Goal: Task Accomplishment & Management: Manage account settings

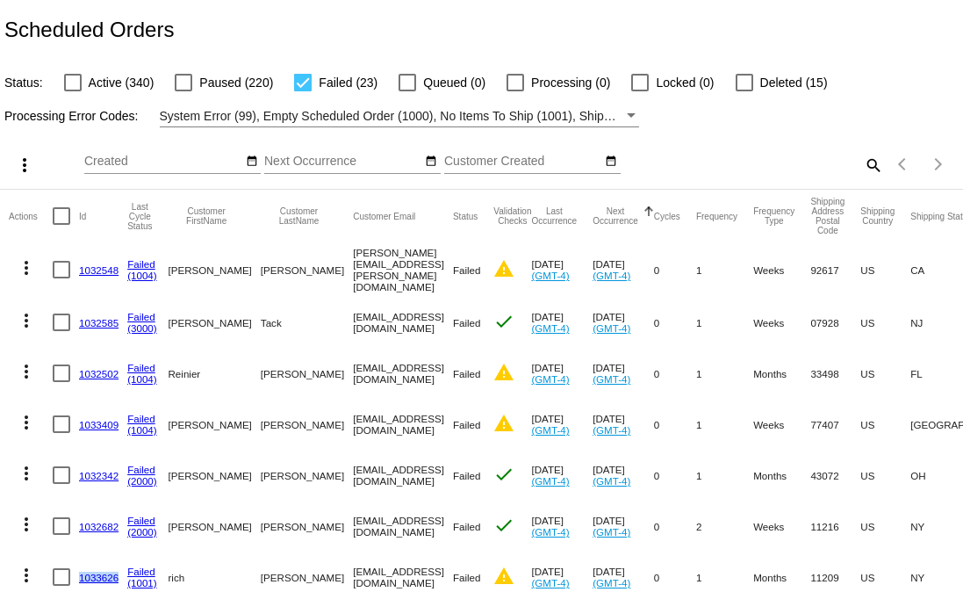
scroll to position [203, 0]
click at [864, 172] on mat-icon "search" at bounding box center [872, 164] width 21 height 27
click at [770, 155] on input "Search" at bounding box center [764, 162] width 240 height 14
paste input "140923"
type input "140923"
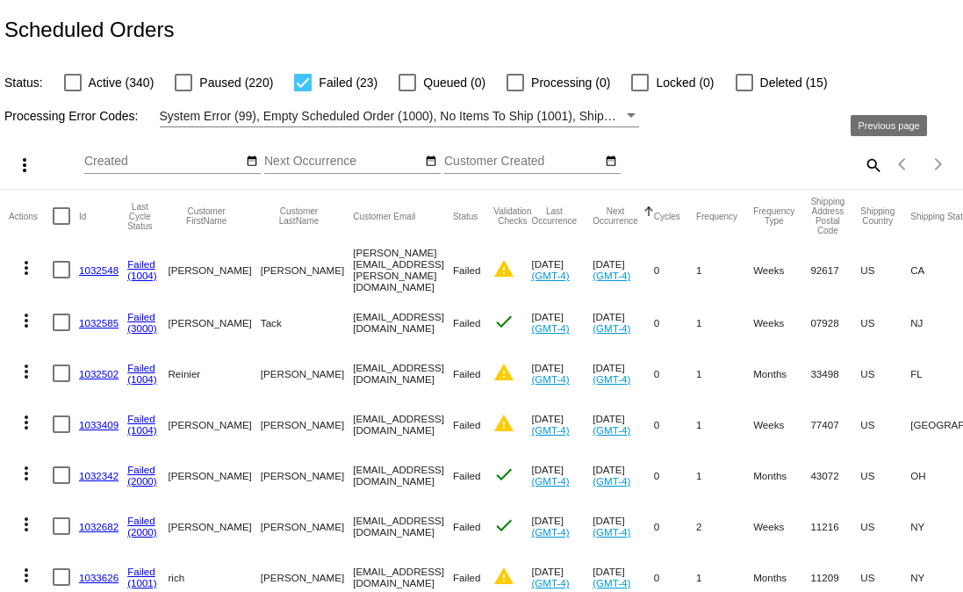
click at [862, 167] on mat-icon "search" at bounding box center [872, 164] width 21 height 27
click at [807, 162] on input "Search" at bounding box center [764, 162] width 240 height 14
paste input "colleen.gadel@gmail.com"
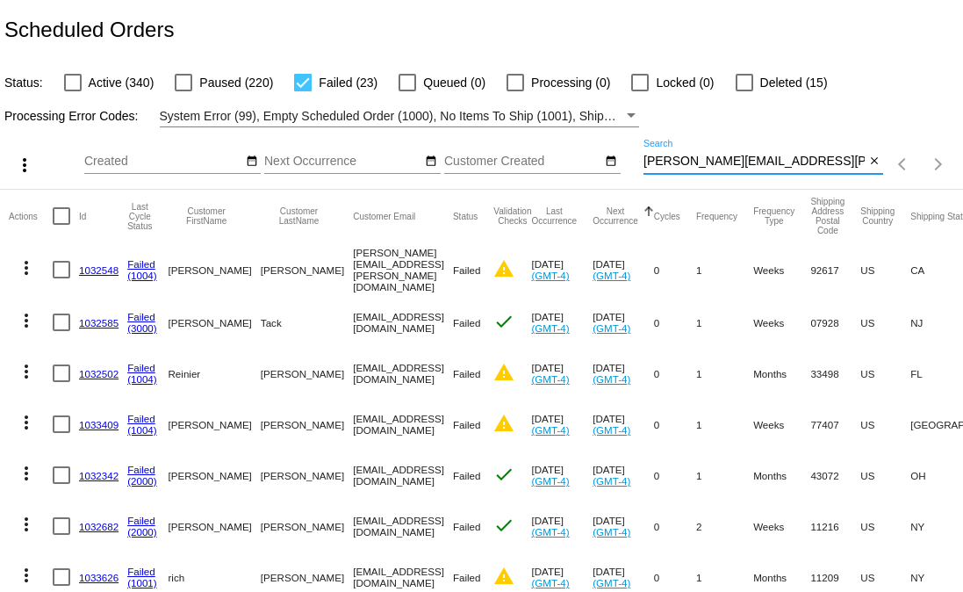
type input "colleen.gadel@gmail.com"
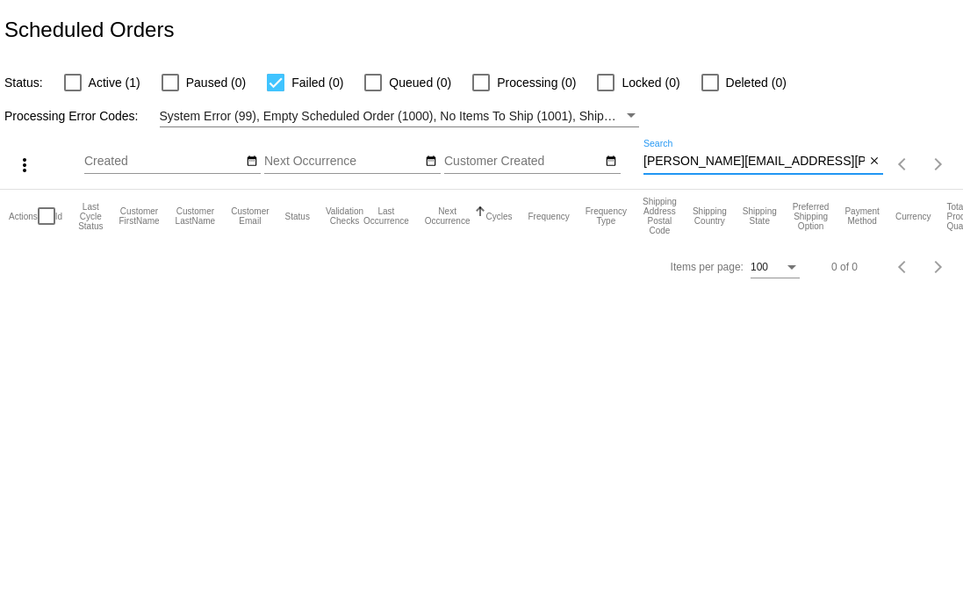
click at [80, 85] on div at bounding box center [73, 83] width 18 height 18
click at [73, 91] on input "Active (1)" at bounding box center [72, 91] width 1 height 1
checkbox input "true"
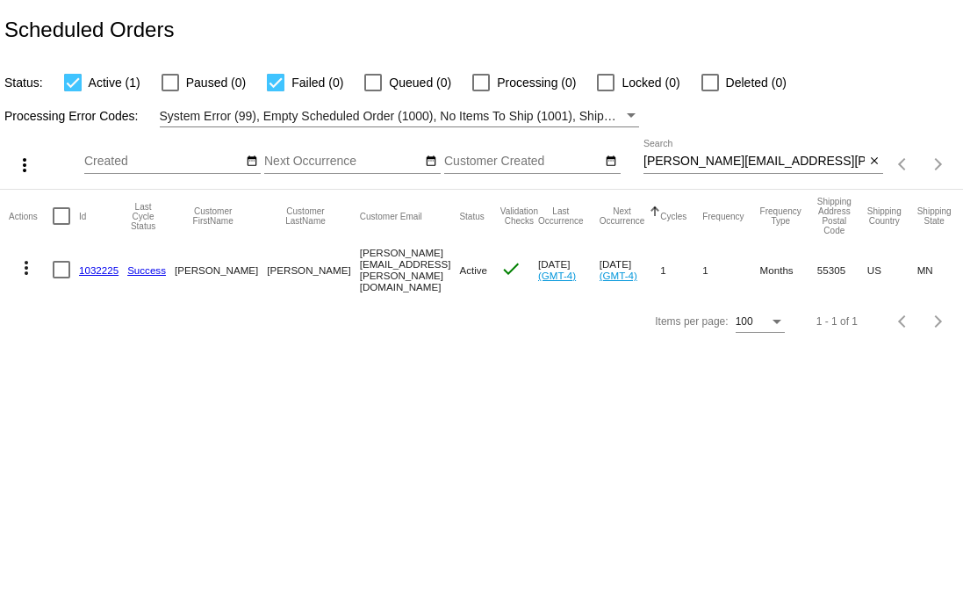
click at [25, 266] on mat-icon "more_vert" at bounding box center [26, 267] width 21 height 21
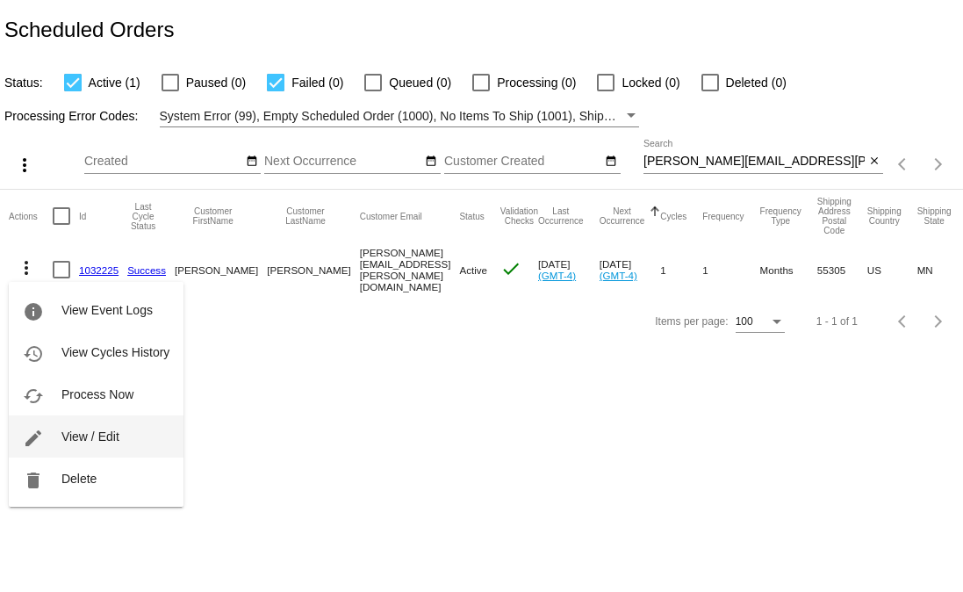
click at [111, 443] on span "View / Edit" at bounding box center [90, 436] width 58 height 14
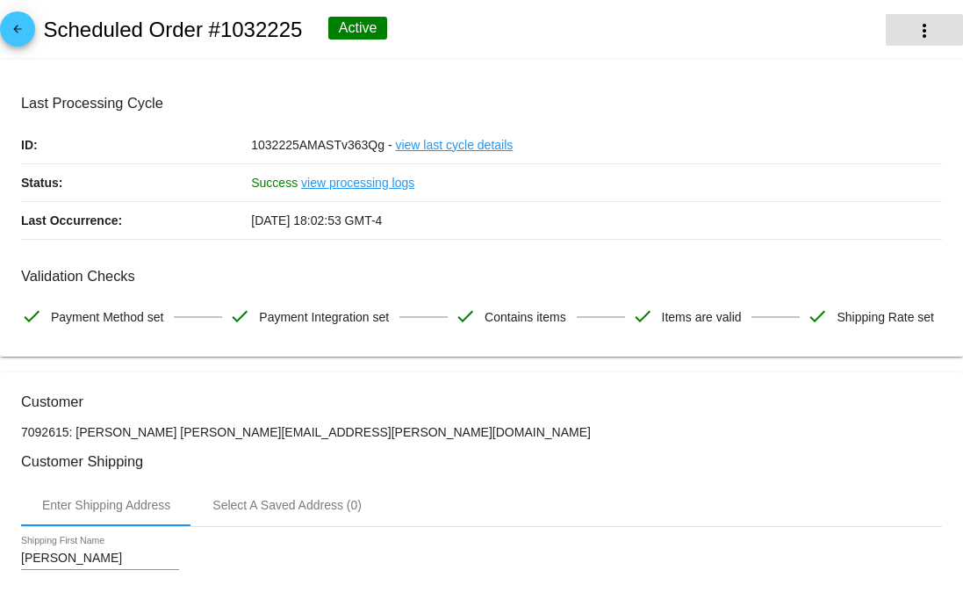
click at [914, 40] on mat-icon "more_vert" at bounding box center [924, 30] width 21 height 21
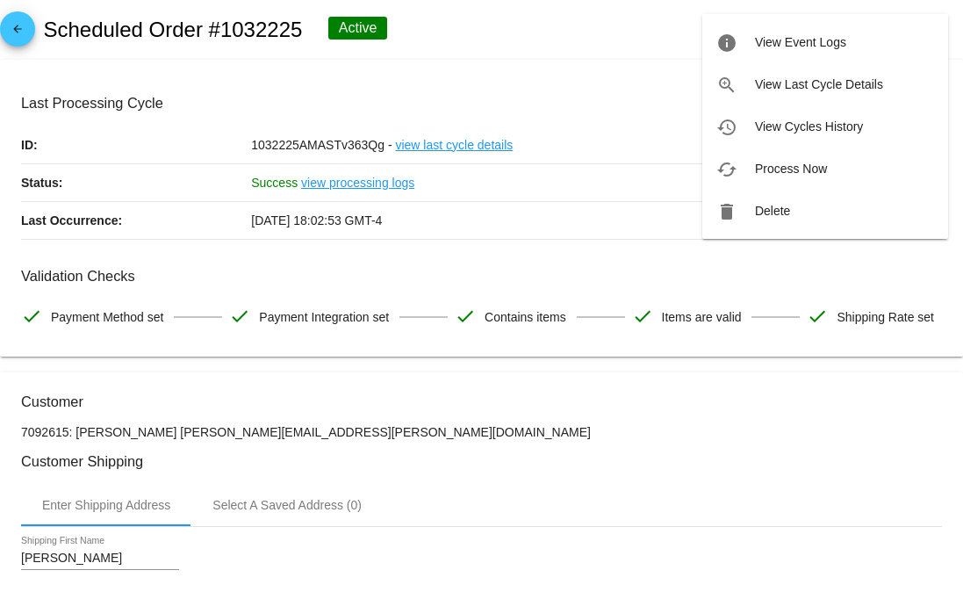
click at [601, 251] on div at bounding box center [481, 296] width 963 height 592
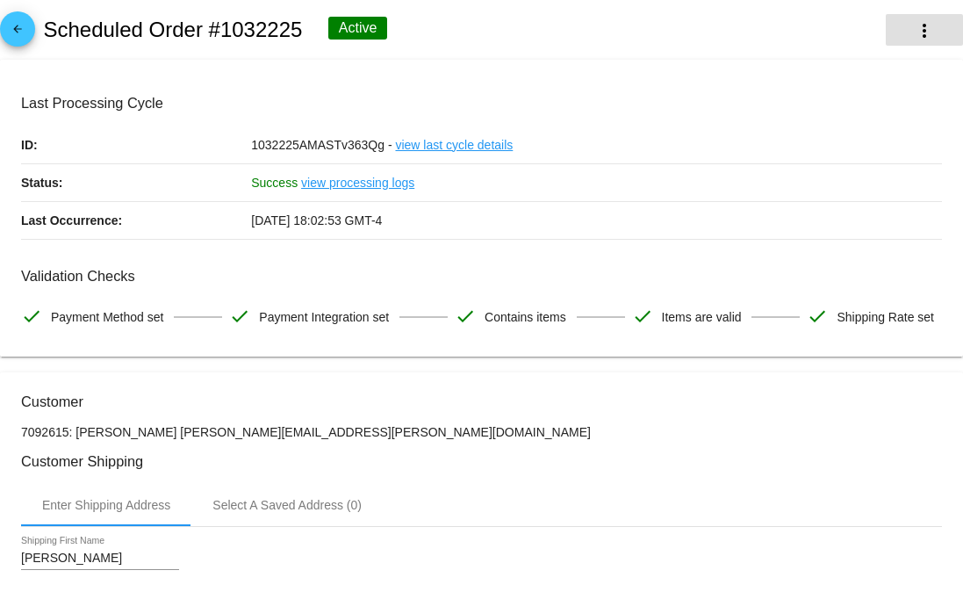
click at [916, 27] on mat-icon "more_vert" at bounding box center [924, 30] width 21 height 21
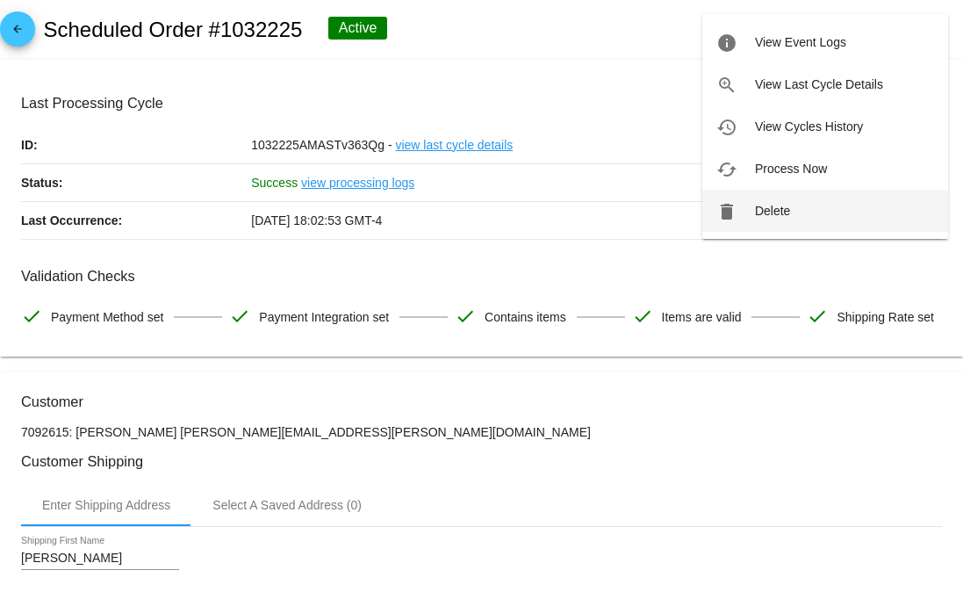
click at [810, 215] on button "delete Delete" at bounding box center [826, 211] width 246 height 42
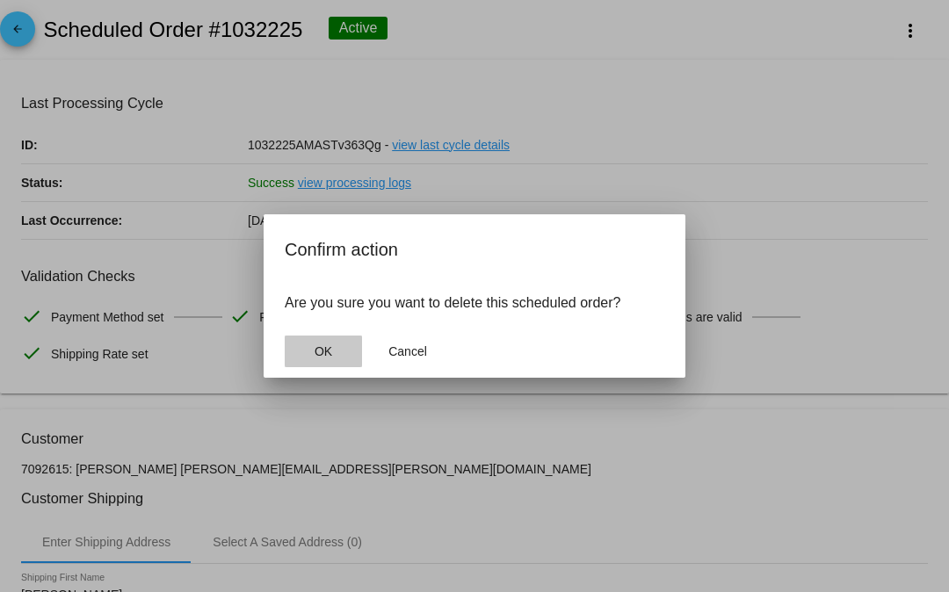
click at [315, 354] on span "OK" at bounding box center [323, 351] width 18 height 14
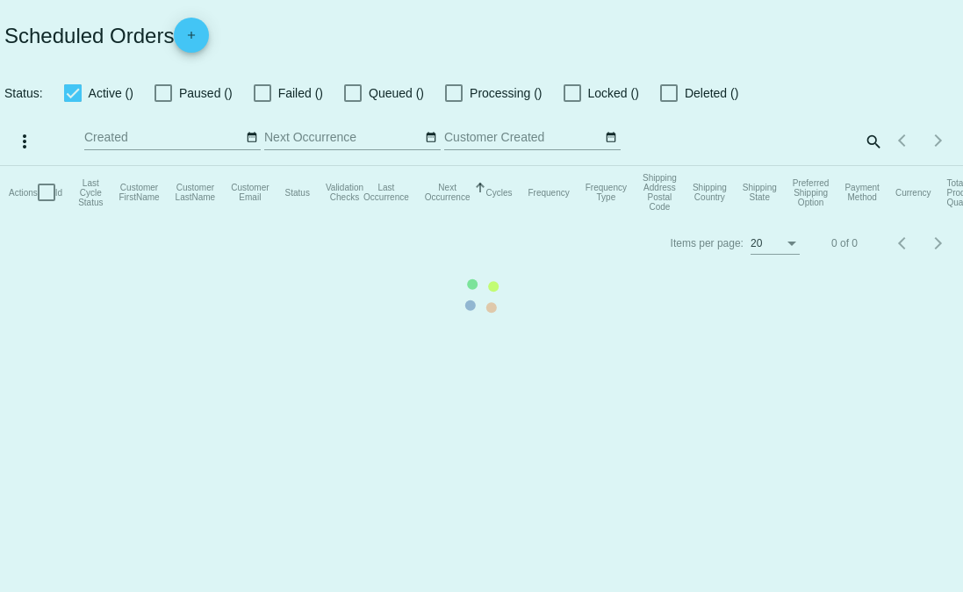
checkbox input "true"
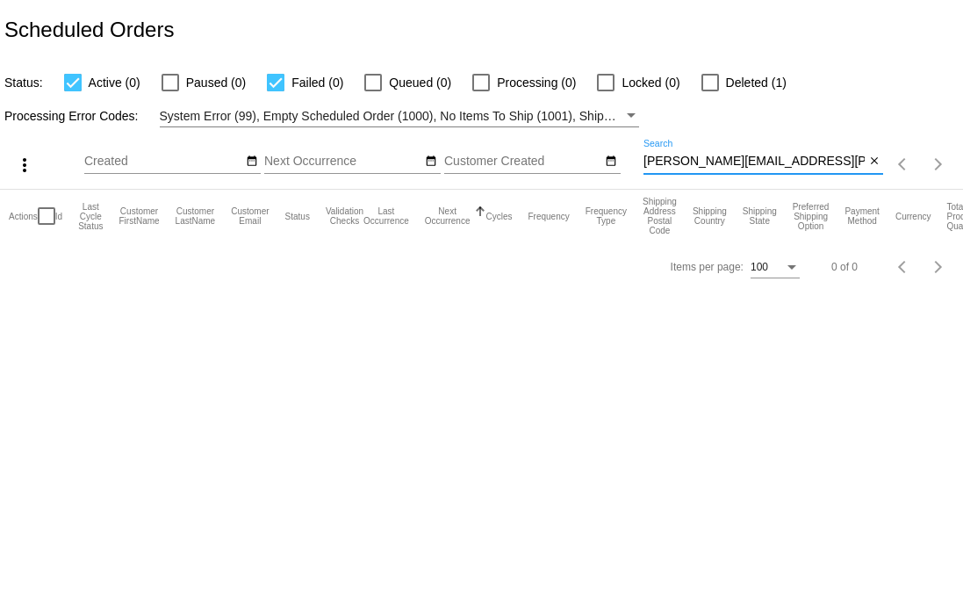
drag, startPoint x: 793, startPoint y: 163, endPoint x: 599, endPoint y: 150, distance: 194.5
click at [599, 150] on div "more_vert Sep Jan Feb Mar Apr 1" at bounding box center [481, 158] width 963 height 62
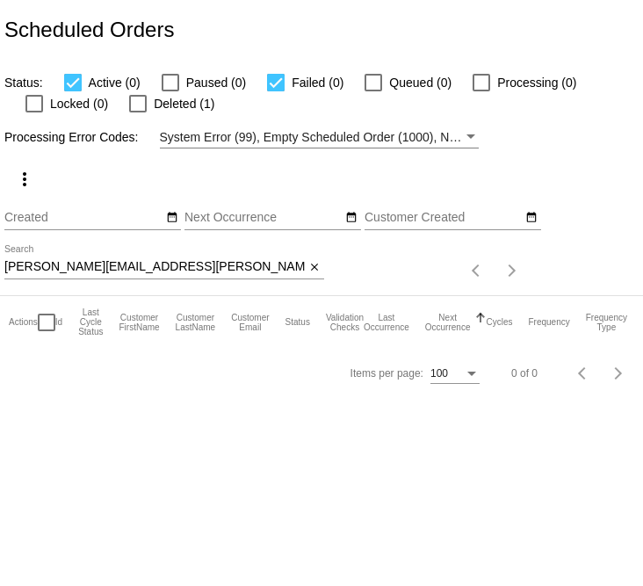
click at [252, 276] on div "colleen.gadel@gmail.com Search" at bounding box center [154, 262] width 301 height 34
paste input "1033386"
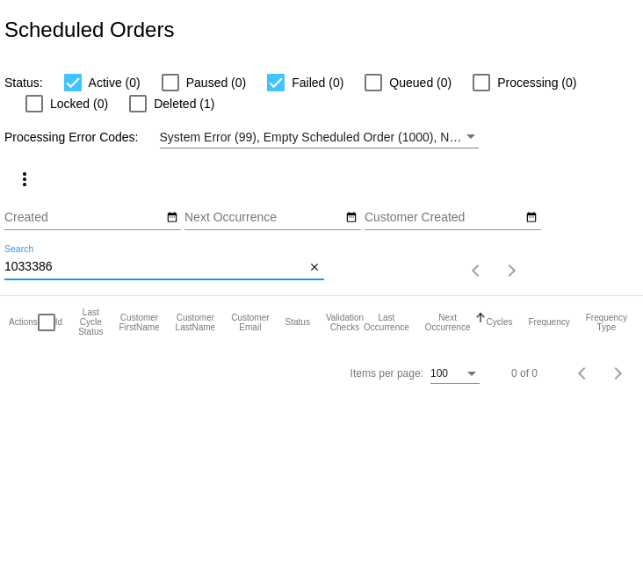
type input "1033386"
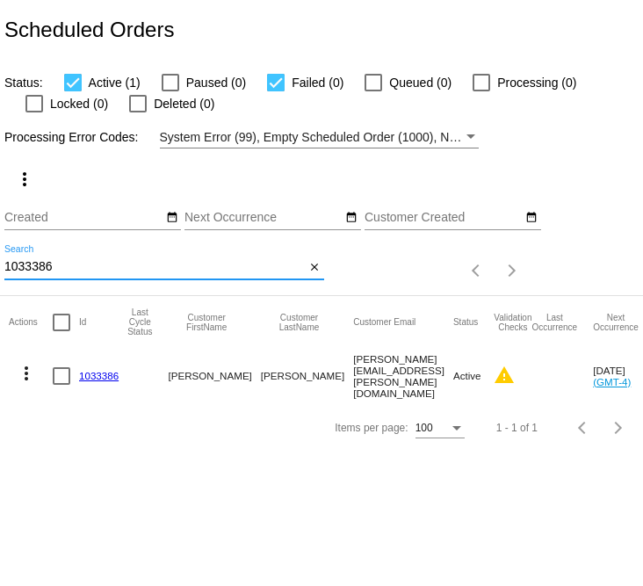
click at [13, 368] on button "more_vert" at bounding box center [26, 372] width 35 height 35
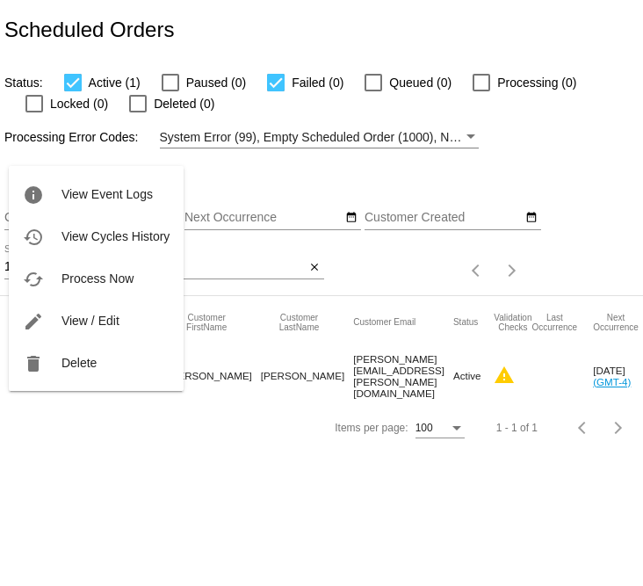
click at [162, 474] on div at bounding box center [321, 293] width 643 height 586
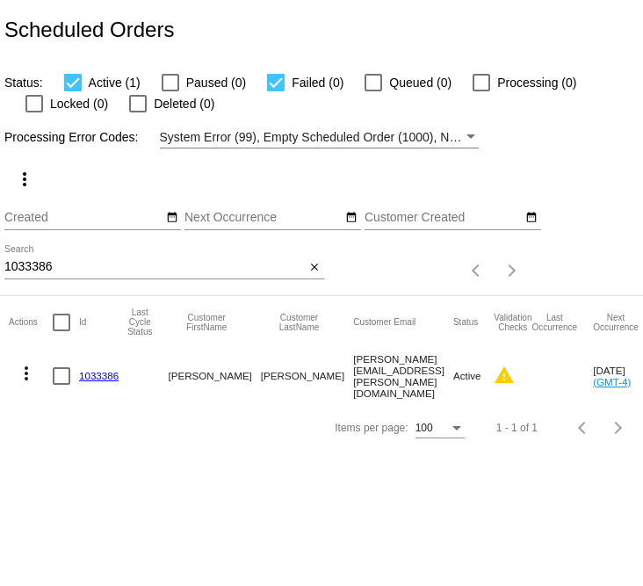
click at [162, 474] on body "Scheduled Orders Status: Active (1) Paused (0) Failed (0) Queued (0) Processing…" at bounding box center [321, 293] width 643 height 586
click at [208, 516] on body "Scheduled Orders Status: Active (1) Paused (0) Failed (0) Queued (0) Processing…" at bounding box center [321, 293] width 643 height 586
click at [24, 373] on mat-icon "more_vert" at bounding box center [26, 373] width 21 height 21
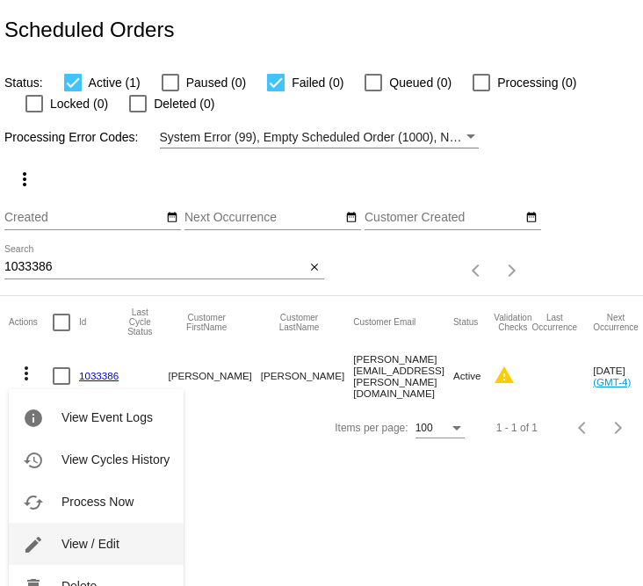
click at [78, 538] on span "View / Edit" at bounding box center [90, 544] width 58 height 14
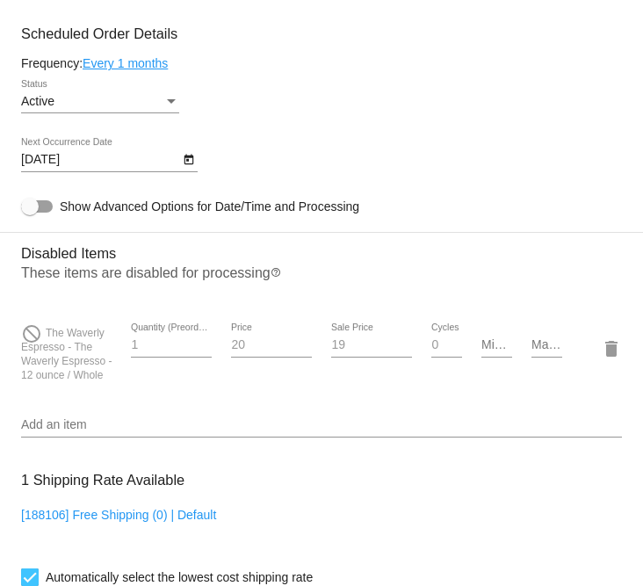
scroll to position [906, 0]
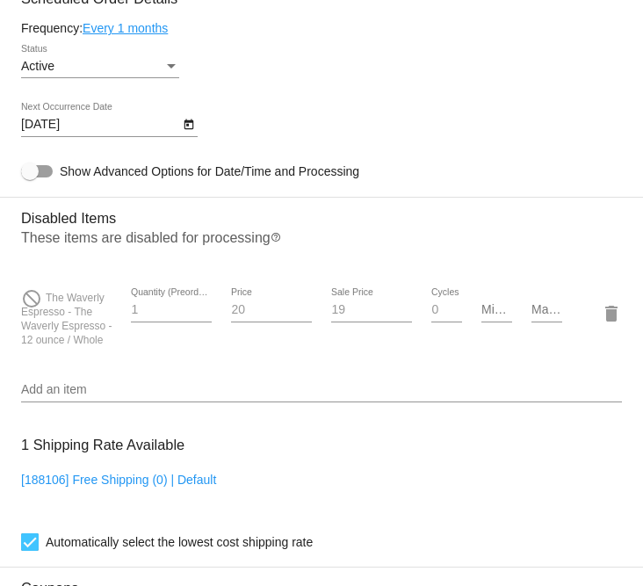
click at [531, 317] on input "Max Cycles" at bounding box center [546, 310] width 30 height 14
type input "6"
click at [523, 444] on mat-card-content "Customer 7135389: Brian Pagnotti brian.pagnotti@gmail.com Customer Shipping Ent…" at bounding box center [321, 229] width 601 height 1725
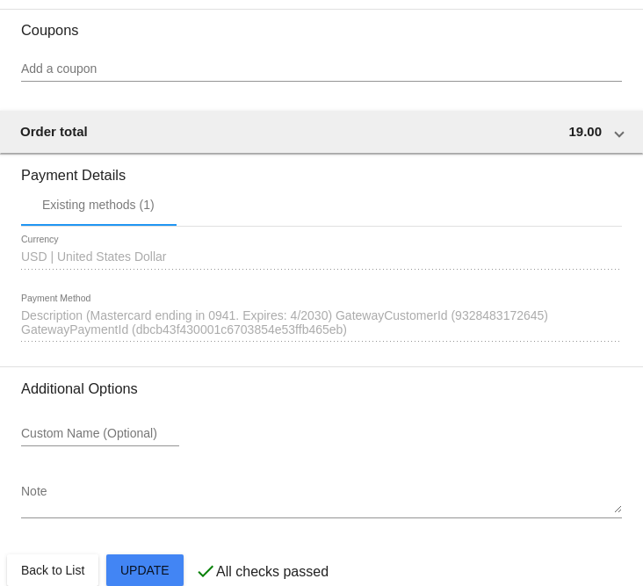
scroll to position [1518, 0]
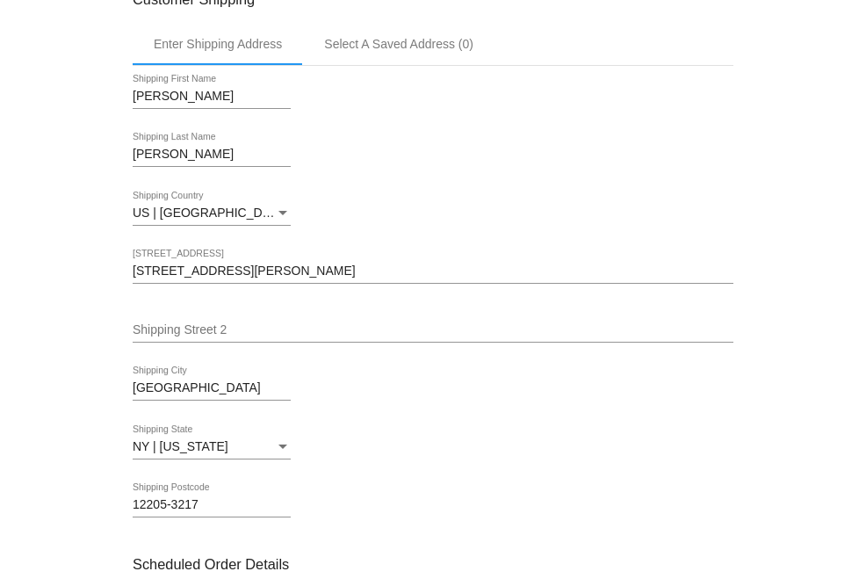
scroll to position [0, 0]
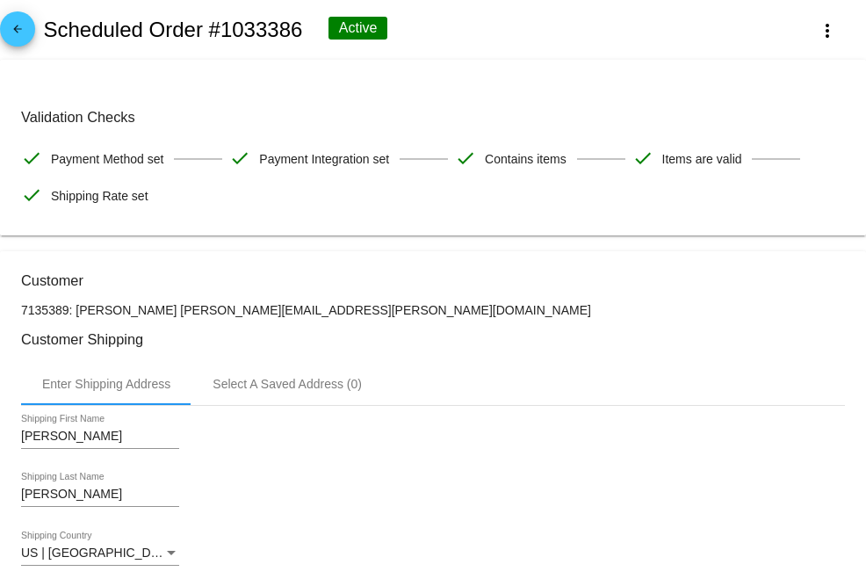
click at [24, 22] on span "arrow_back" at bounding box center [17, 32] width 21 height 43
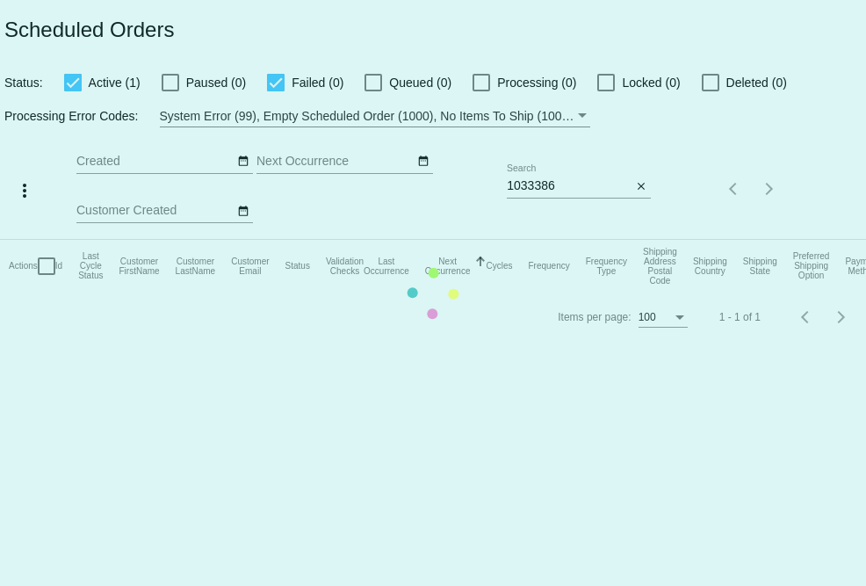
click at [553, 187] on app-dashboard-scheduled-orders "Scheduled Orders Status: Active (1) Paused (0) Failed (0) Queued (0) Processing…" at bounding box center [433, 171] width 866 height 342
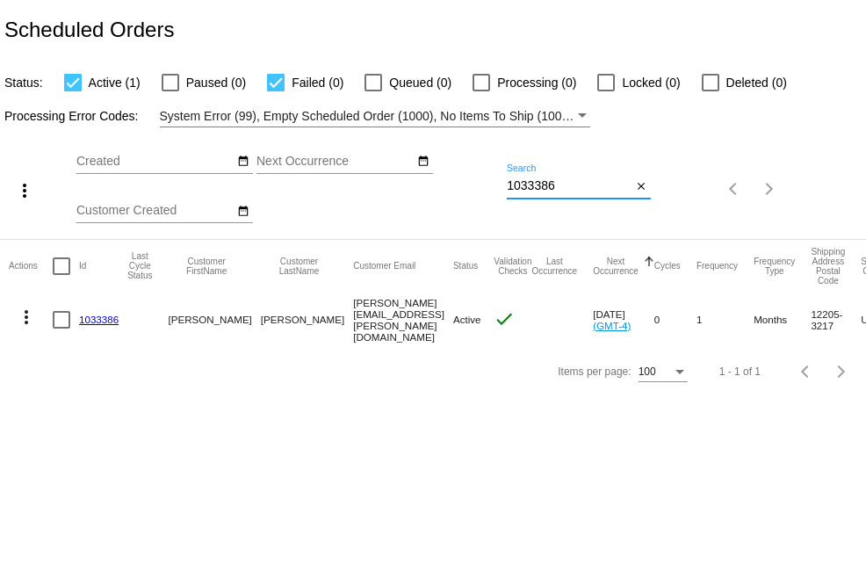
click at [553, 187] on input "1033386" at bounding box center [569, 186] width 125 height 14
paste input "567"
type input "1033567"
click at [9, 329] on mat-cell "more_vert" at bounding box center [31, 317] width 44 height 51
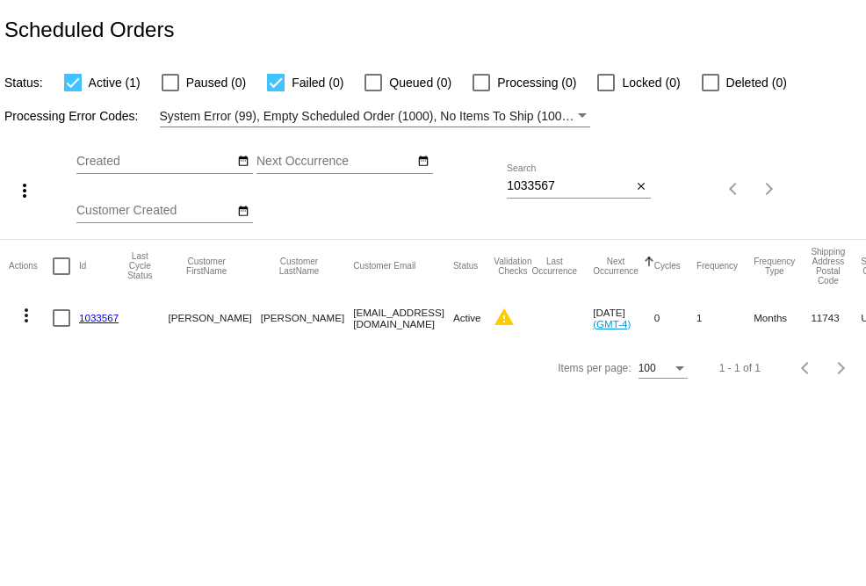
click at [14, 326] on button "more_vert" at bounding box center [26, 314] width 35 height 35
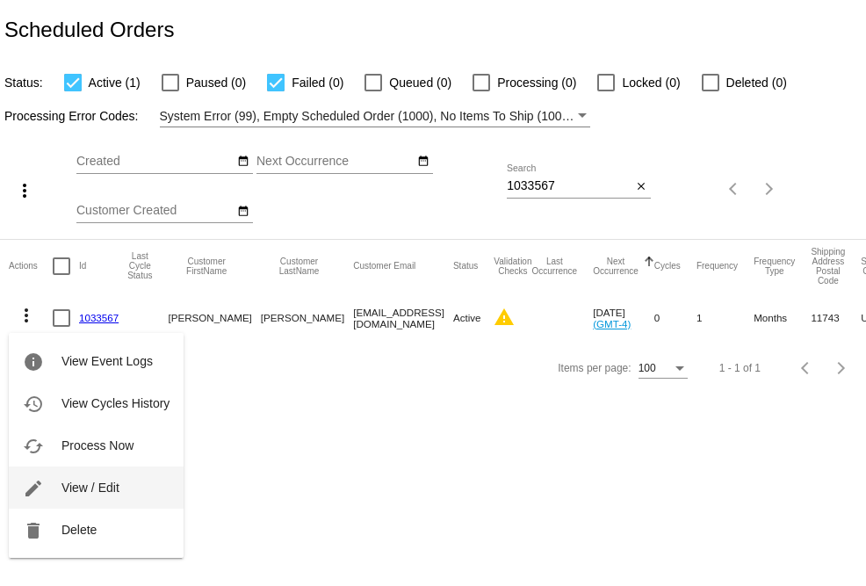
click at [80, 487] on span "View / Edit" at bounding box center [90, 487] width 58 height 14
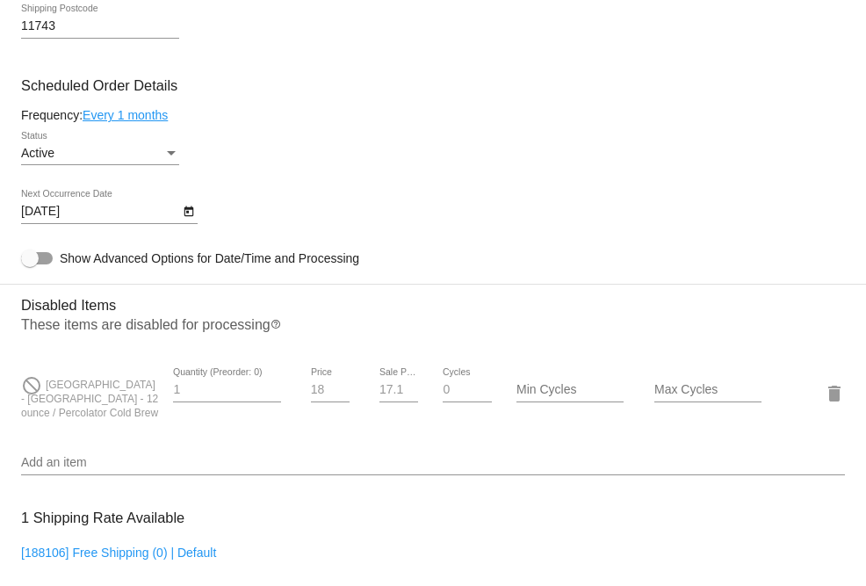
scroll to position [819, 0]
click at [688, 396] on input "Max Cycles" at bounding box center [707, 389] width 107 height 14
type input "2"
click at [653, 458] on div "Add an item" at bounding box center [433, 457] width 824 height 34
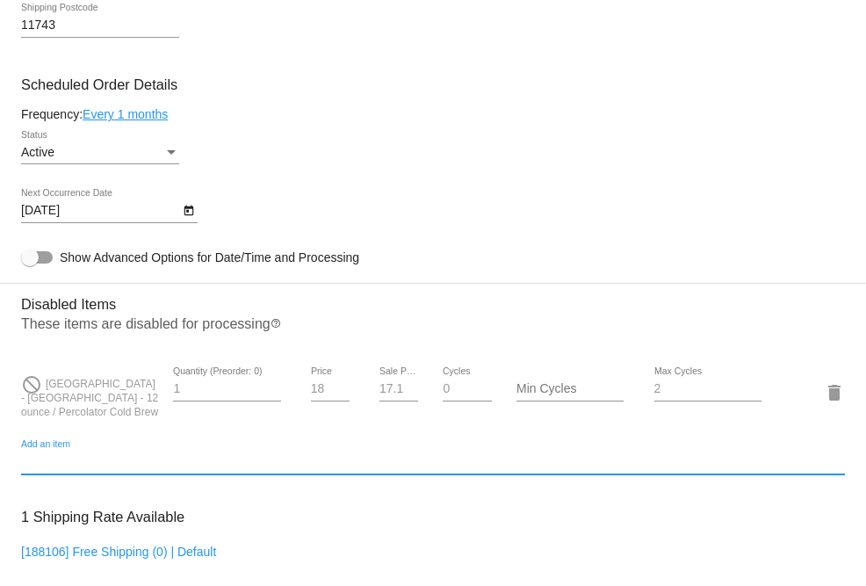
scroll to position [1504, 0]
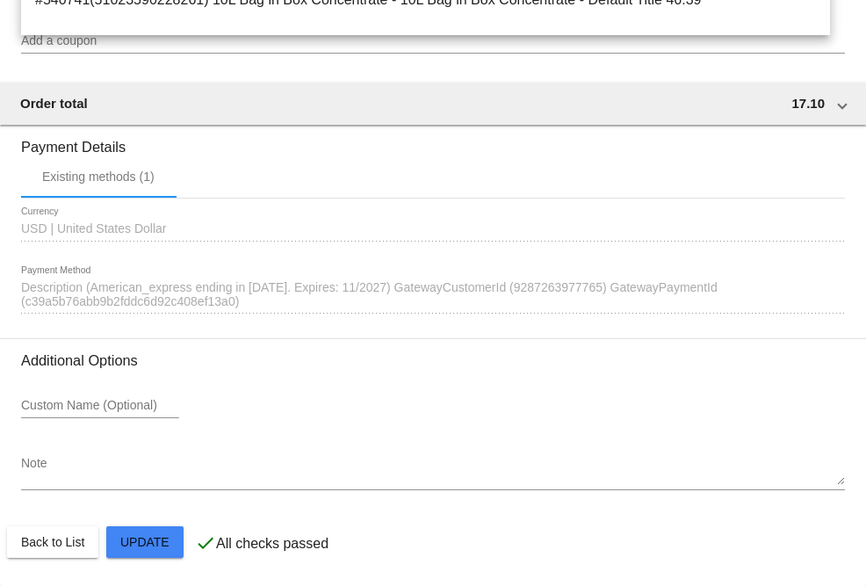
click at [150, 559] on mat-card-actions "Back to List Update" at bounding box center [433, 542] width 852 height 46
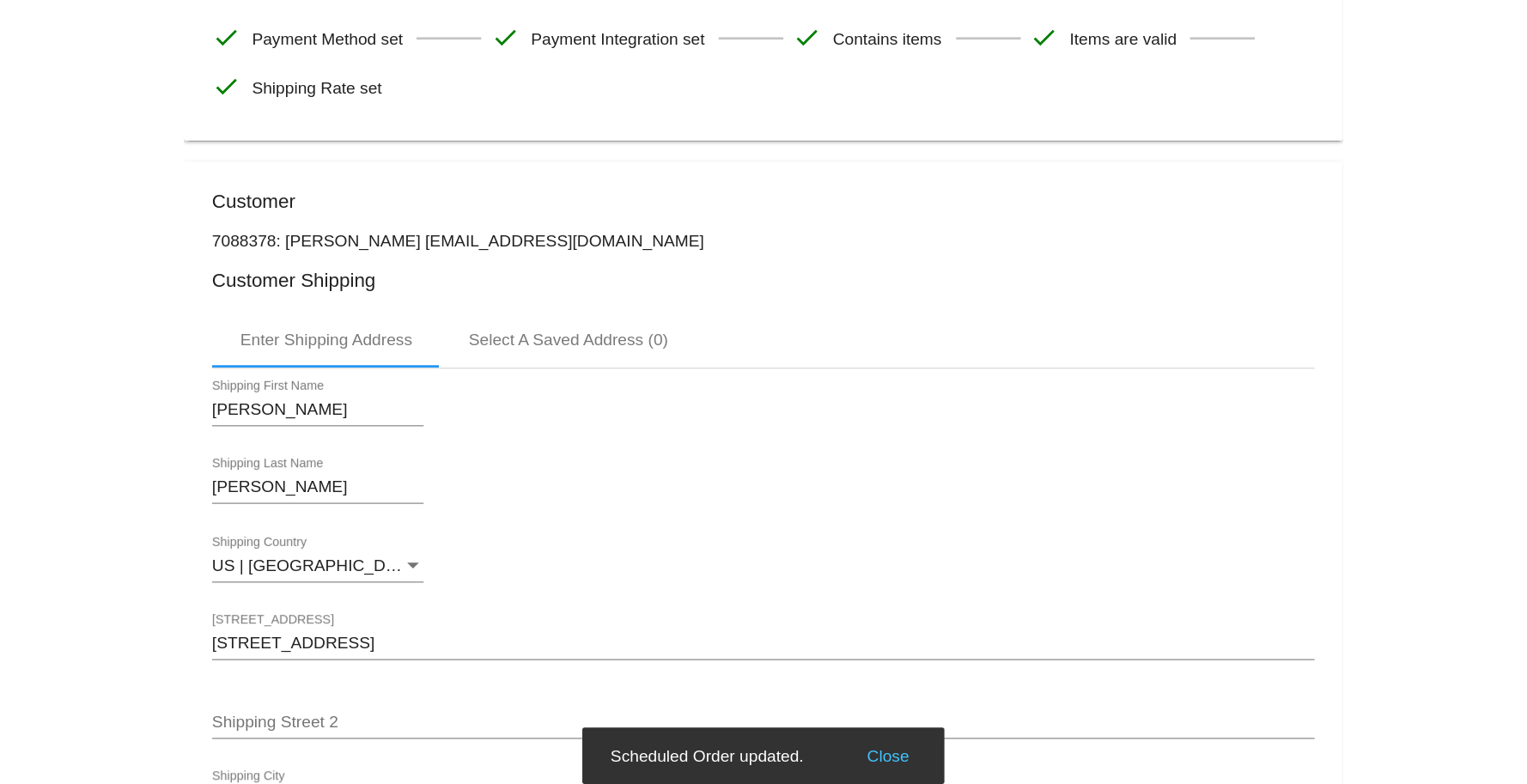
scroll to position [0, 0]
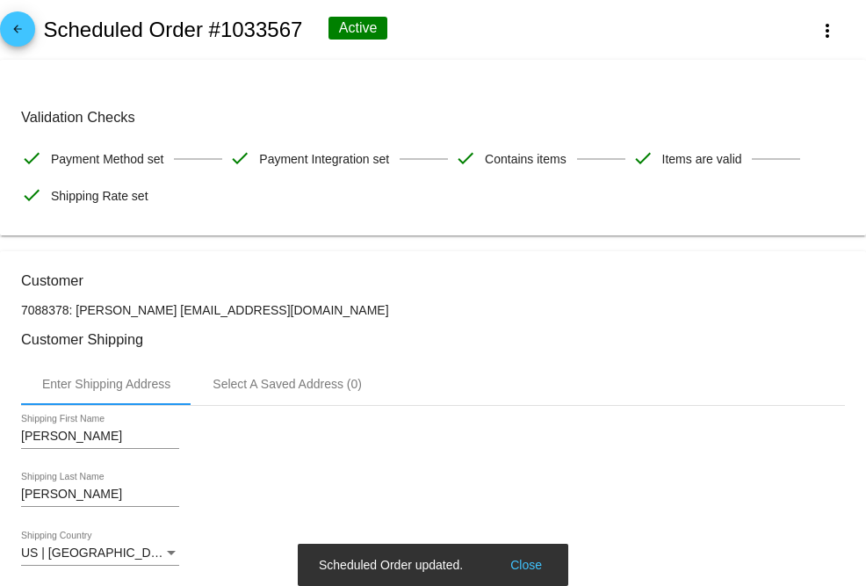
click at [12, 25] on mat-icon "arrow_back" at bounding box center [17, 33] width 21 height 21
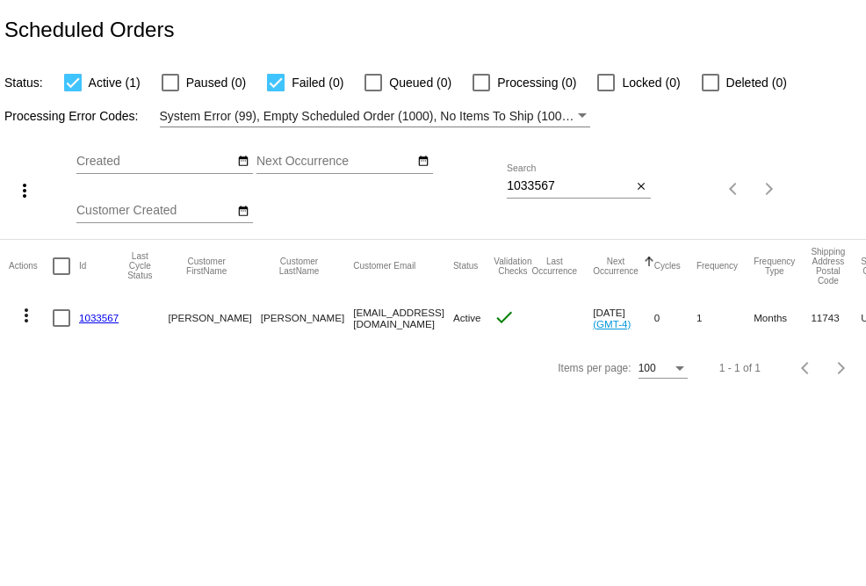
click at [574, 184] on input "1033567" at bounding box center [569, 186] width 125 height 14
paste input "219"
type input "1032197"
click at [27, 317] on mat-icon "more_vert" at bounding box center [26, 315] width 21 height 21
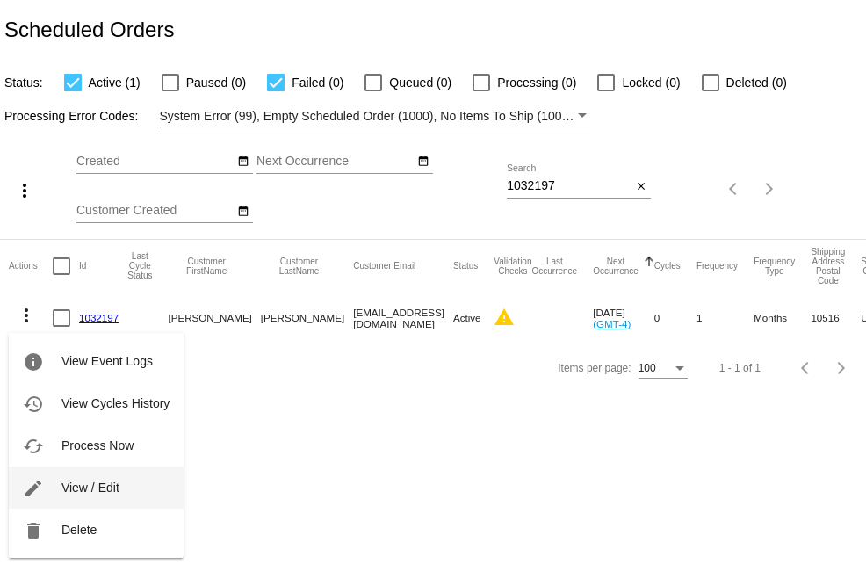
click at [123, 487] on button "edit View / Edit" at bounding box center [96, 487] width 175 height 42
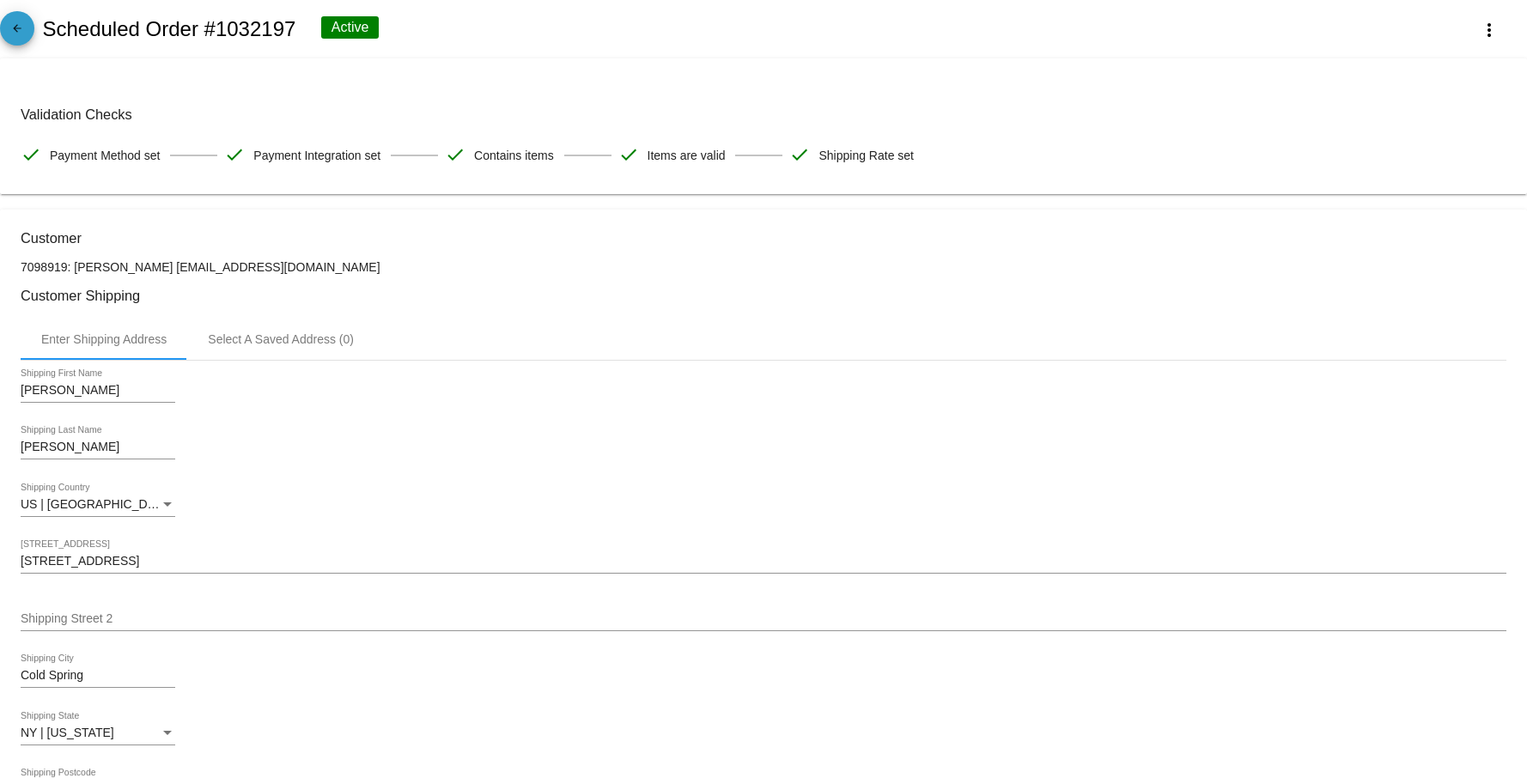
click at [14, 21] on span "arrow_back" at bounding box center [17, 31] width 21 height 42
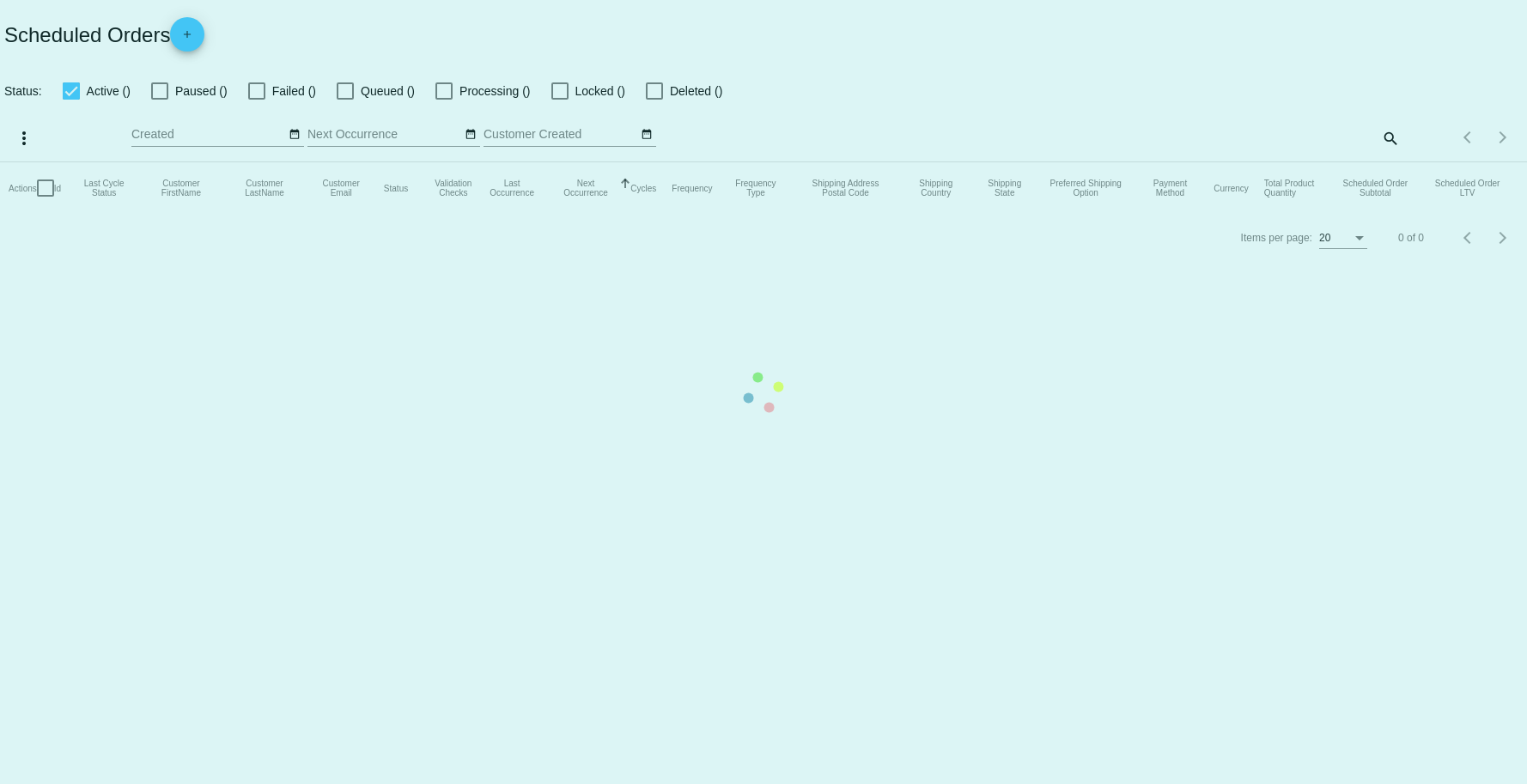
checkbox input "true"
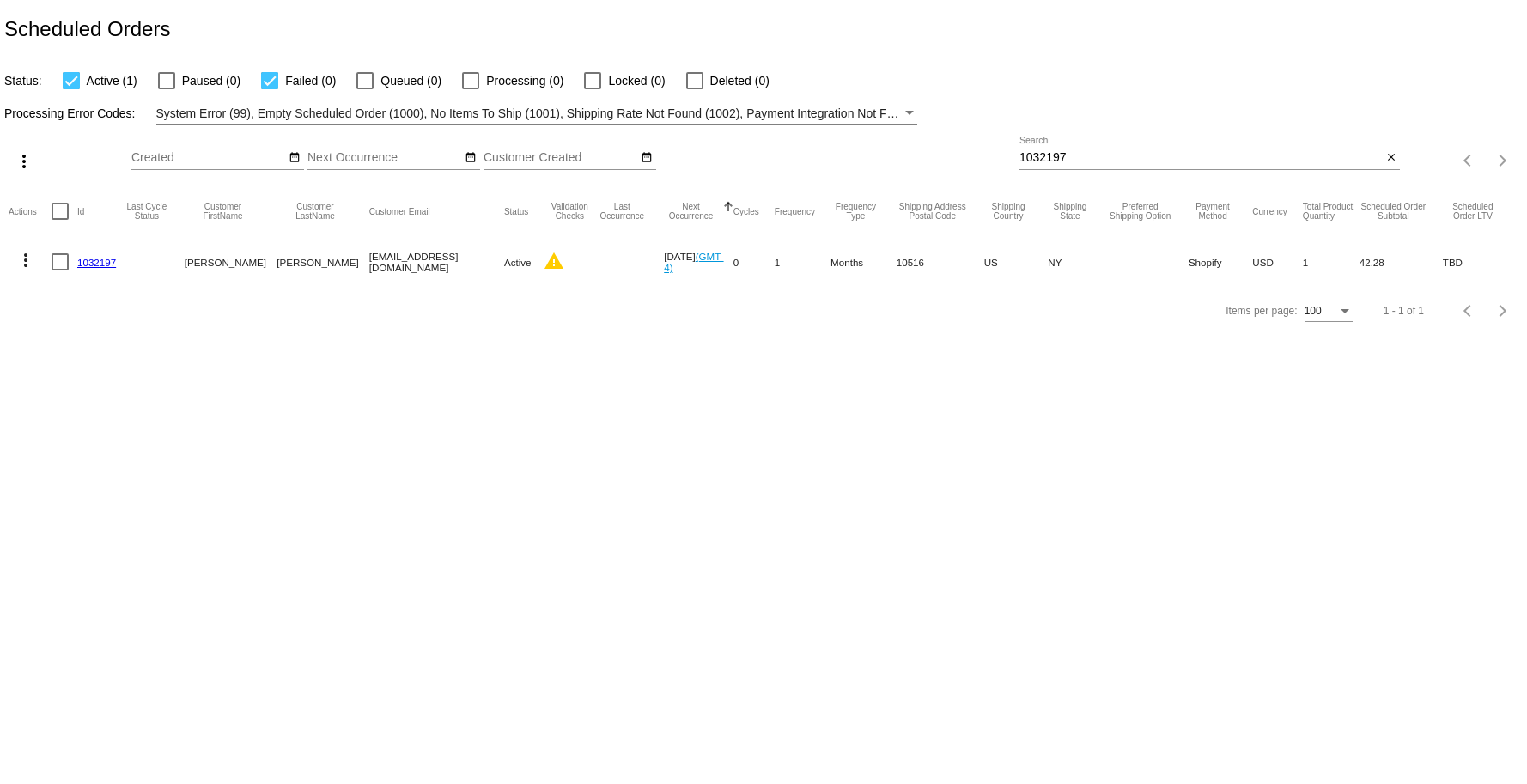
click at [941, 152] on input "1032197" at bounding box center [1200, 158] width 363 height 14
paste input "42269"
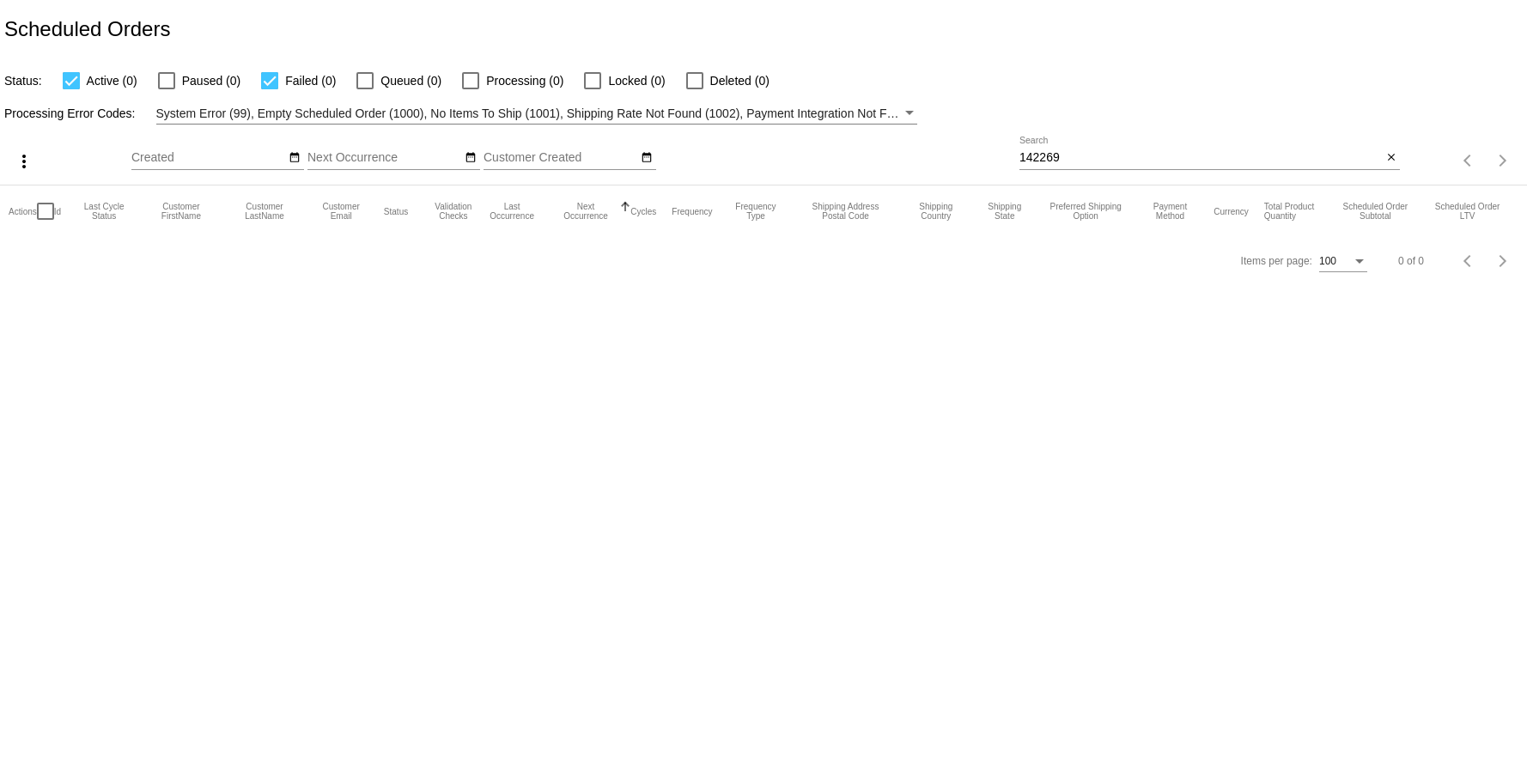
click at [941, 151] on div "142269 Search" at bounding box center [1200, 153] width 363 height 33
paste input "032197"
type input "1032197"
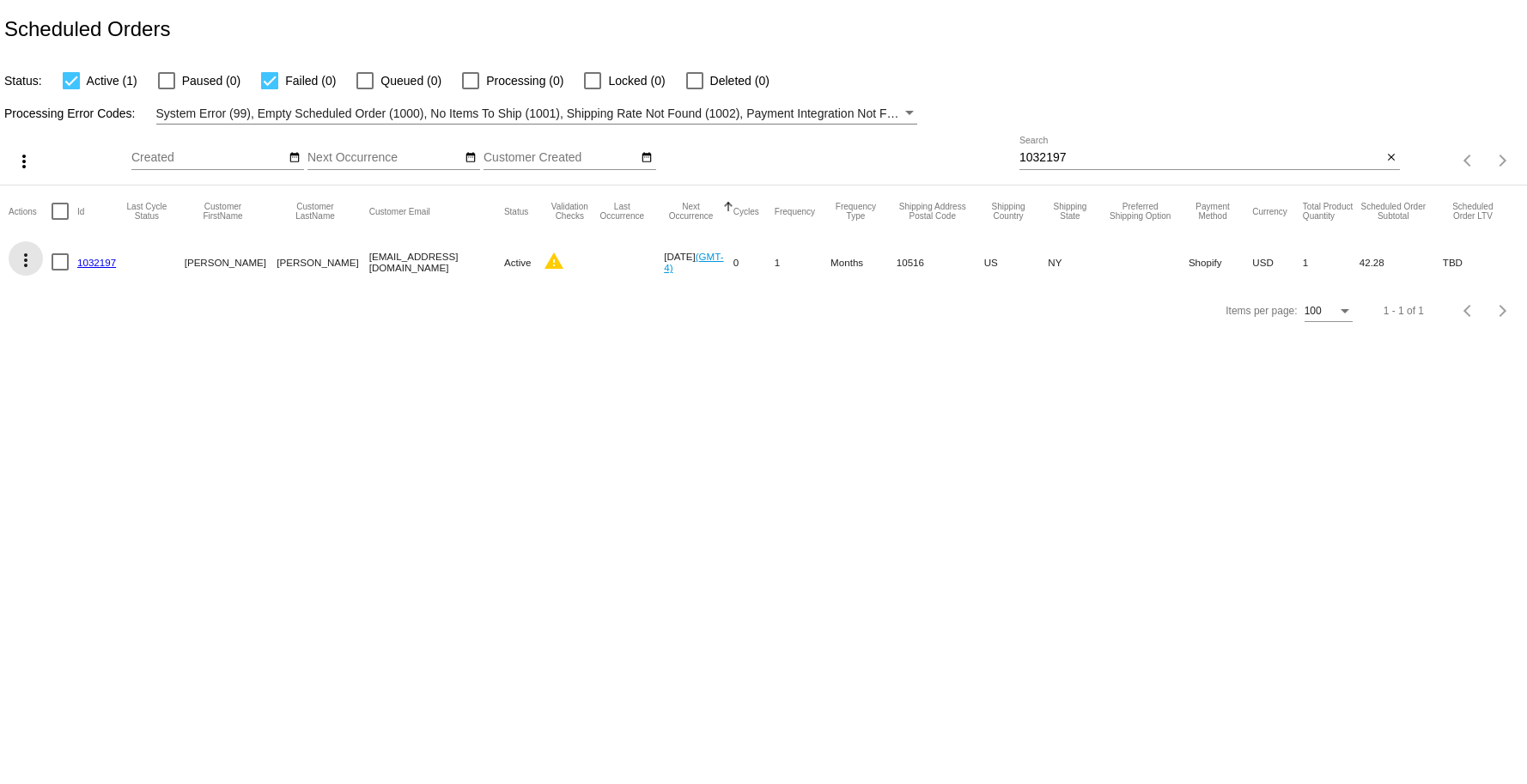
click at [18, 268] on mat-icon "more_vert" at bounding box center [25, 260] width 21 height 21
click at [96, 441] on button "edit View / Edit" at bounding box center [94, 426] width 171 height 41
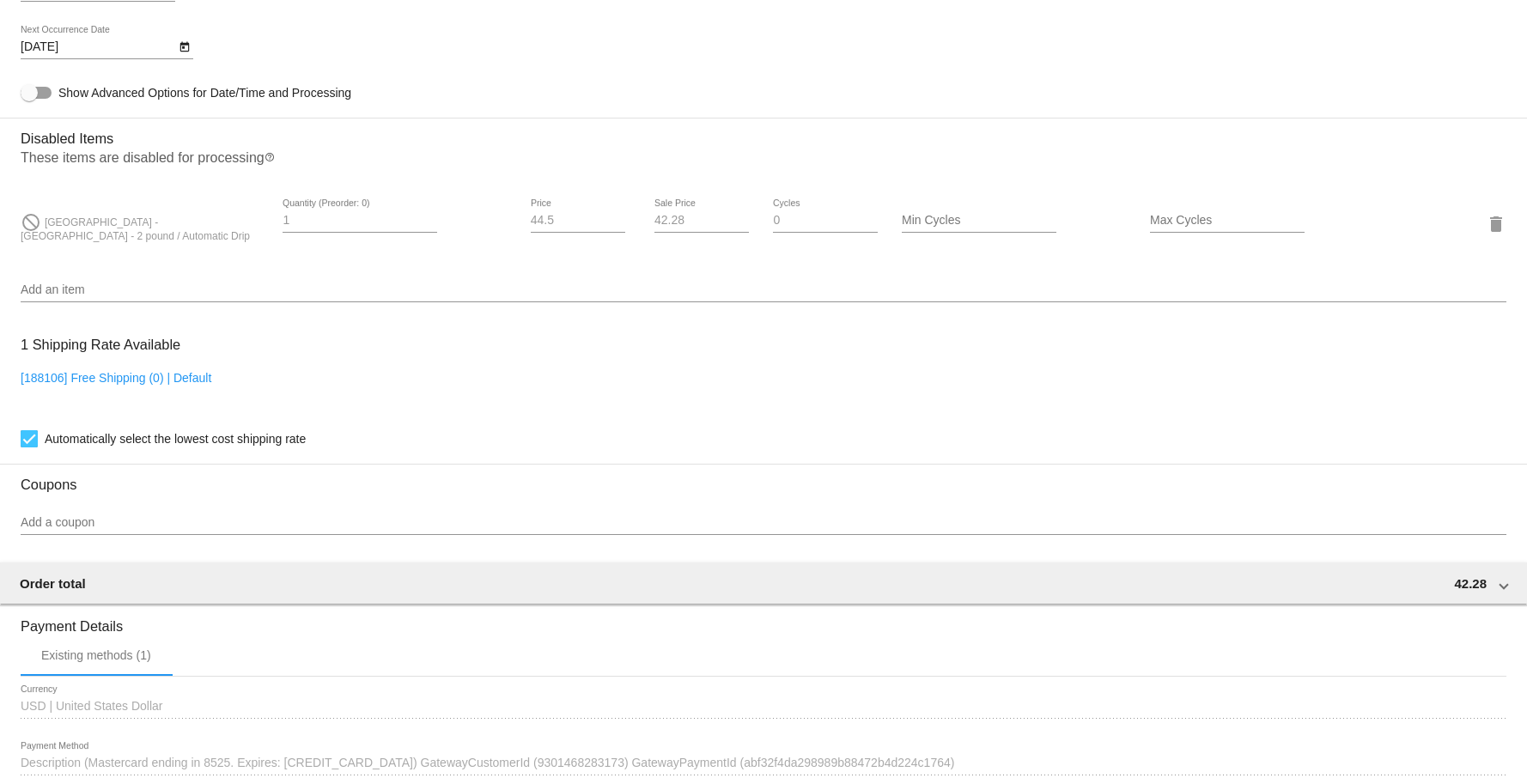
scroll to position [923, 0]
click at [941, 228] on input "Max Cycles" at bounding box center [1227, 222] width 154 height 14
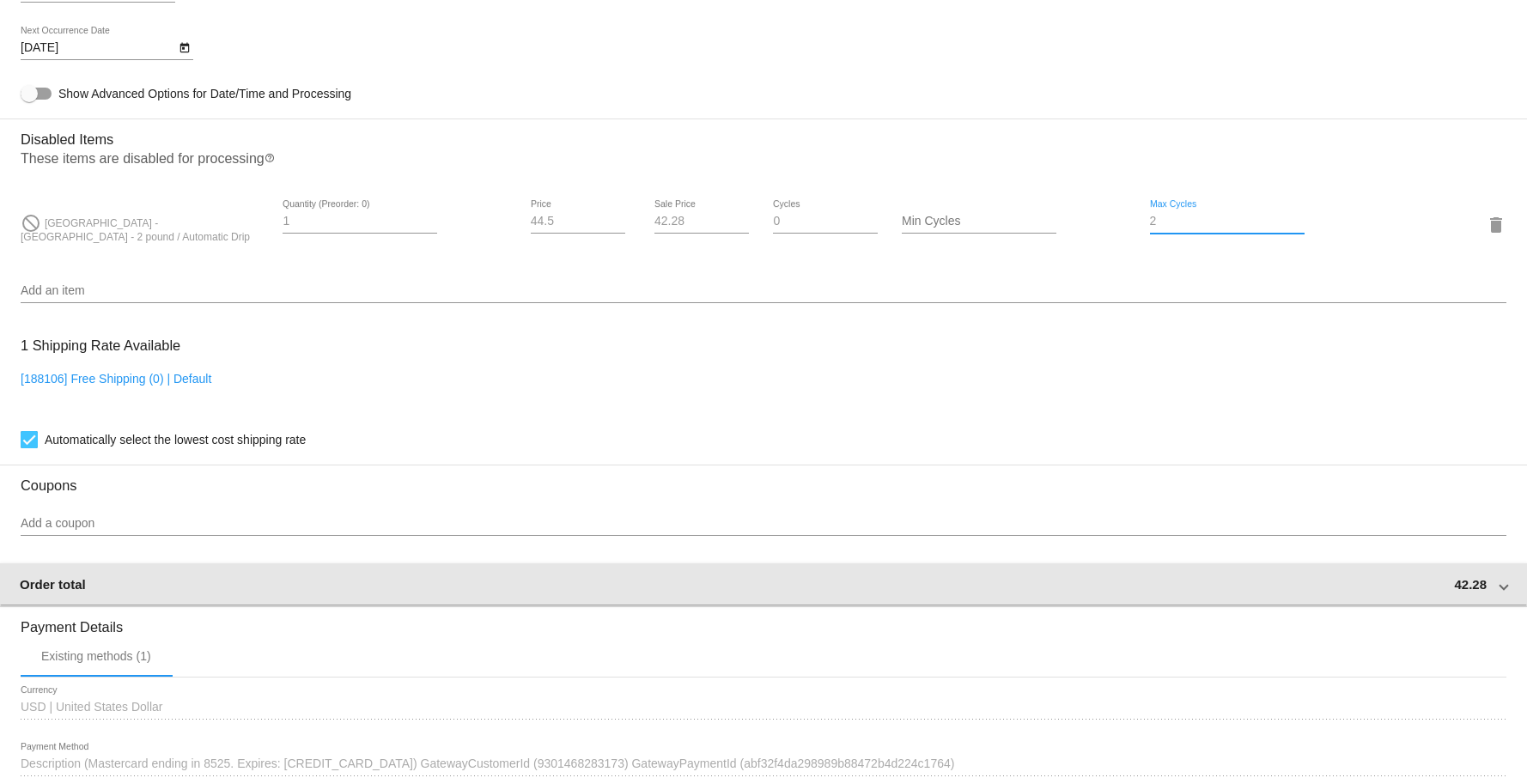
scroll to position [1196, 0]
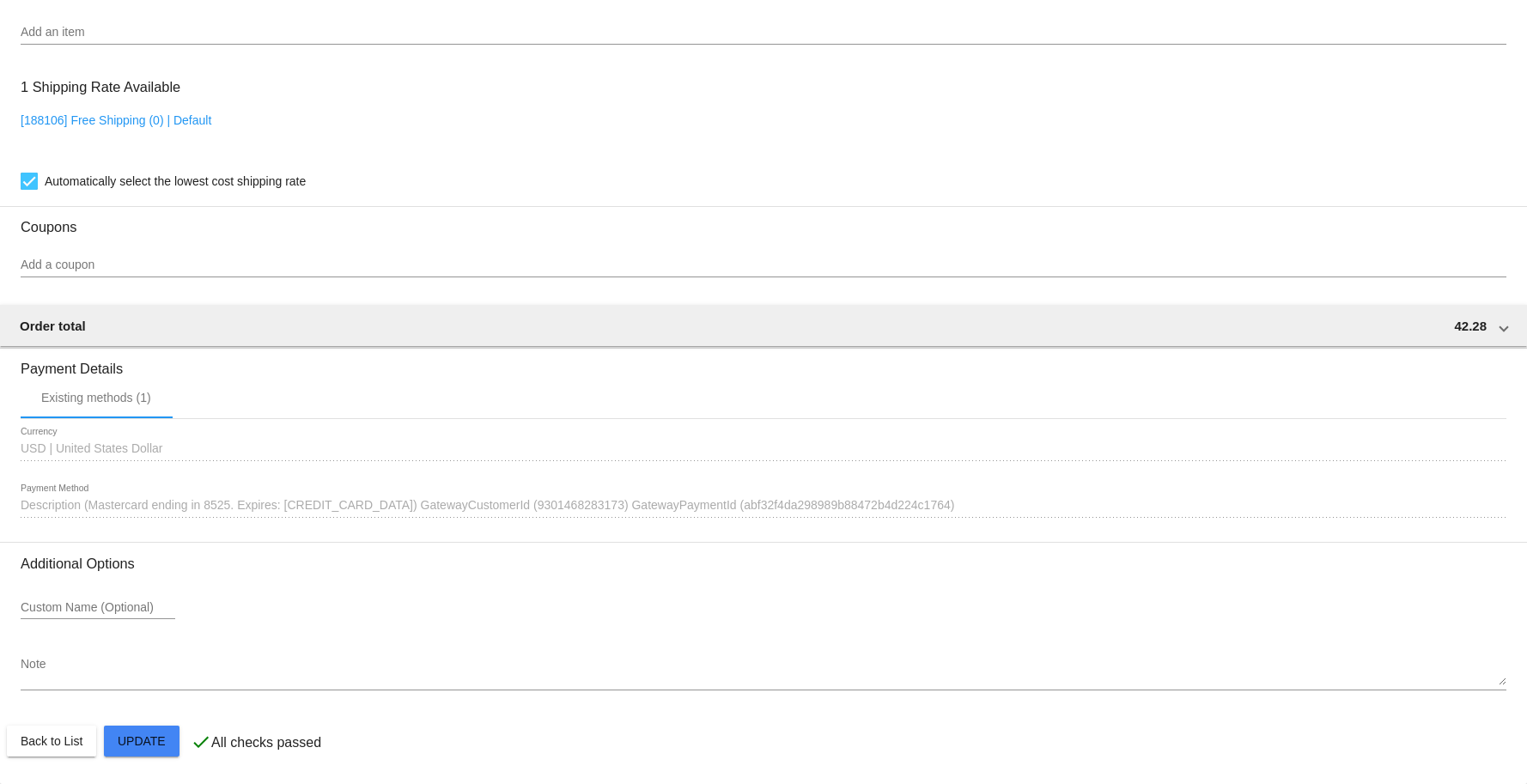
type input "2"
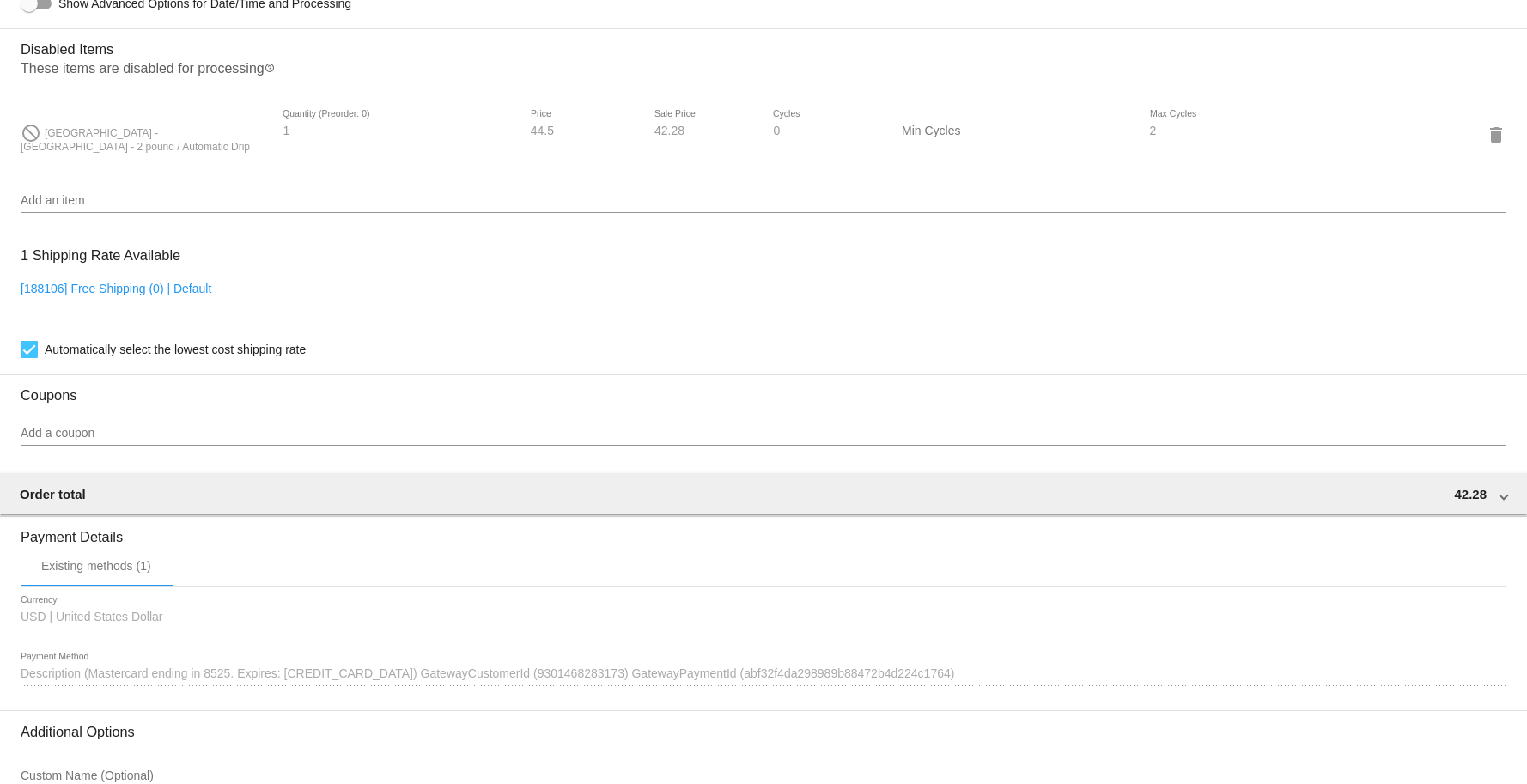
scroll to position [0, 0]
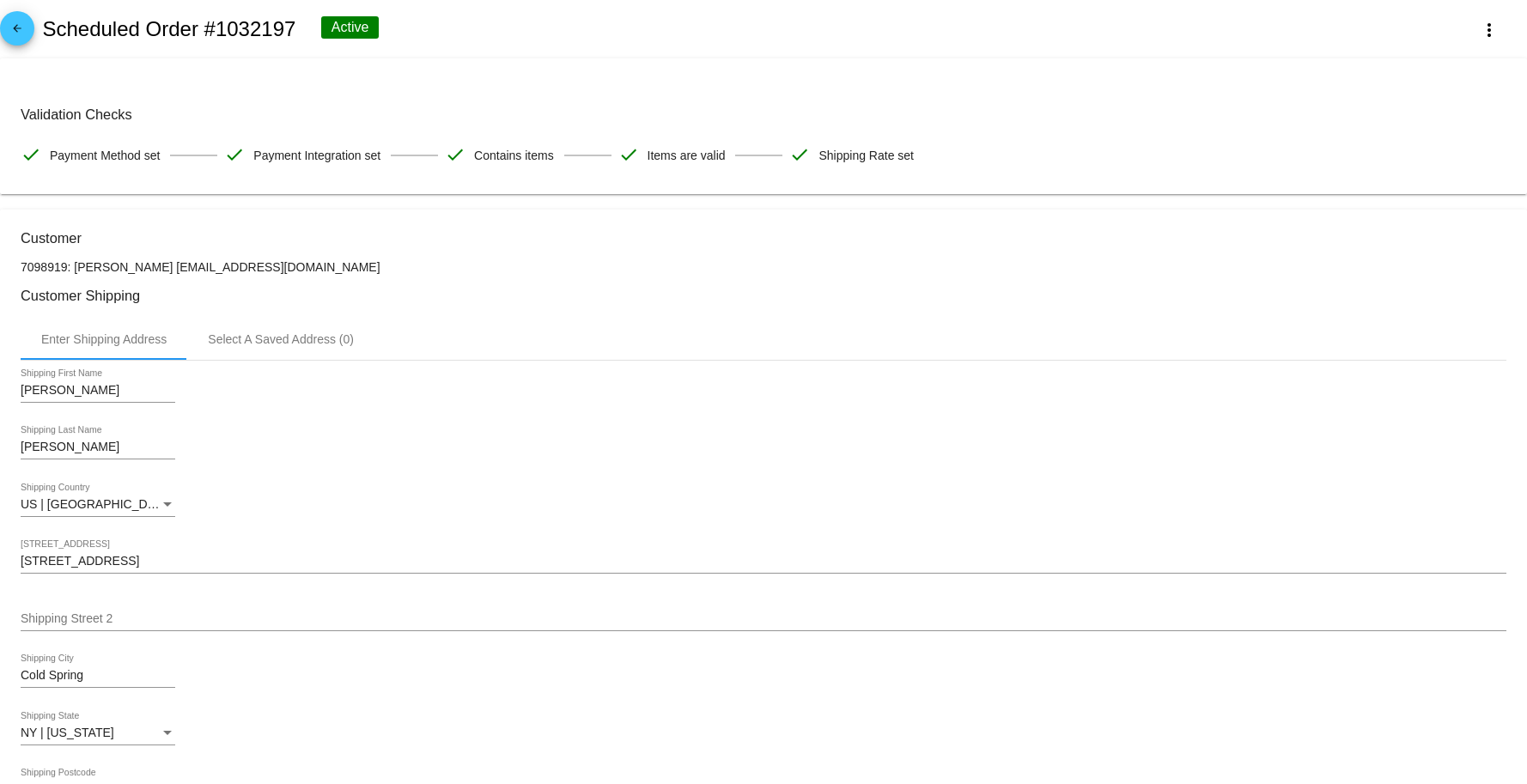
click at [29, 42] on div "arrow_back Scheduled Order #1032197 Active more_vert" at bounding box center [764, 29] width 1527 height 59
click at [24, 36] on mat-icon "arrow_back" at bounding box center [17, 32] width 21 height 21
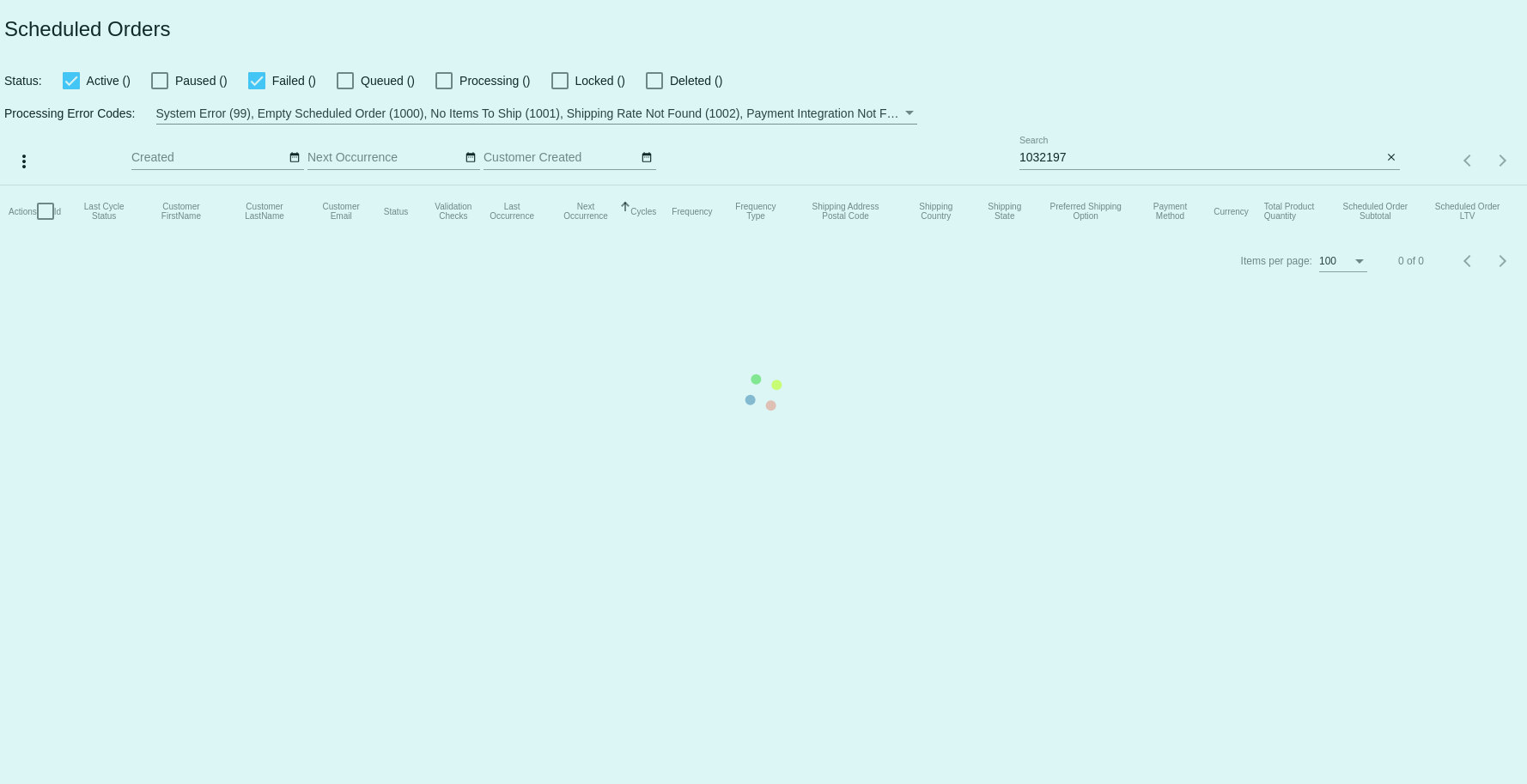
click at [941, 186] on mat-table "Actions Id Last Cycle Status Customer FirstName Customer LastName Customer Emai…" at bounding box center [764, 211] width 1527 height 52
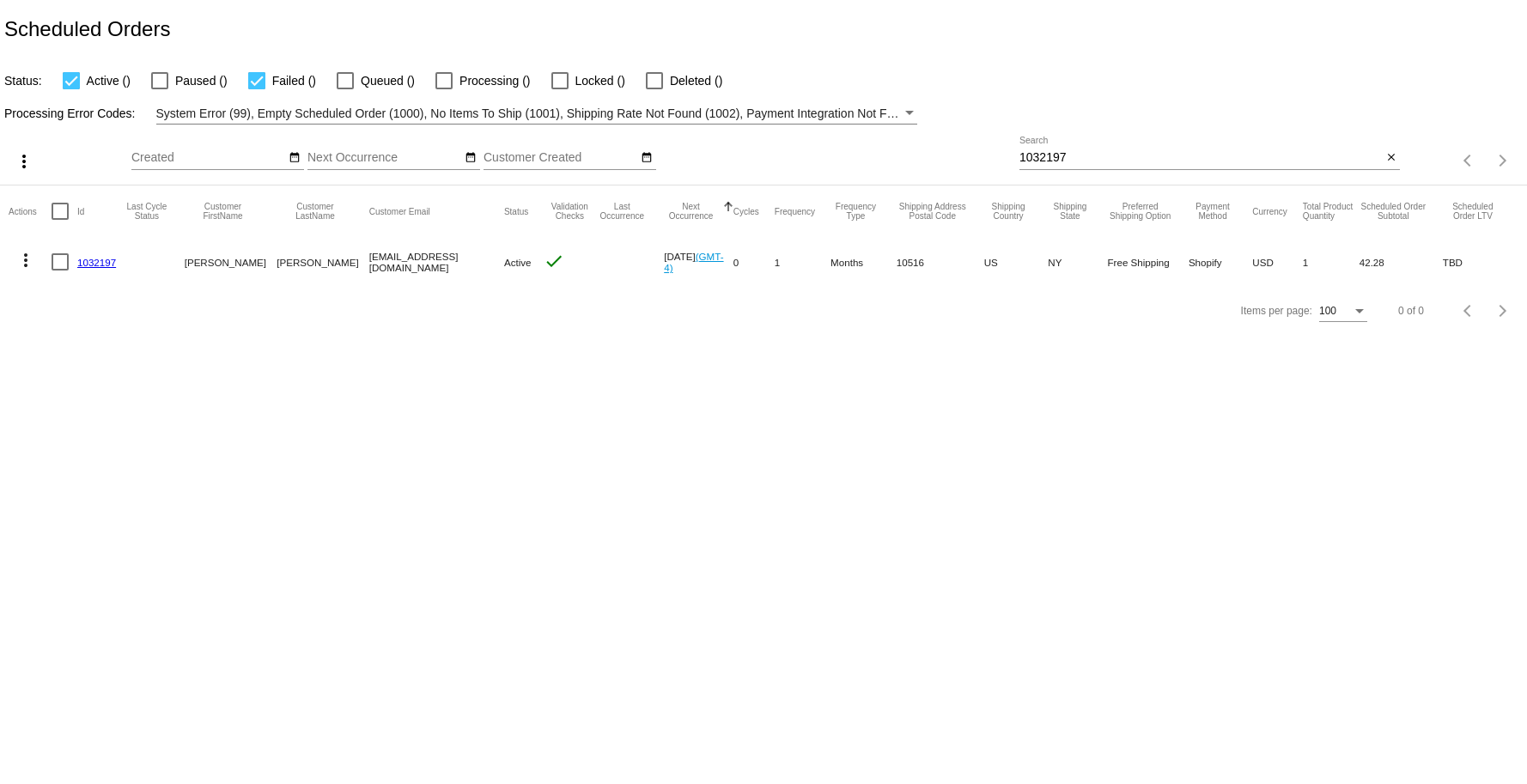
click at [941, 162] on input "1032197" at bounding box center [1200, 158] width 363 height 14
paste input "8"
type input "1032198"
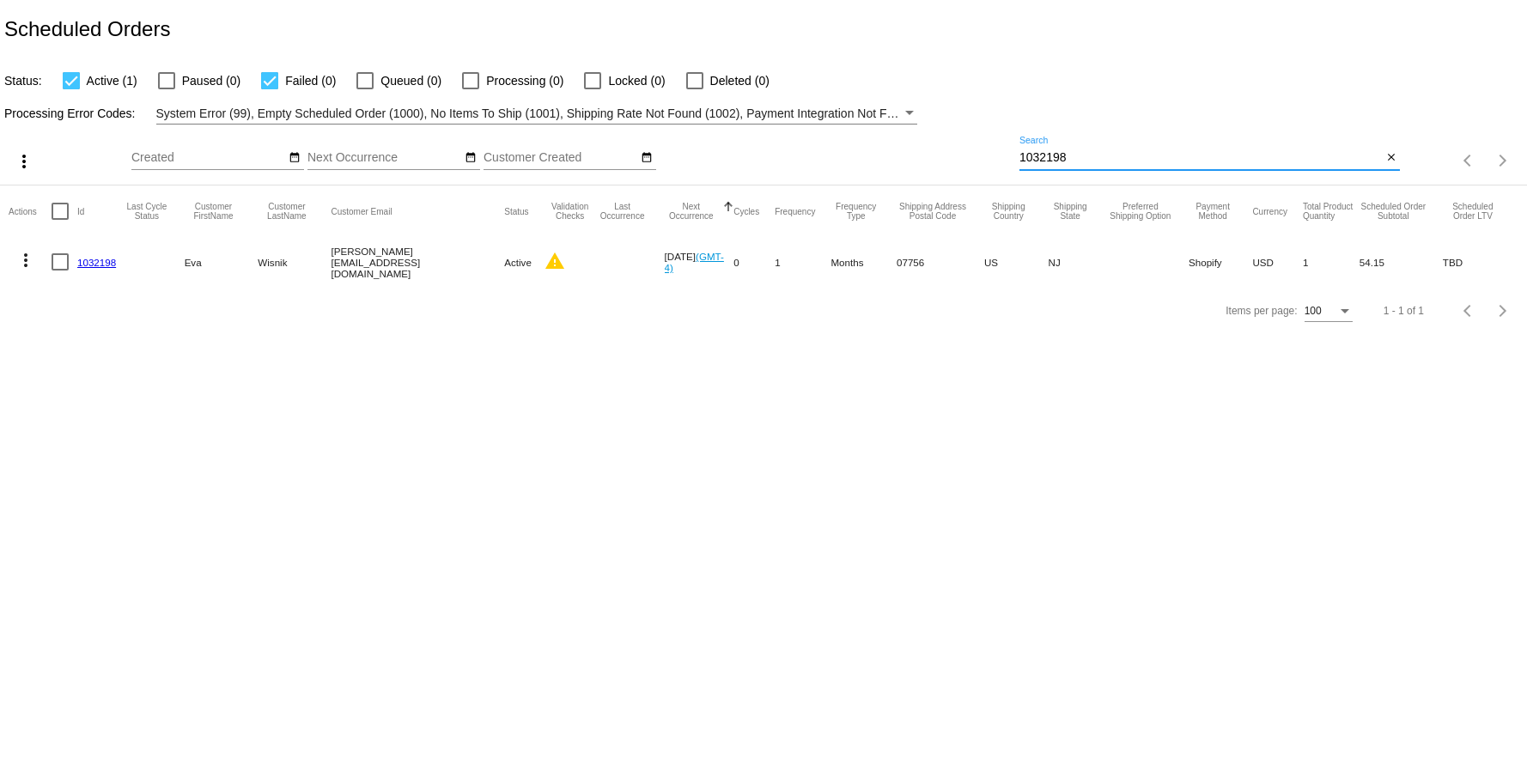
click at [19, 260] on mat-icon "more_vert" at bounding box center [25, 260] width 21 height 21
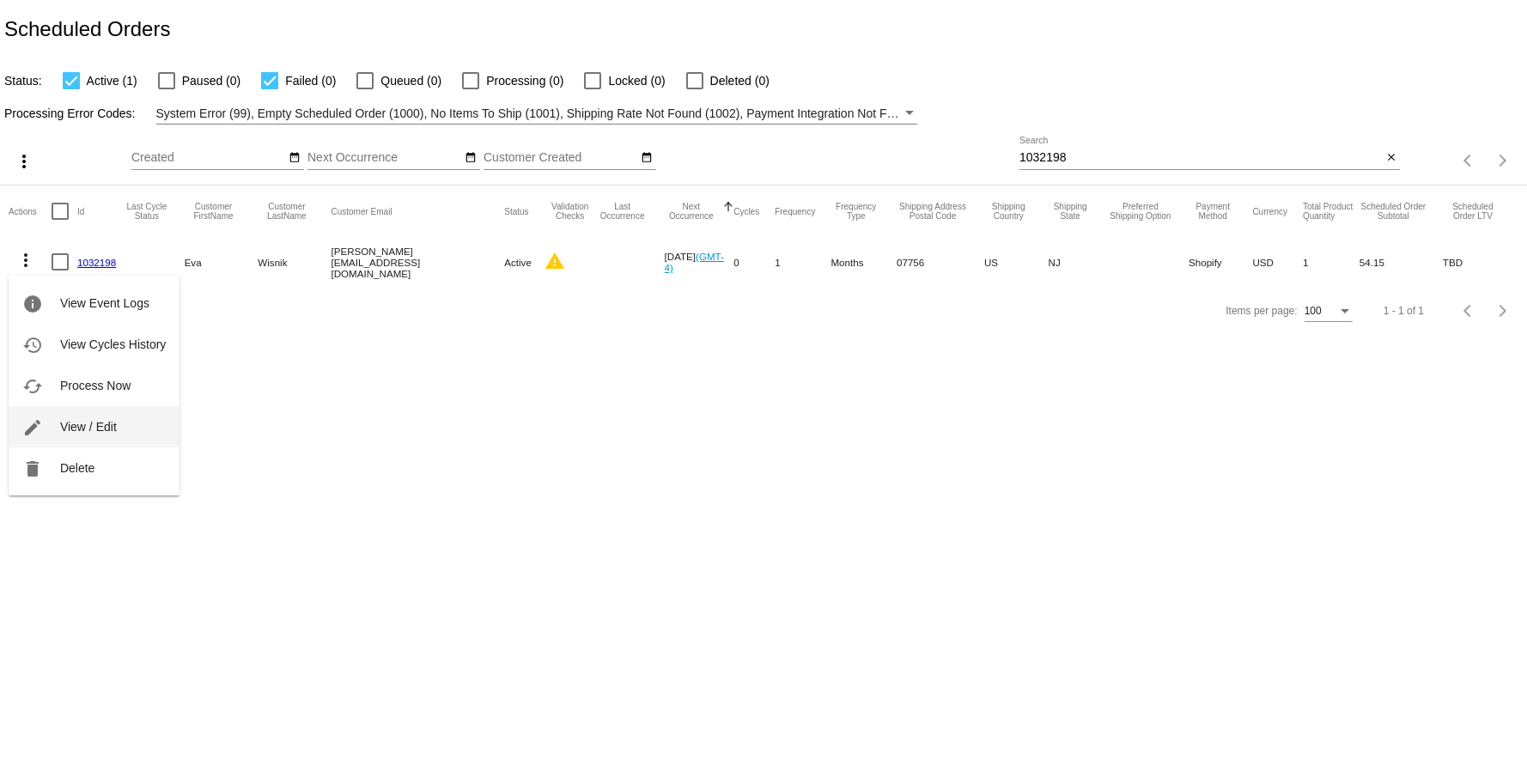
click at [81, 425] on span "View / Edit" at bounding box center [88, 426] width 57 height 14
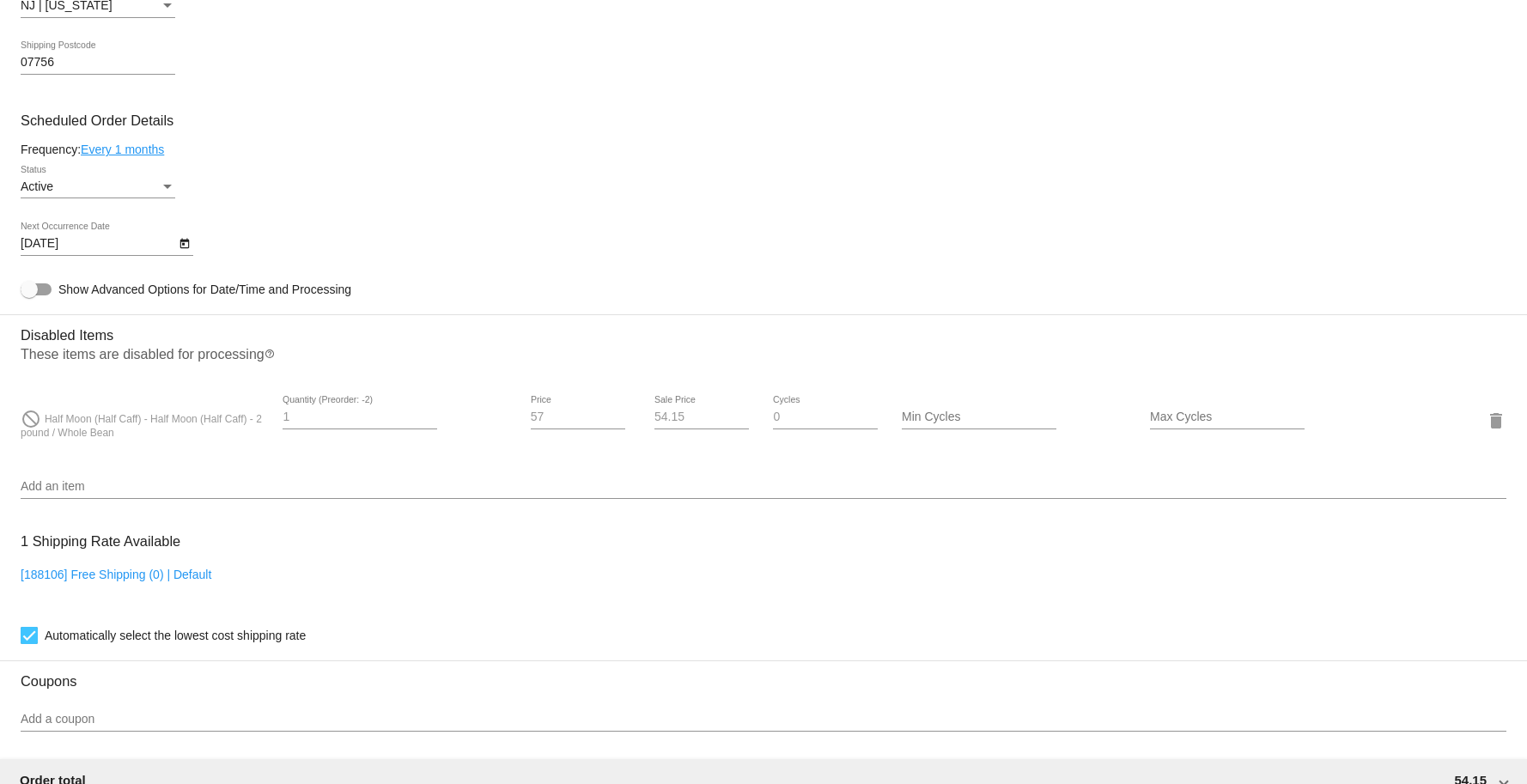
scroll to position [758, 0]
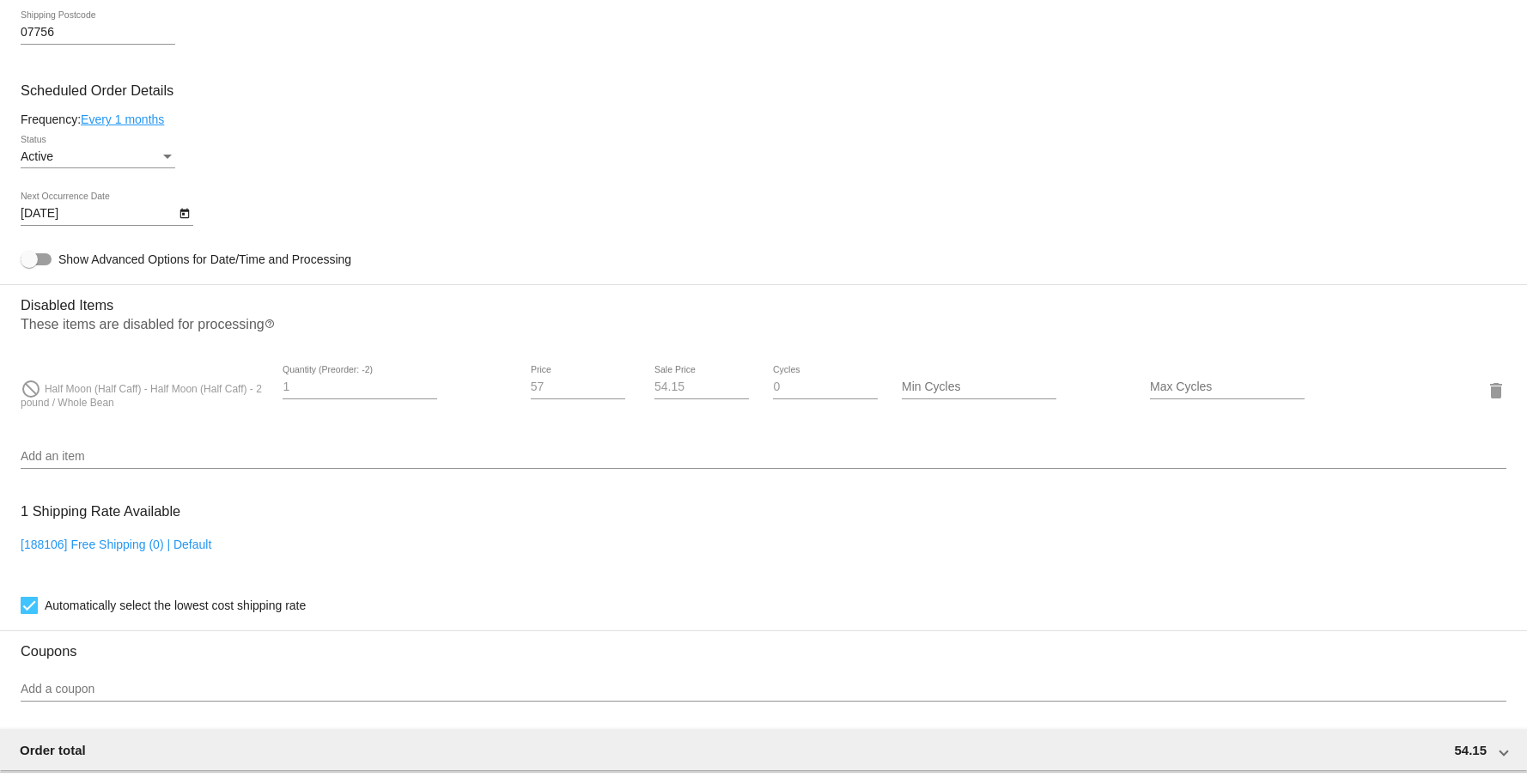
click at [941, 394] on input "Max Cycles" at bounding box center [1227, 387] width 154 height 14
type input "5"
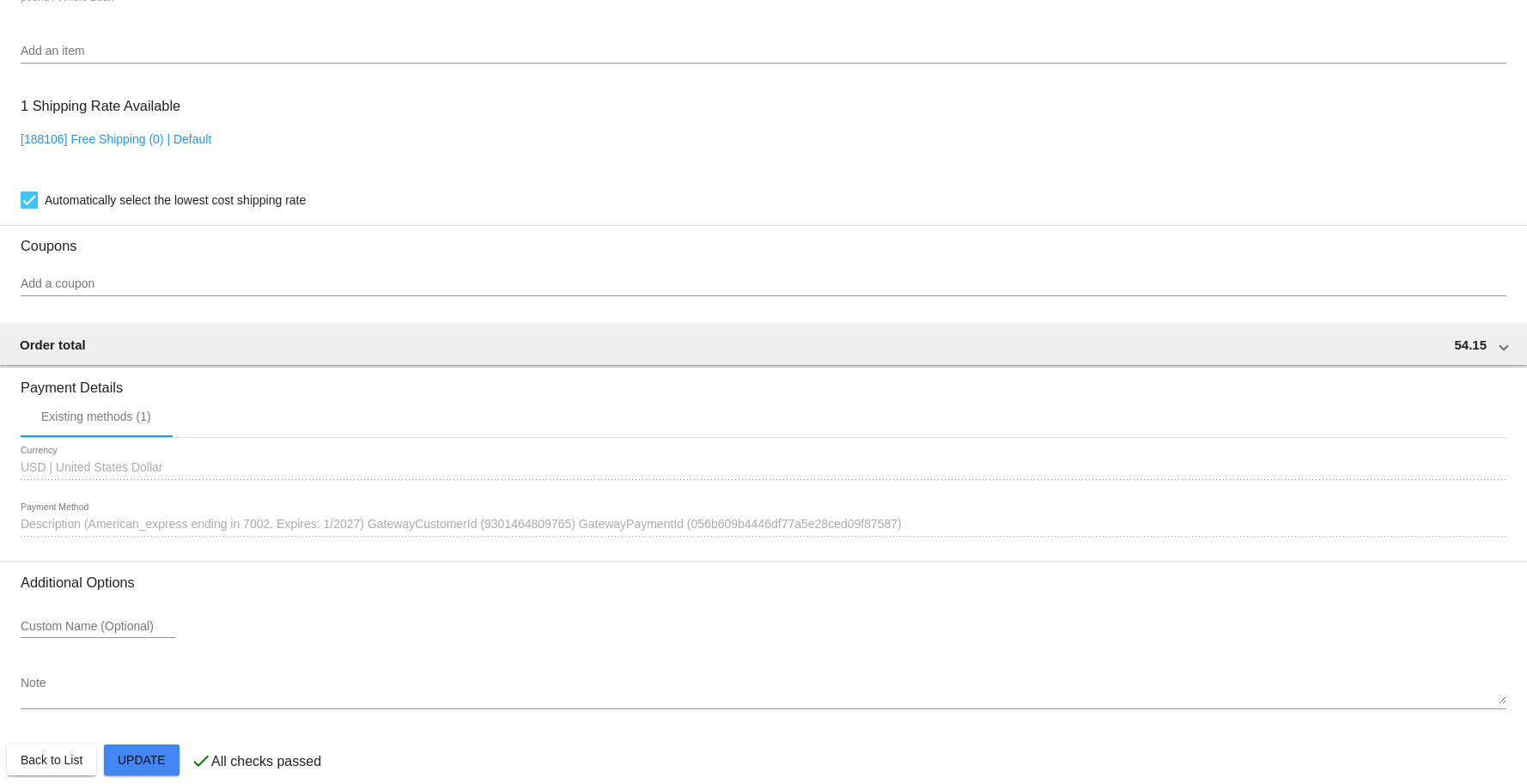
scroll to position [1196, 0]
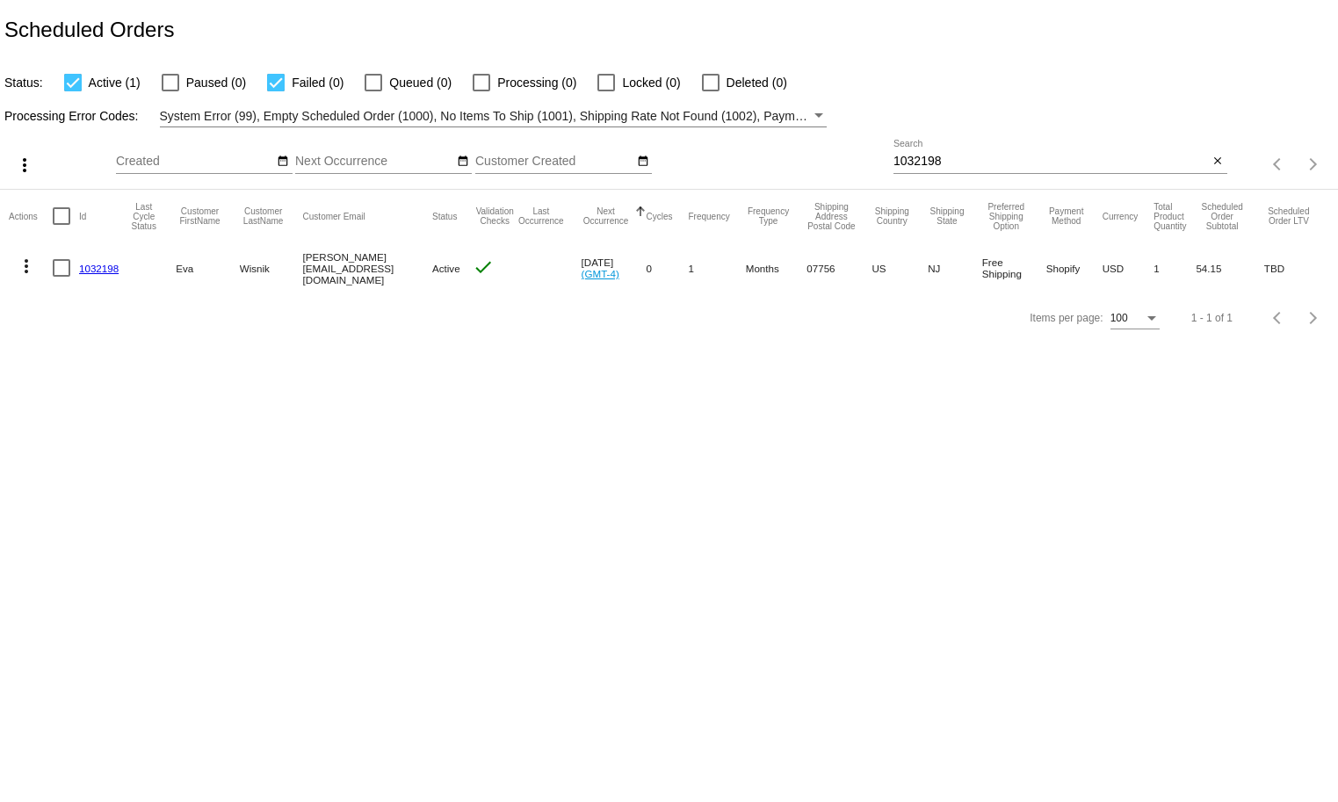
click at [25, 266] on mat-icon "more_vert" at bounding box center [26, 266] width 21 height 21
click at [85, 429] on span "View / Edit" at bounding box center [90, 436] width 58 height 14
click at [985, 157] on input "1032198" at bounding box center [1050, 162] width 315 height 14
paste input "240"
type input "1032240"
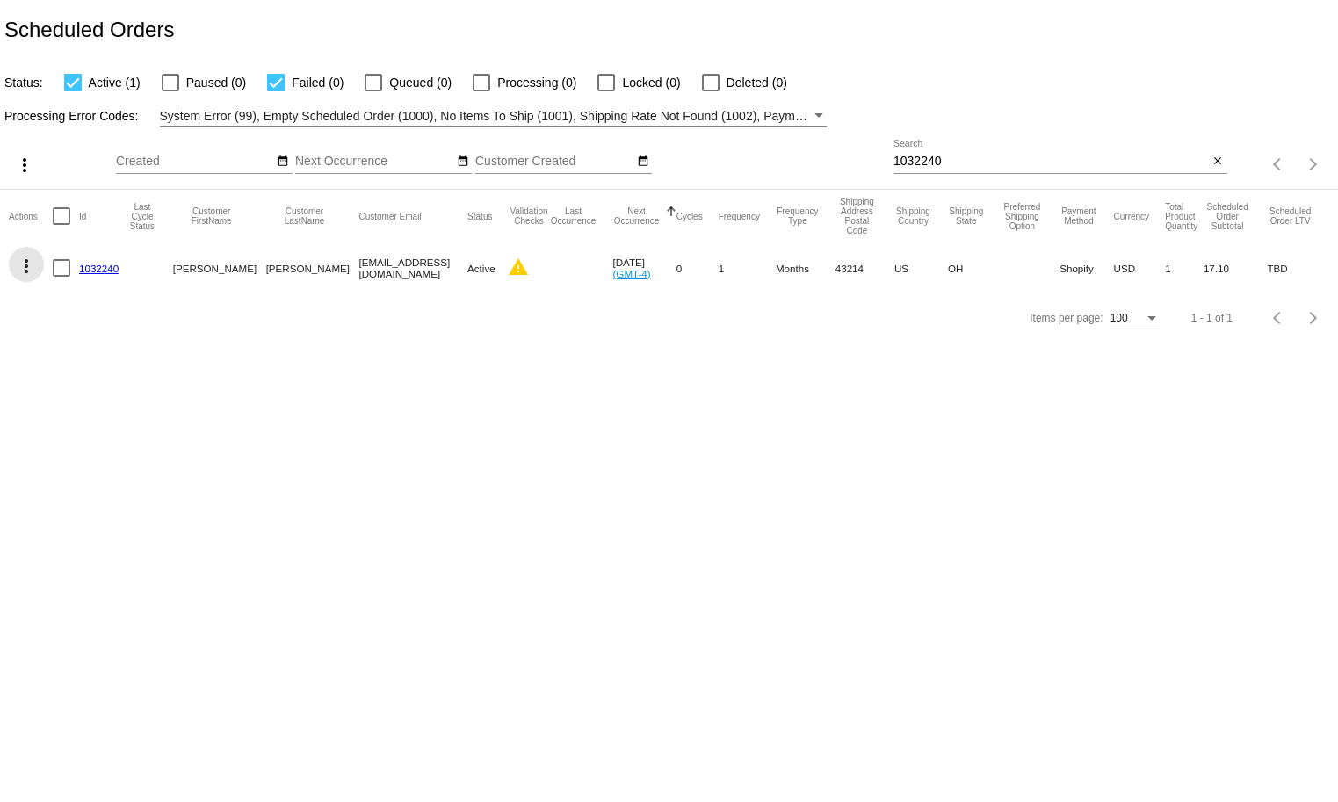
click at [23, 265] on mat-icon "more_vert" at bounding box center [26, 266] width 21 height 21
click at [84, 433] on span "View / Edit" at bounding box center [90, 436] width 58 height 14
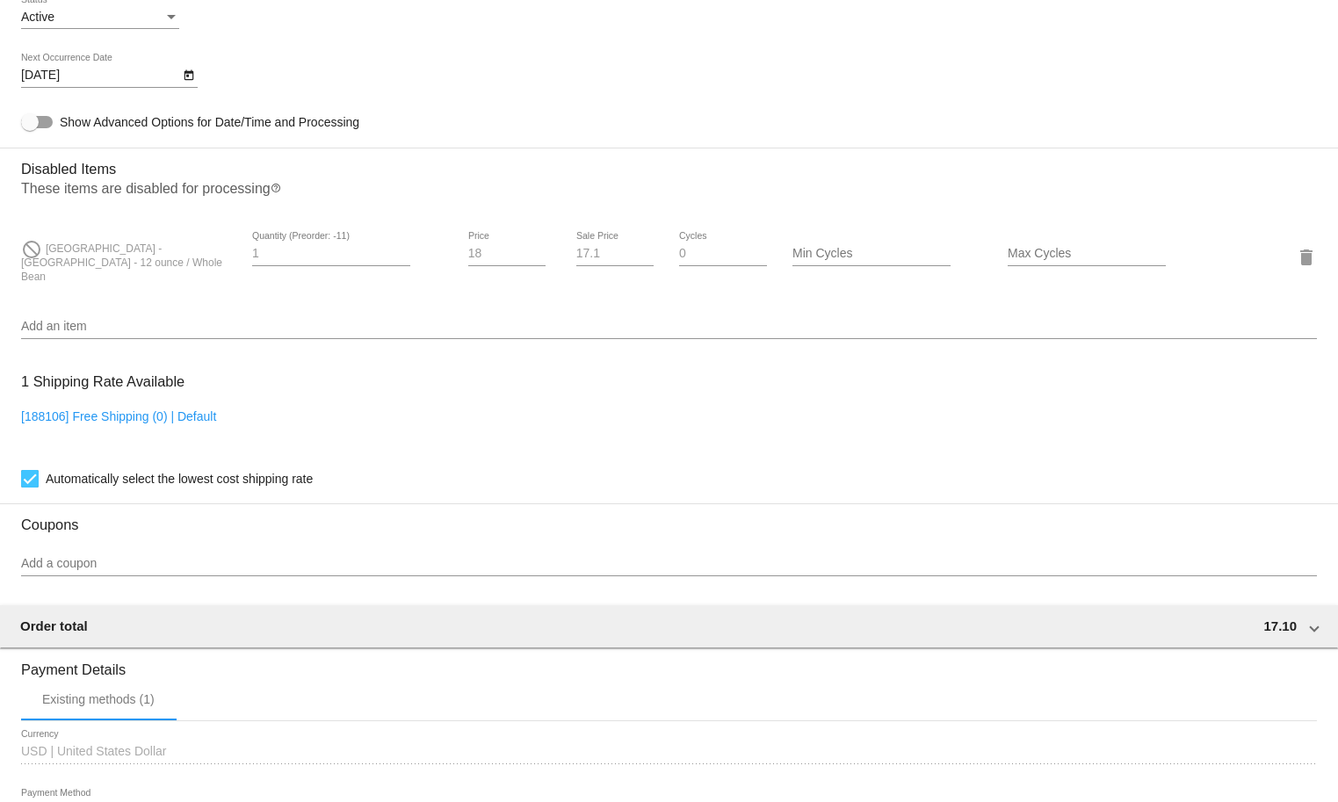
scroll to position [963, 0]
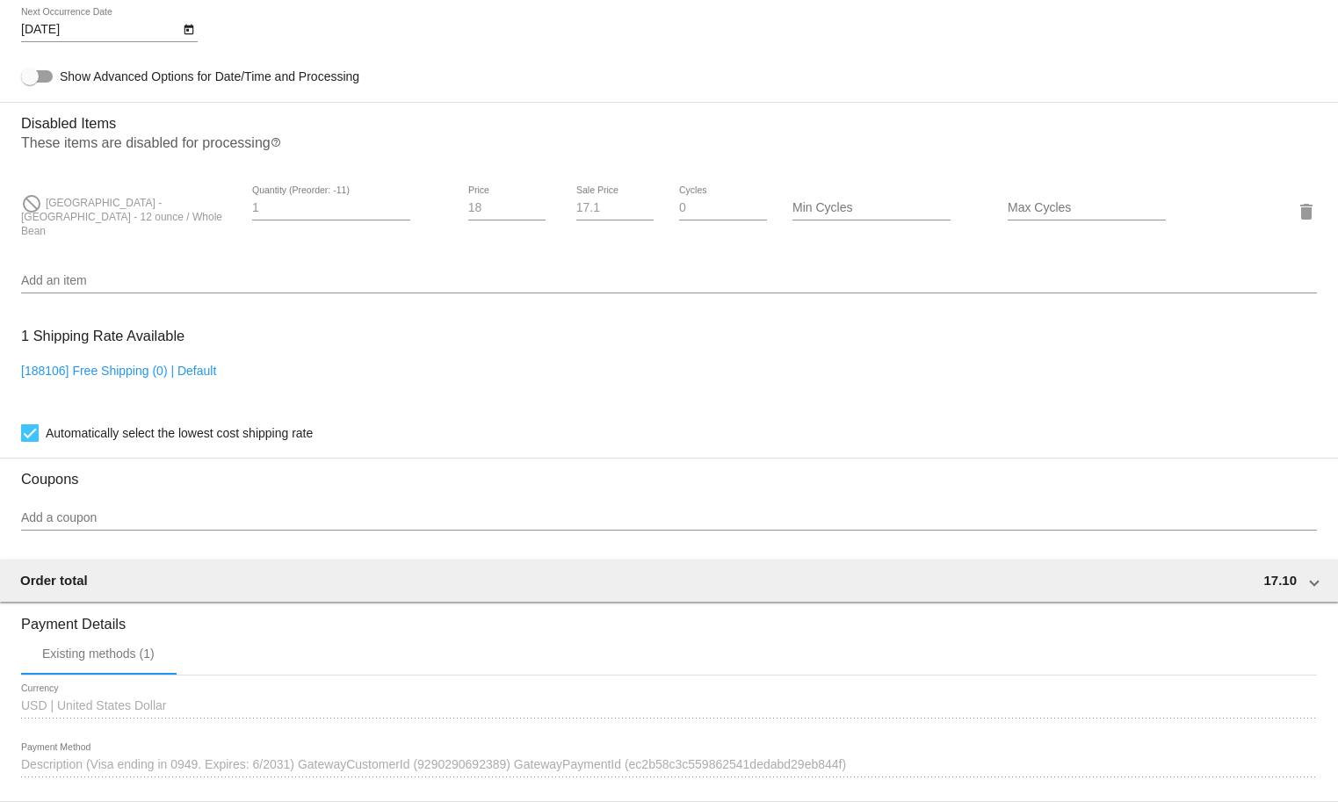
click at [1056, 205] on div "Max Cycles" at bounding box center [1086, 203] width 158 height 34
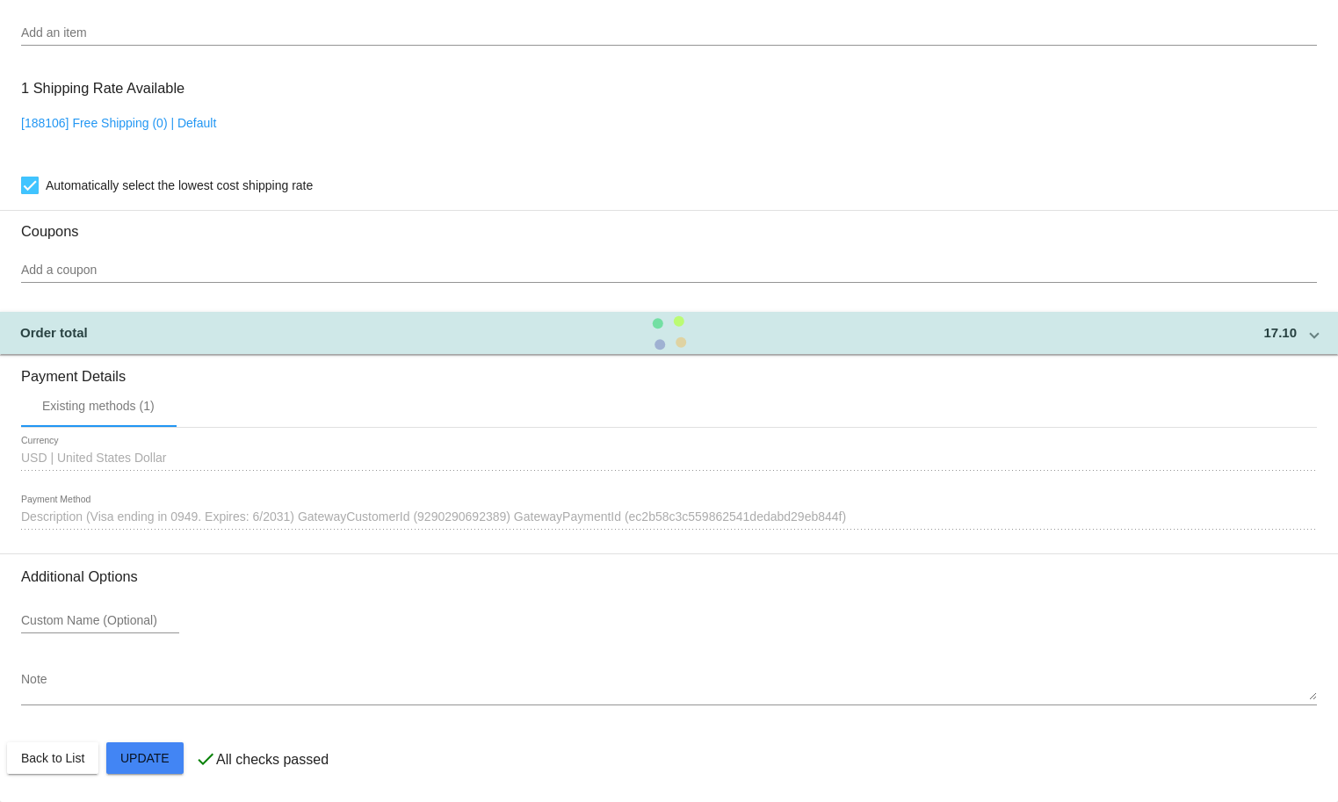
type input "4"
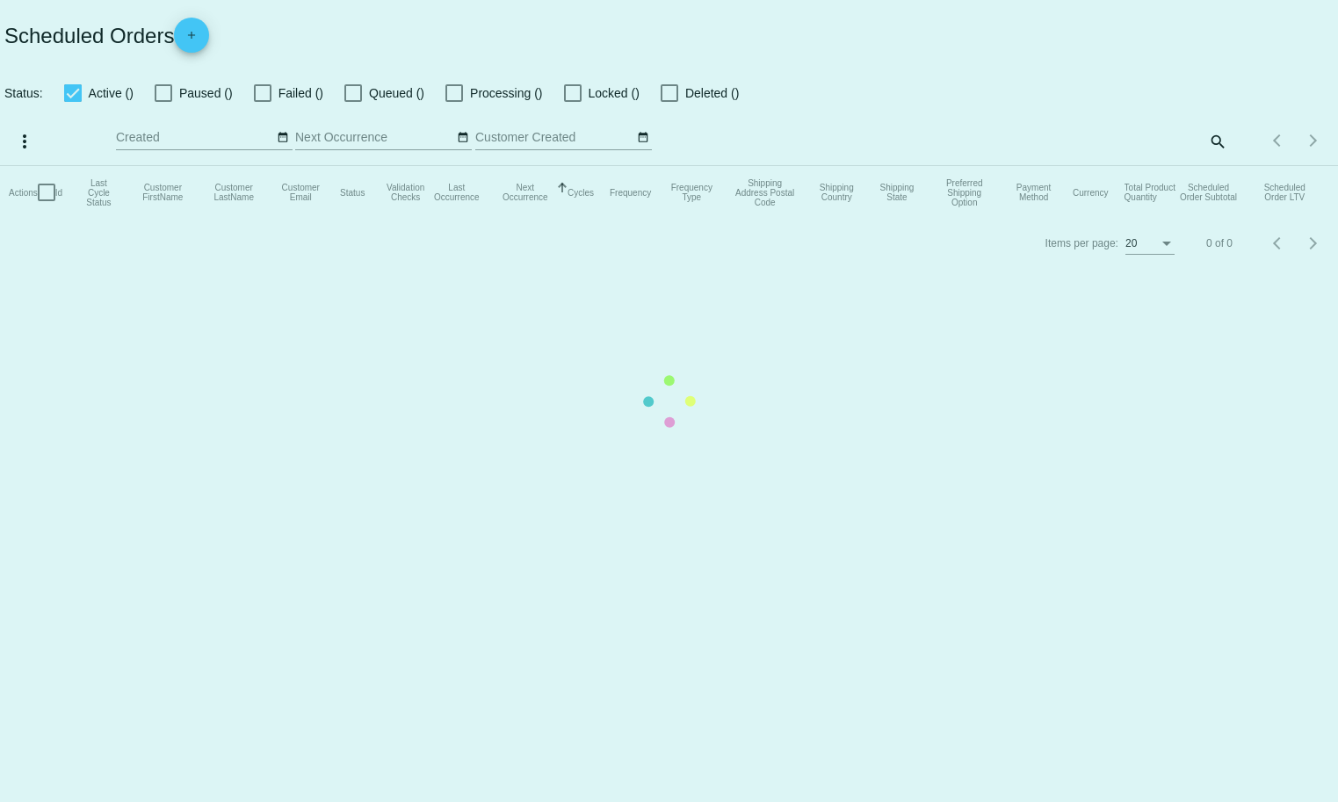
checkbox input "true"
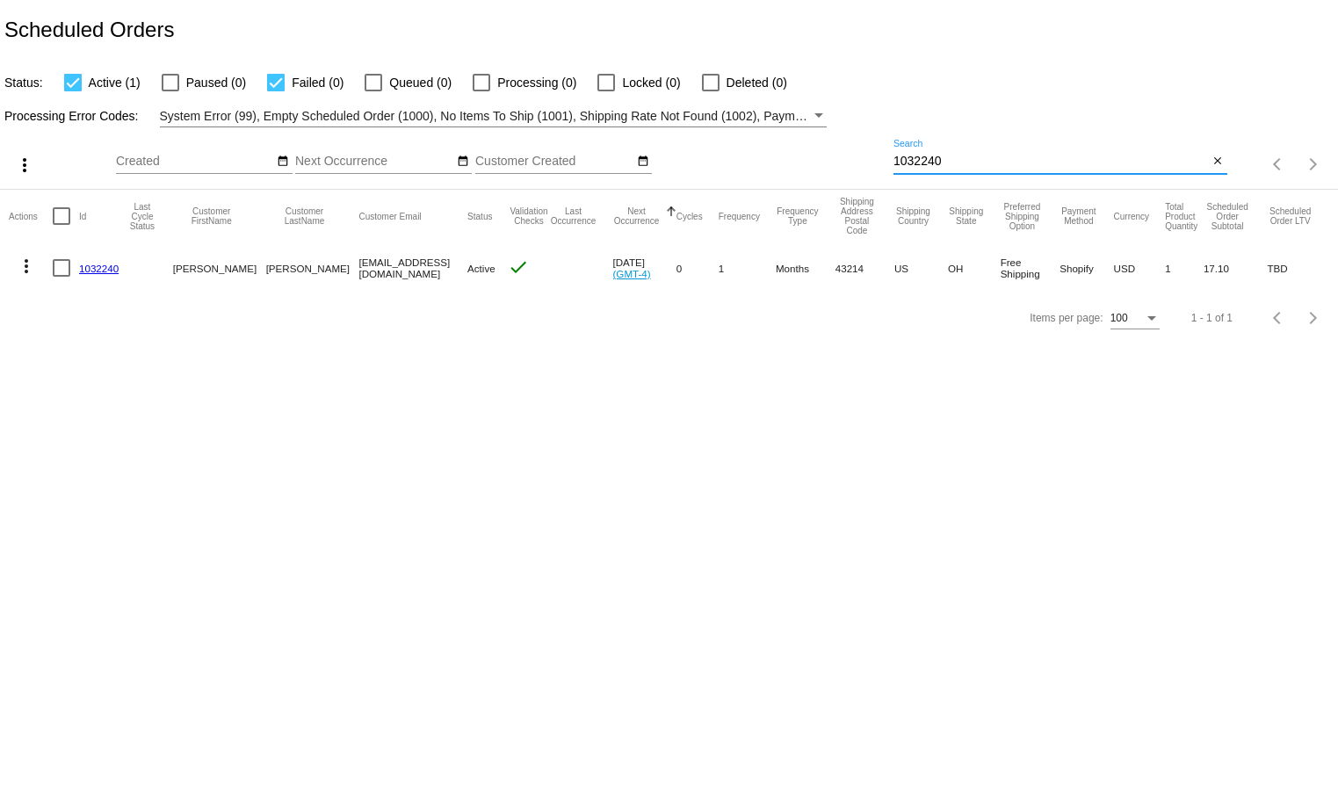
drag, startPoint x: 946, startPoint y: 160, endPoint x: 862, endPoint y: 159, distance: 84.3
click at [863, 160] on div "more_vert Sep Jan Feb Mar Apr 1" at bounding box center [669, 158] width 1338 height 62
paste input "19"
type input "1032190"
click at [26, 259] on mat-icon "more_vert" at bounding box center [26, 267] width 21 height 21
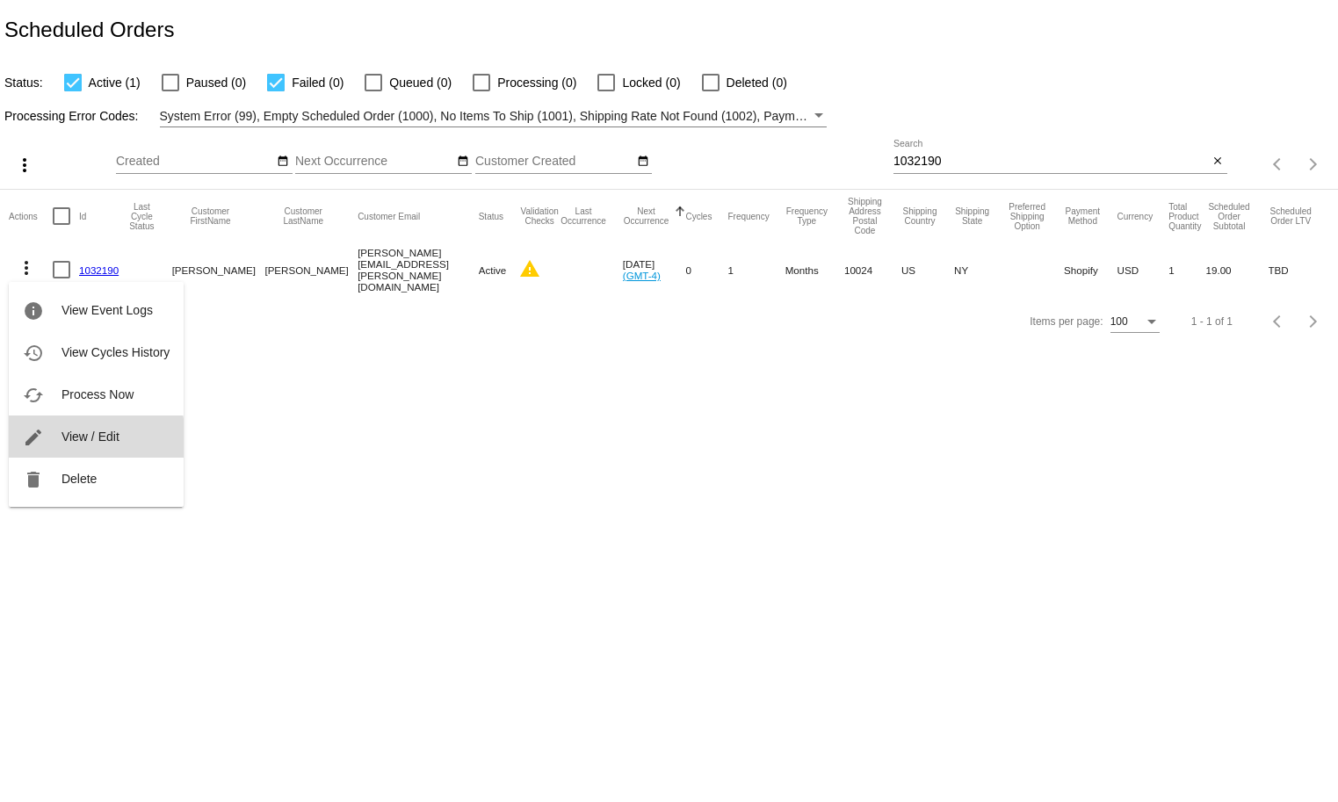
click at [75, 442] on span "View / Edit" at bounding box center [90, 436] width 58 height 14
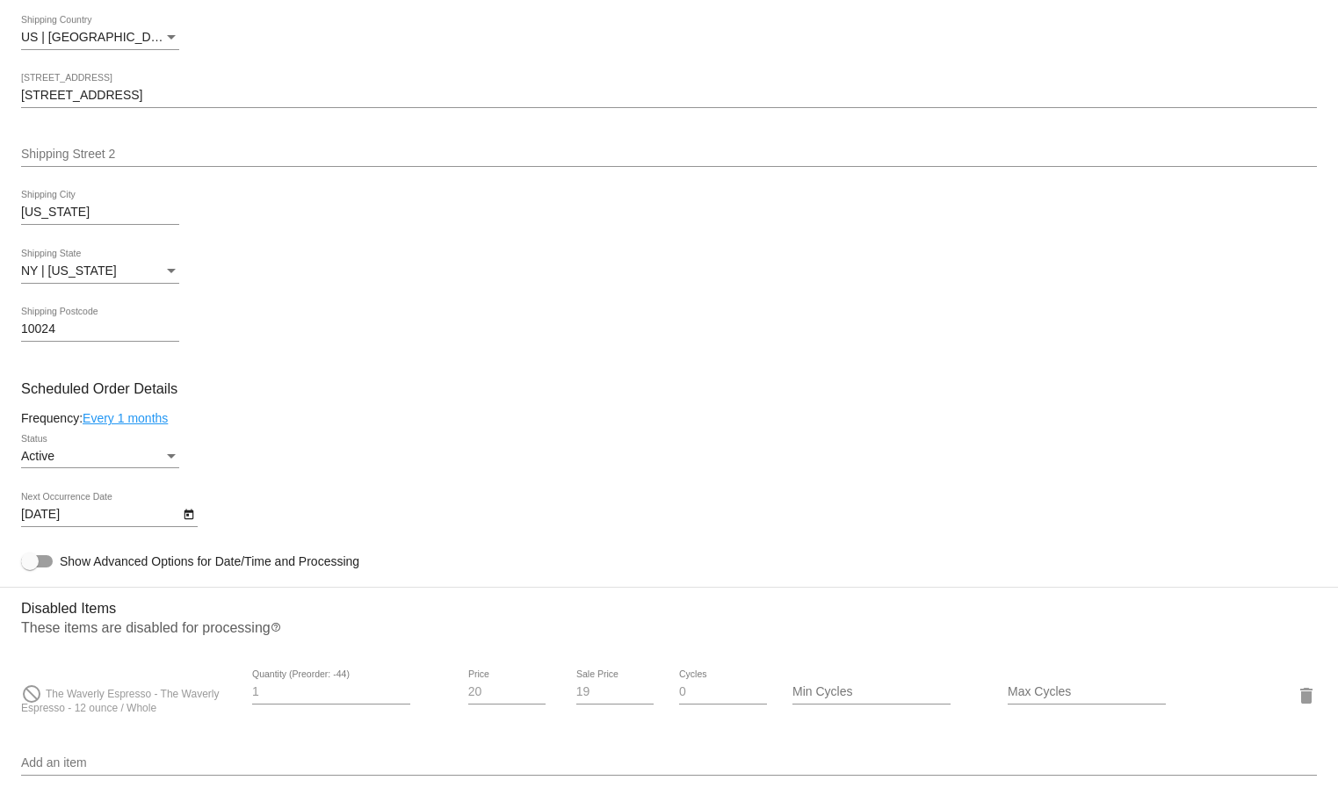
scroll to position [480, 0]
click at [1047, 698] on input "Max Cycles" at bounding box center [1086, 691] width 158 height 14
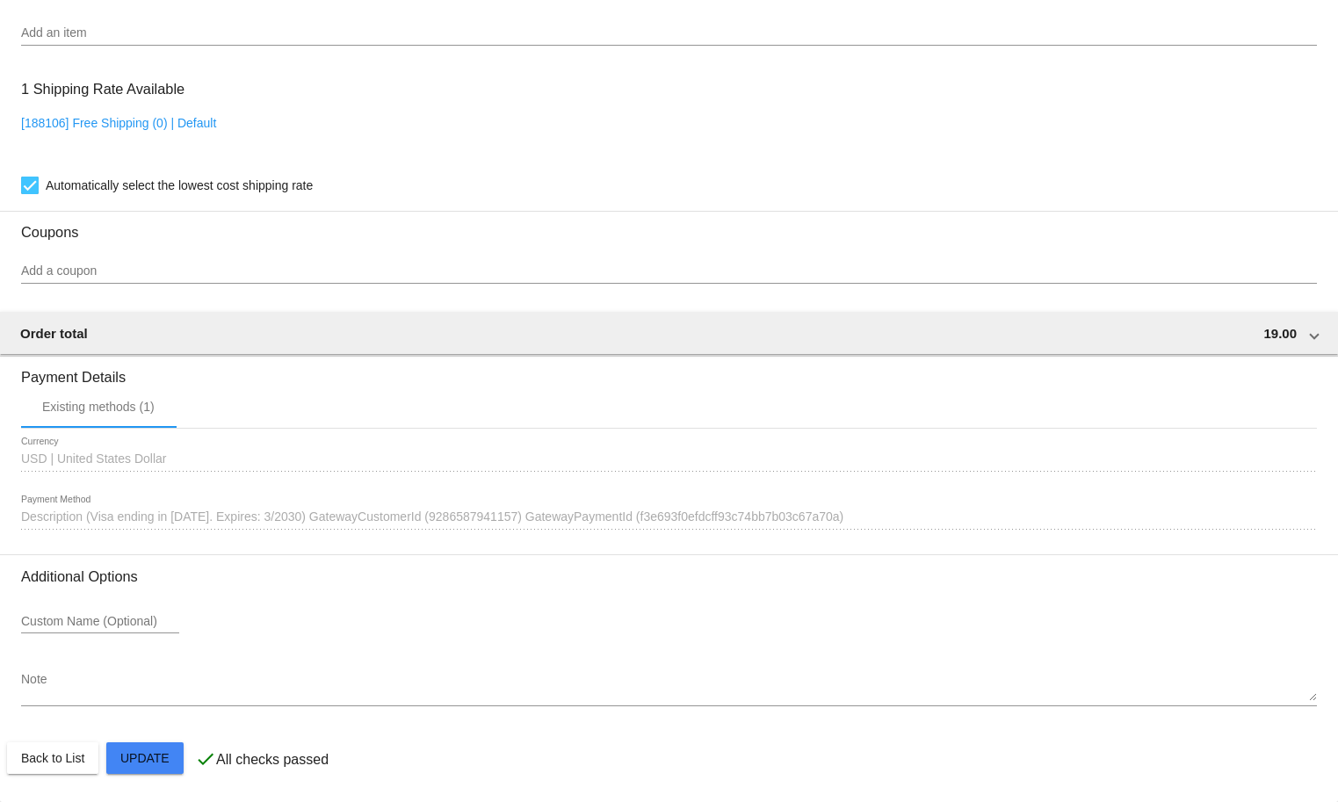
type input "3"
click at [149, 739] on mat-card-actions "Back to List Update" at bounding box center [669, 758] width 1324 height 46
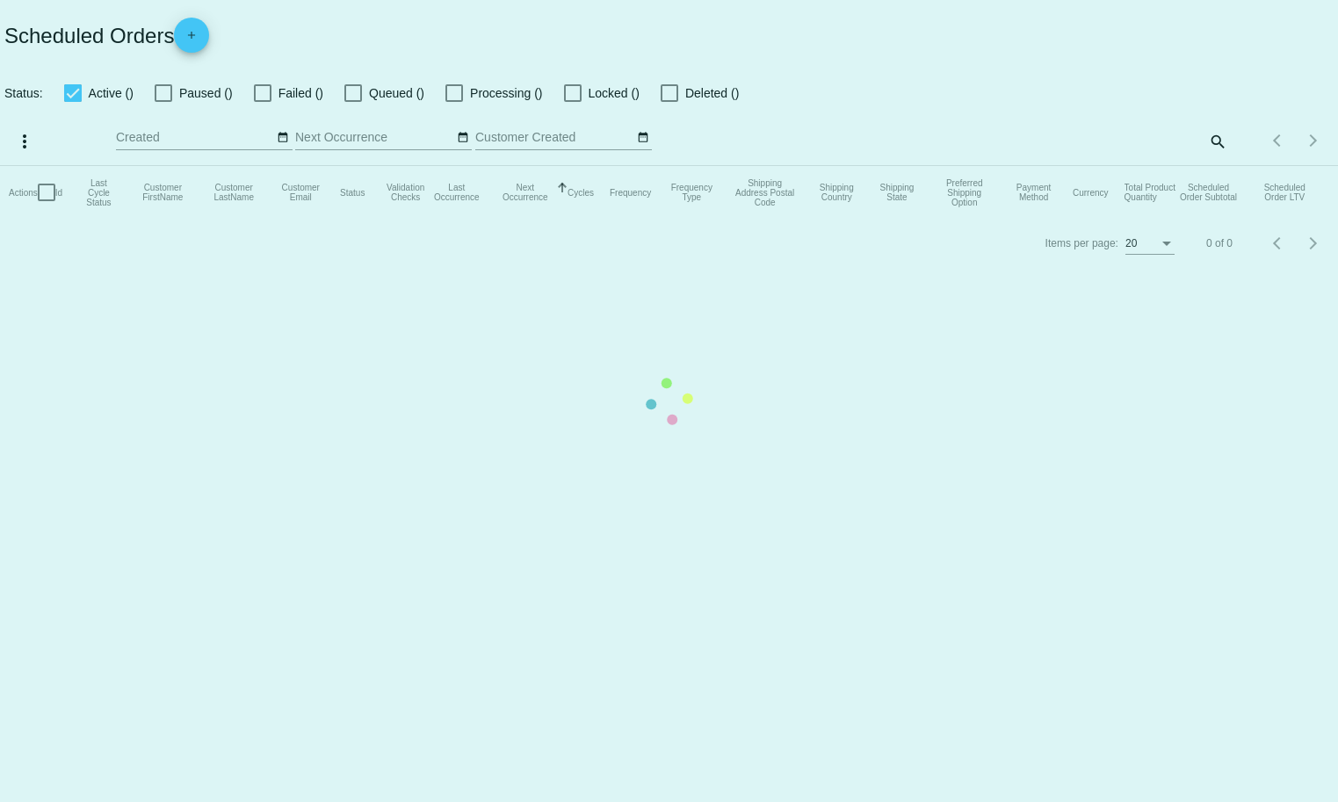
checkbox input "true"
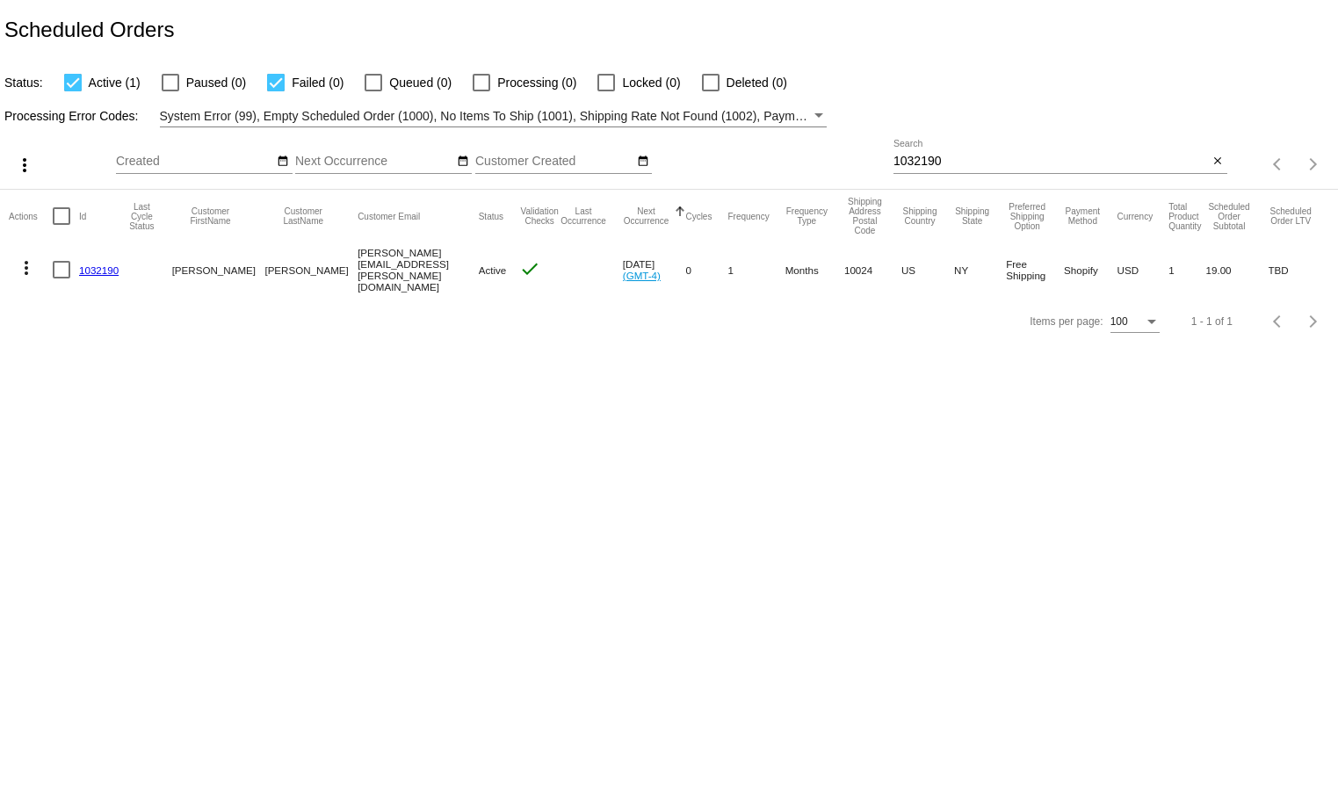
drag, startPoint x: 961, startPoint y: 171, endPoint x: 943, endPoint y: 163, distance: 19.3
click at [959, 170] on div "1032190 Search" at bounding box center [1050, 157] width 315 height 34
click at [943, 163] on input "1032190" at bounding box center [1050, 162] width 315 height 14
paste input "3564"
type input "1033564"
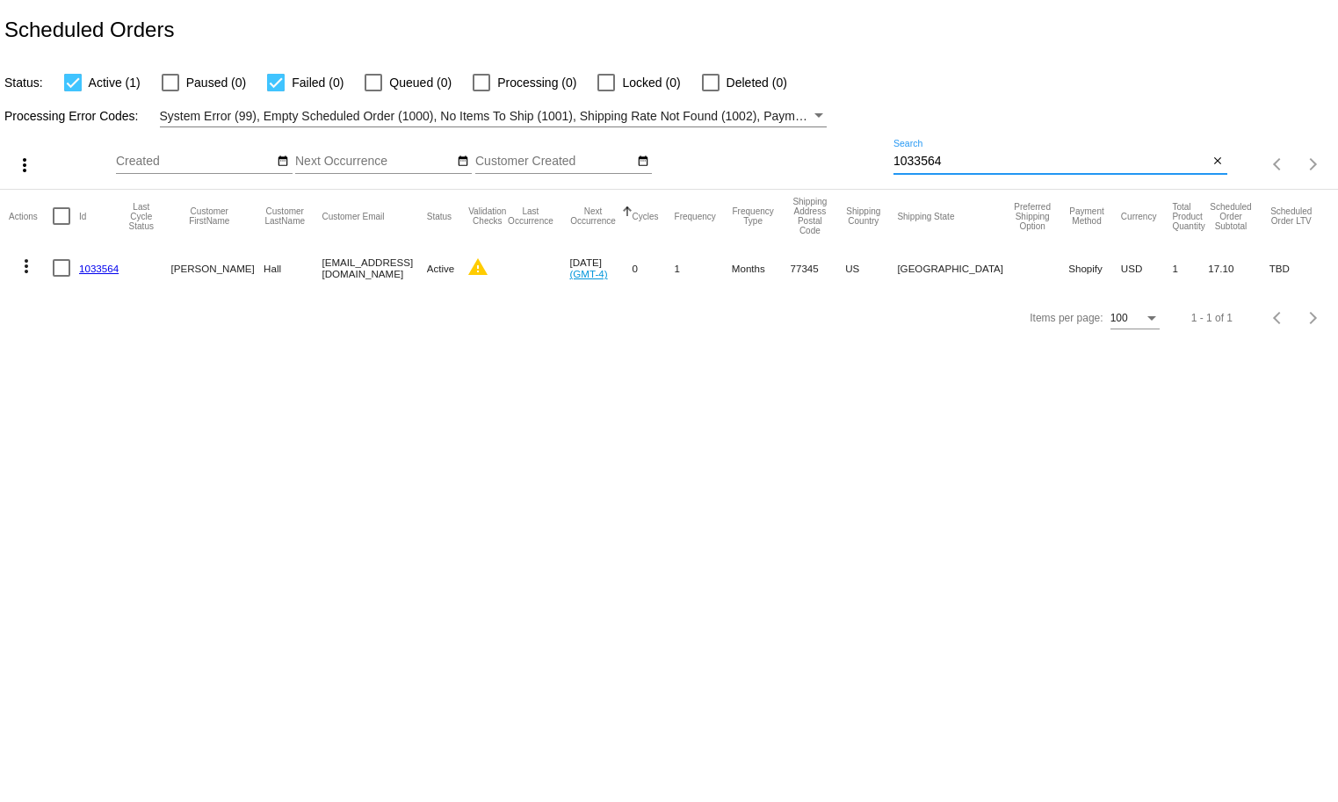
click at [32, 259] on mat-icon "more_vert" at bounding box center [26, 266] width 21 height 21
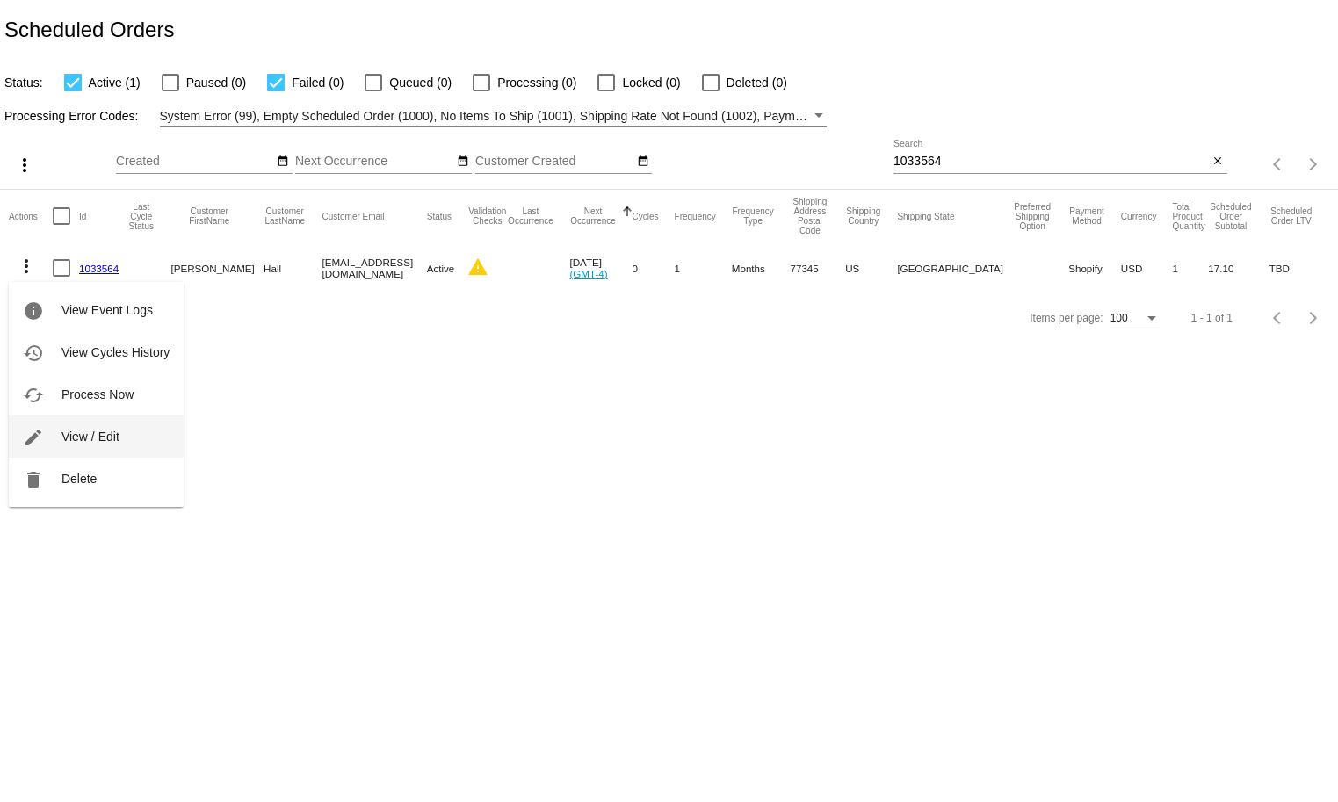
click at [93, 443] on span "View / Edit" at bounding box center [90, 436] width 58 height 14
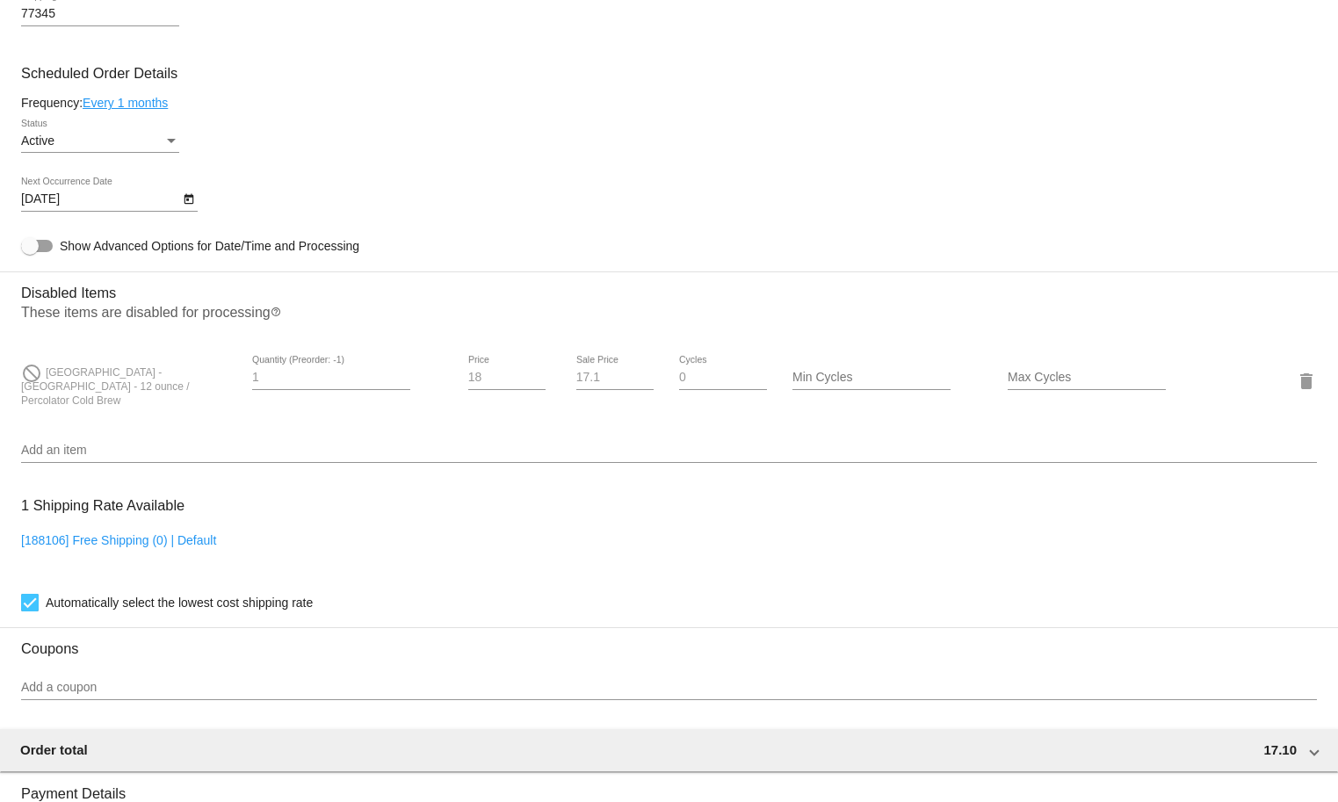
scroll to position [795, 0]
drag, startPoint x: 1064, startPoint y: 373, endPoint x: 1078, endPoint y: 398, distance: 28.3
click at [1064, 374] on div "Max Cycles" at bounding box center [1086, 372] width 158 height 34
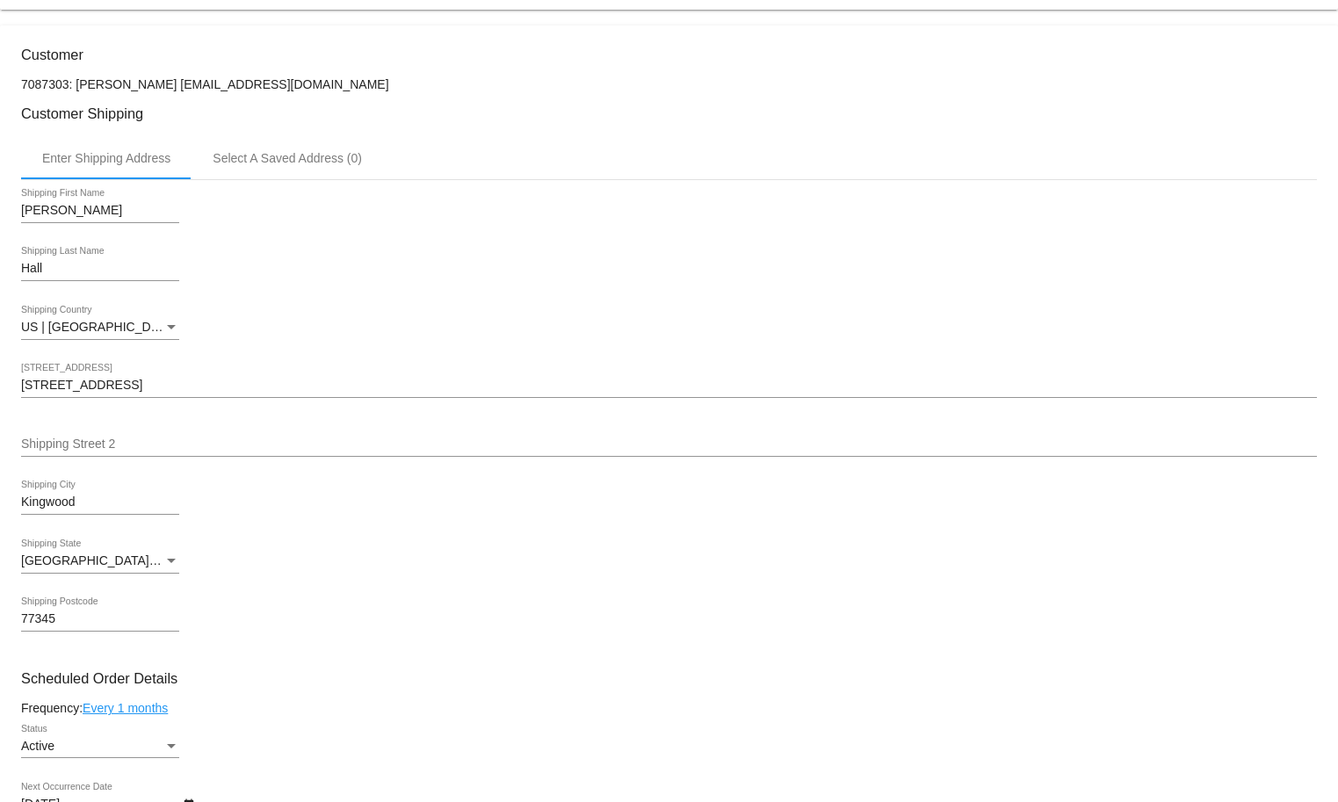
scroll to position [0, 0]
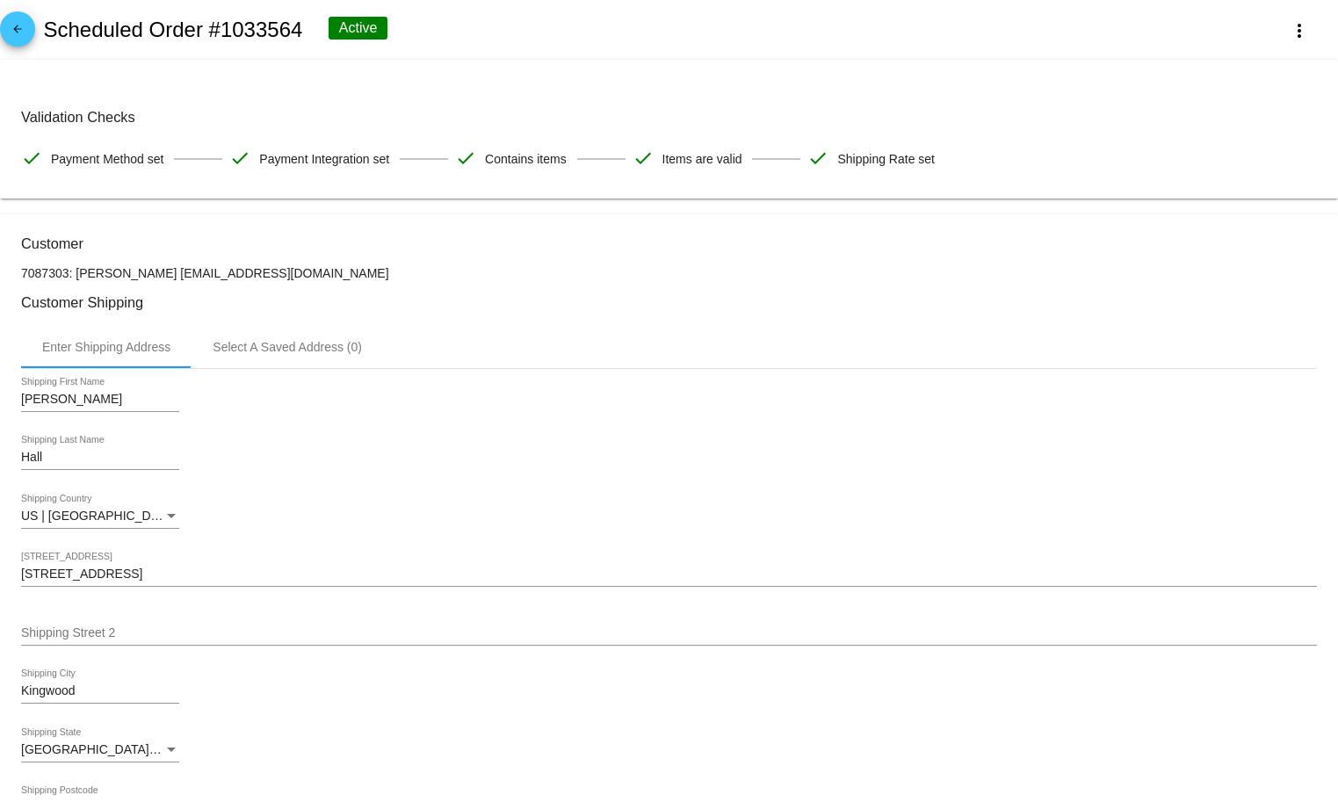
type input "4"
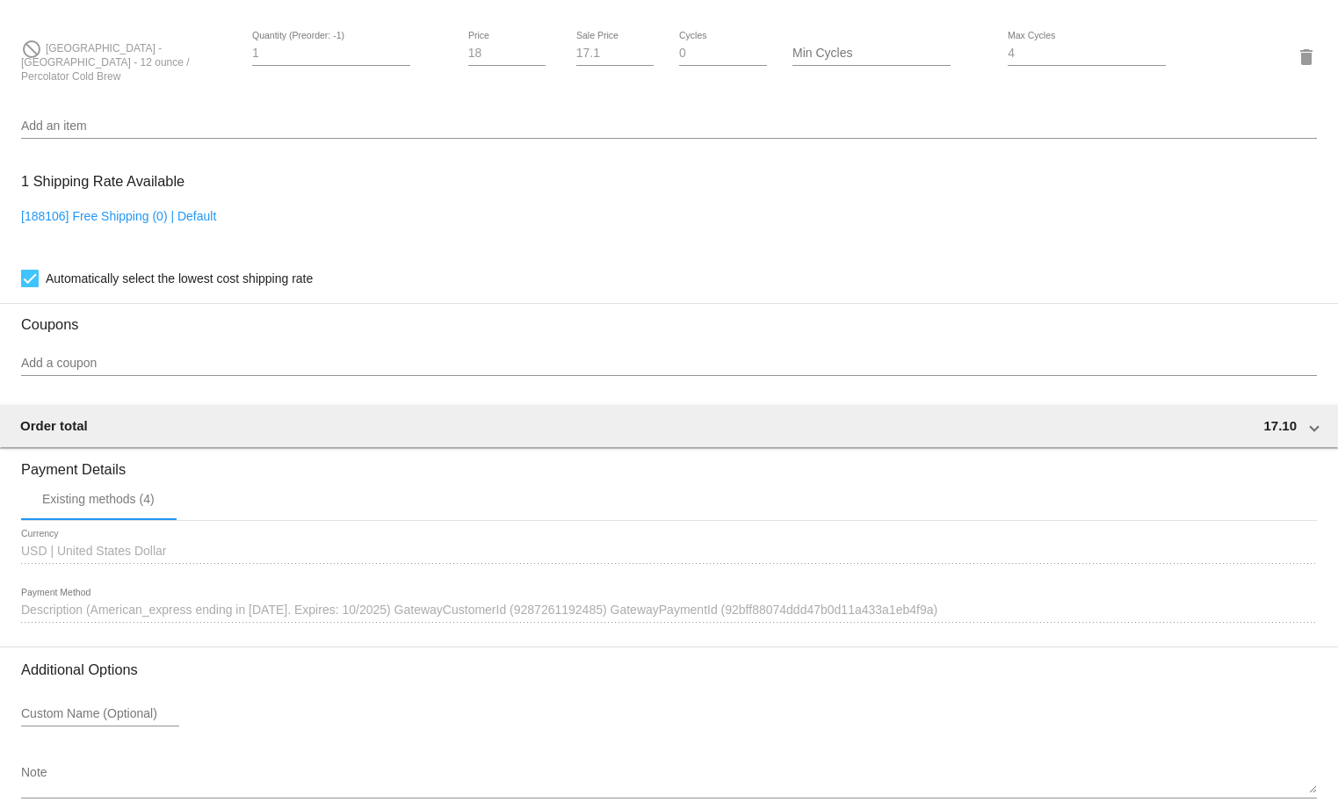
scroll to position [1223, 0]
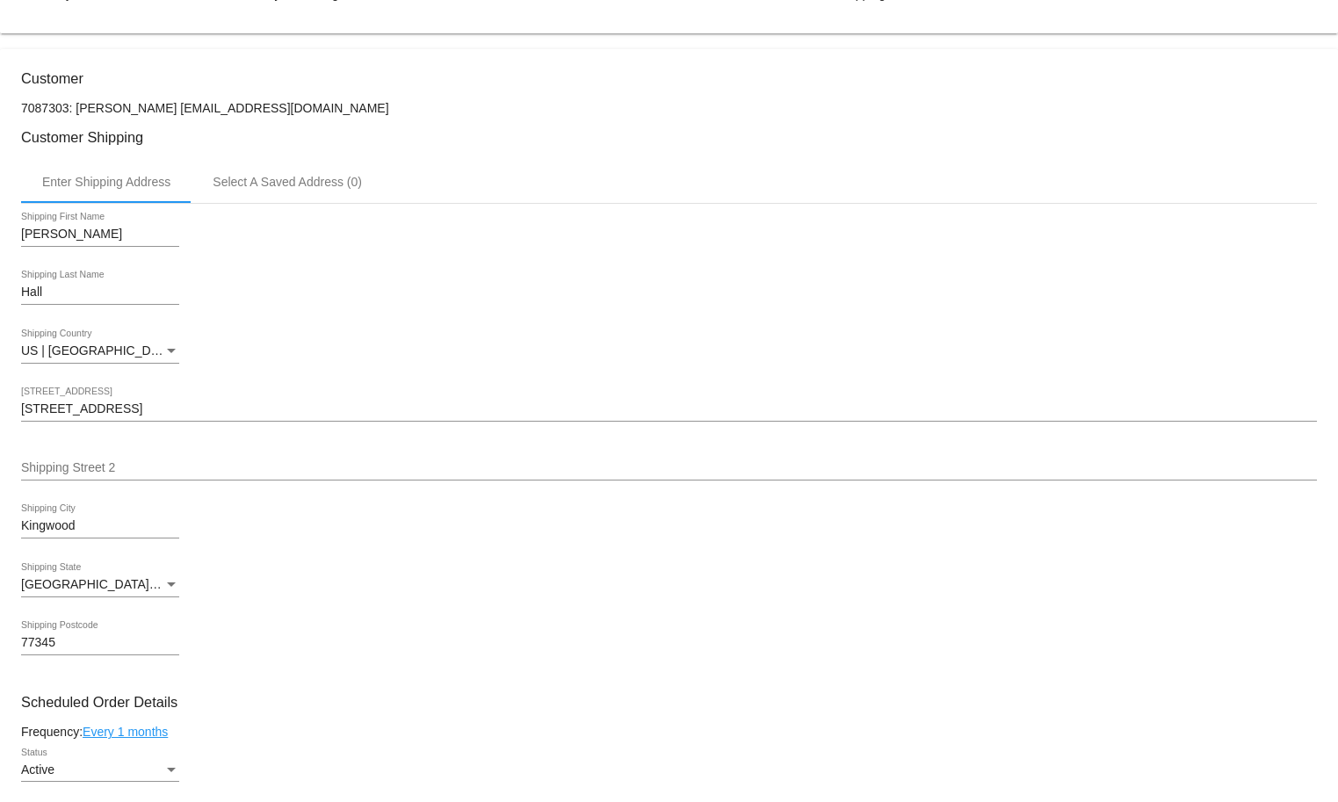
scroll to position [0, 0]
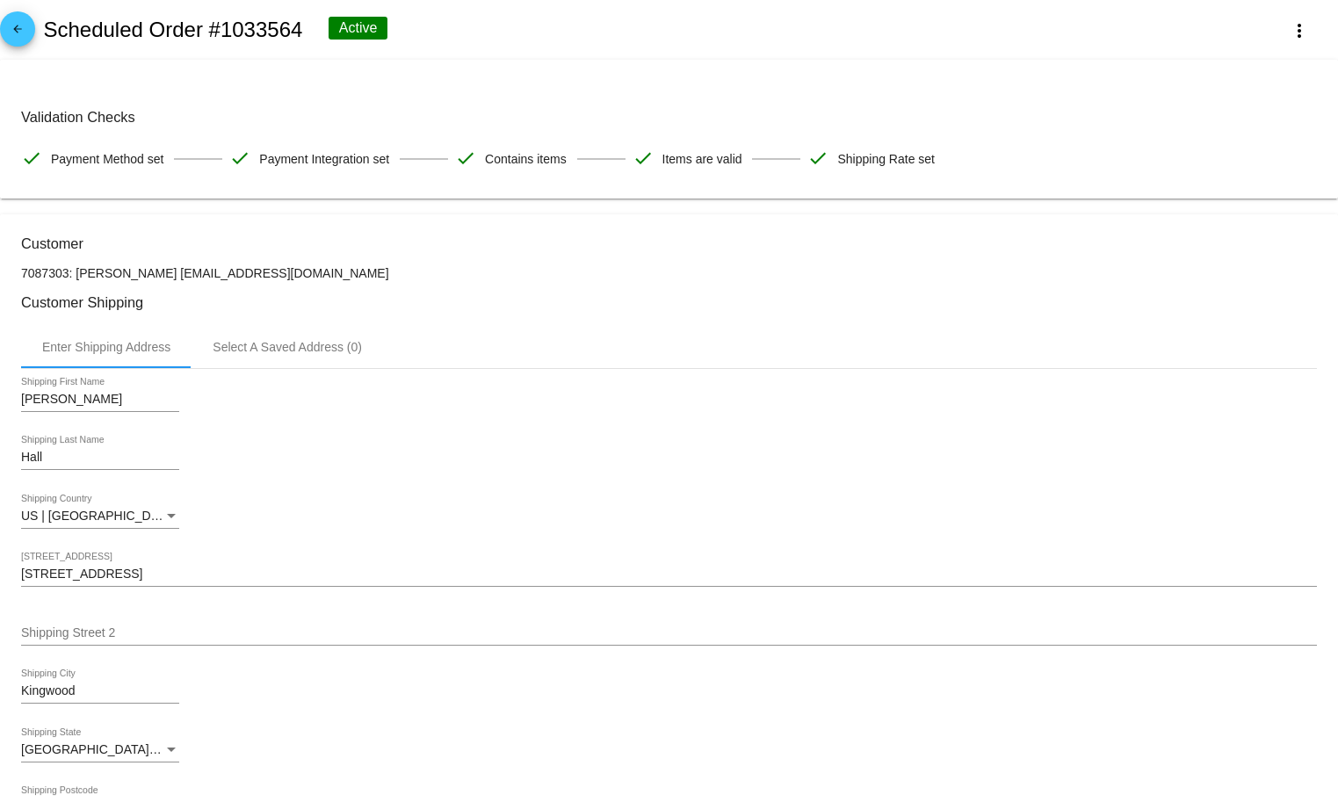
click at [3, 39] on link "arrow_back" at bounding box center [17, 28] width 35 height 35
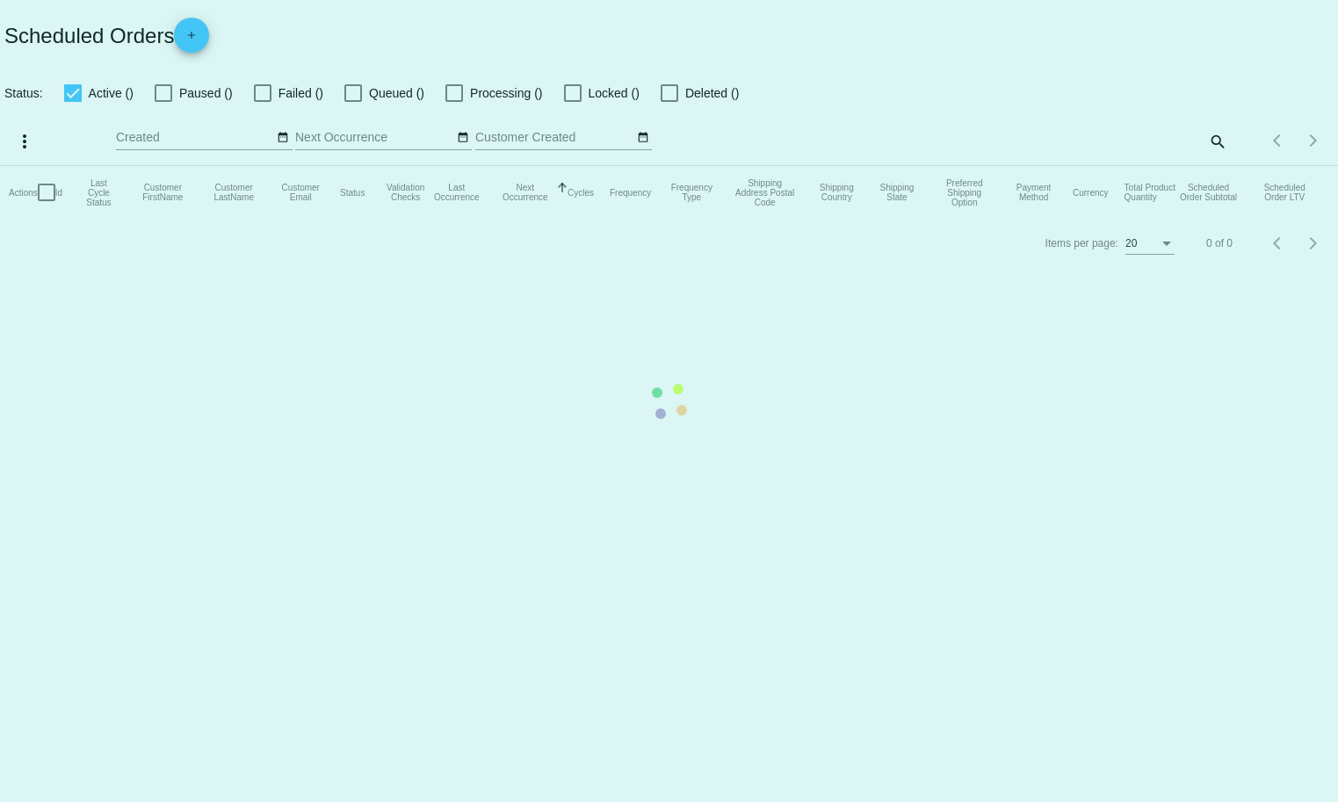
checkbox input "true"
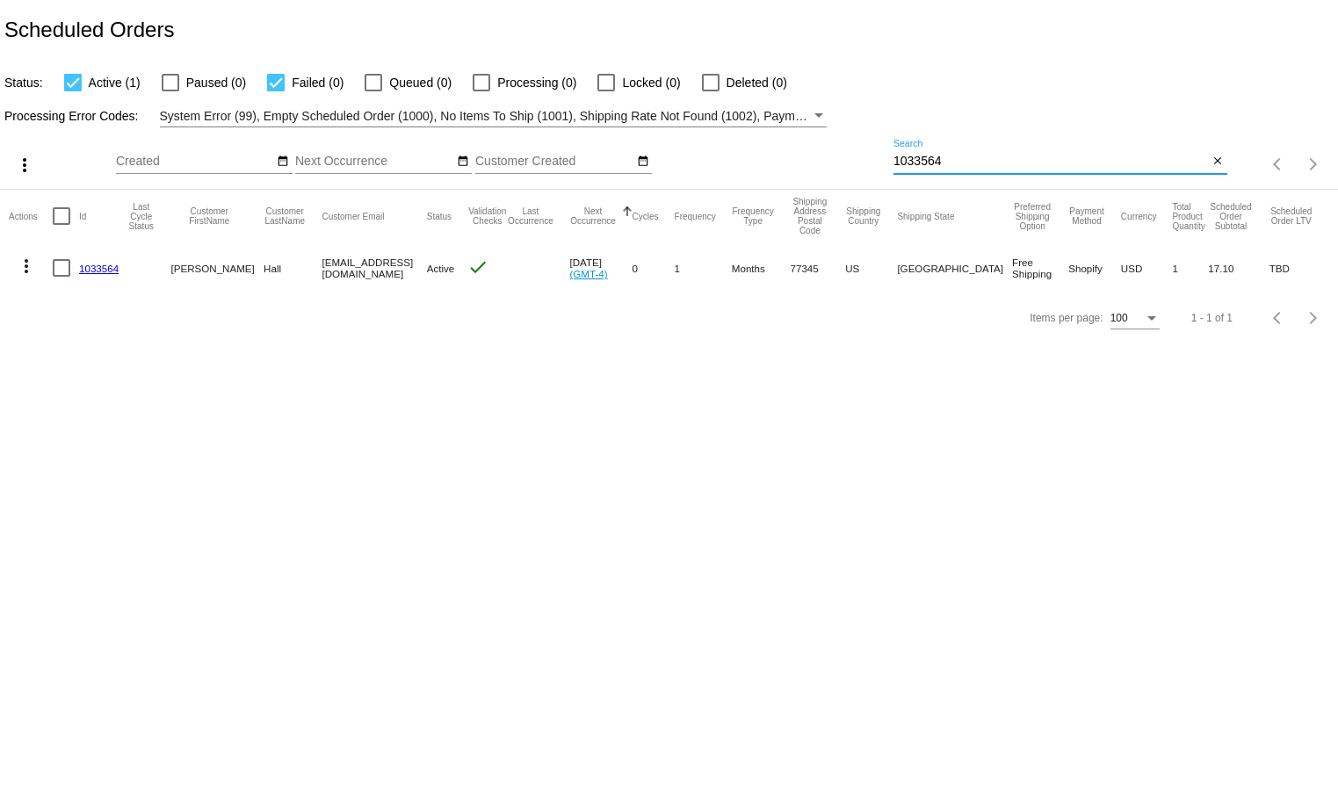
drag, startPoint x: 951, startPoint y: 158, endPoint x: 822, endPoint y: 156, distance: 129.1
click at [822, 155] on div "more_vert Sep Jan Feb Mar Apr 1" at bounding box center [669, 158] width 1338 height 62
click at [900, 165] on div "search" at bounding box center [1060, 164] width 334 height 27
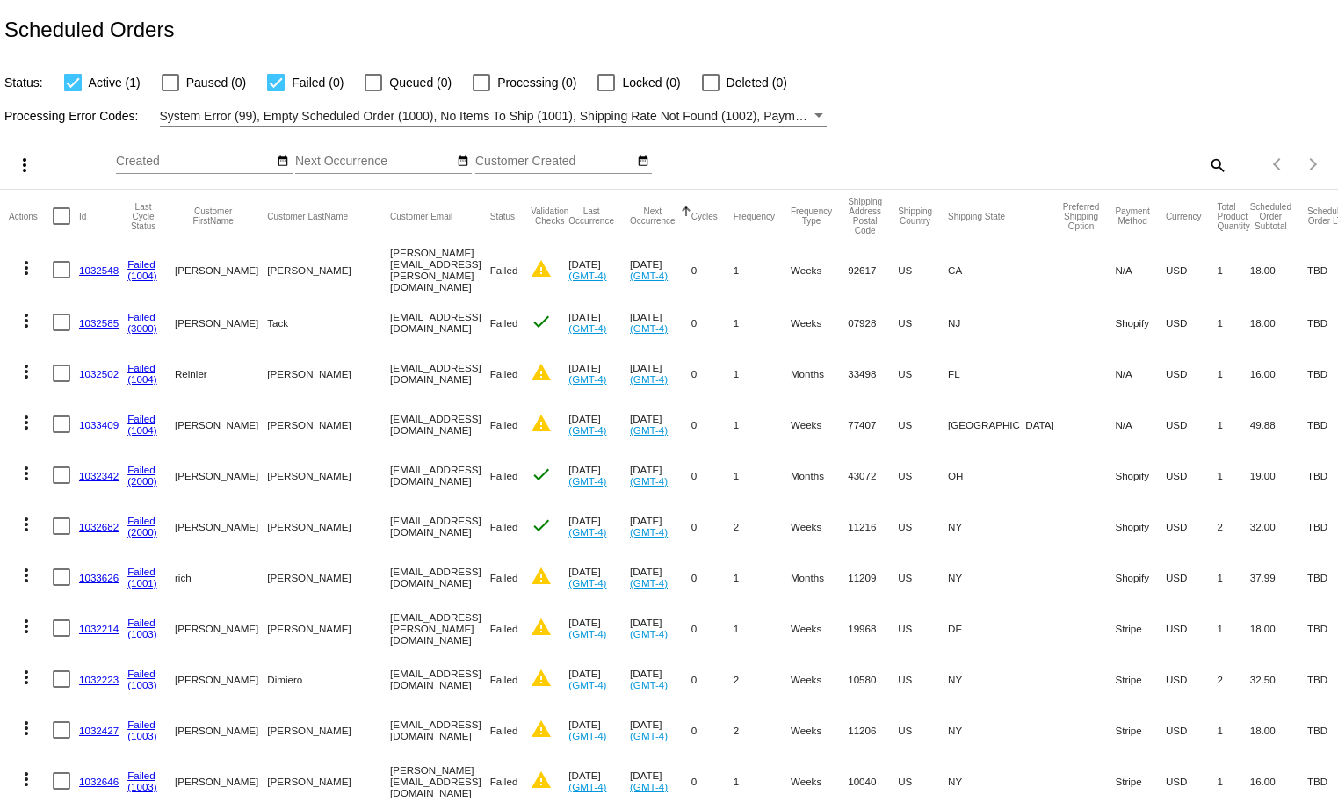
click at [1227, 167] on div "Items per page: 100 1 - 1 of 1" at bounding box center [1283, 164] width 112 height 49
click at [1206, 161] on mat-icon "search" at bounding box center [1216, 164] width 21 height 27
click at [1021, 154] on div "Search" at bounding box center [1060, 157] width 334 height 34
click at [1004, 160] on input "Search" at bounding box center [1060, 162] width 334 height 14
click at [941, 168] on input "Search" at bounding box center [1060, 162] width 334 height 14
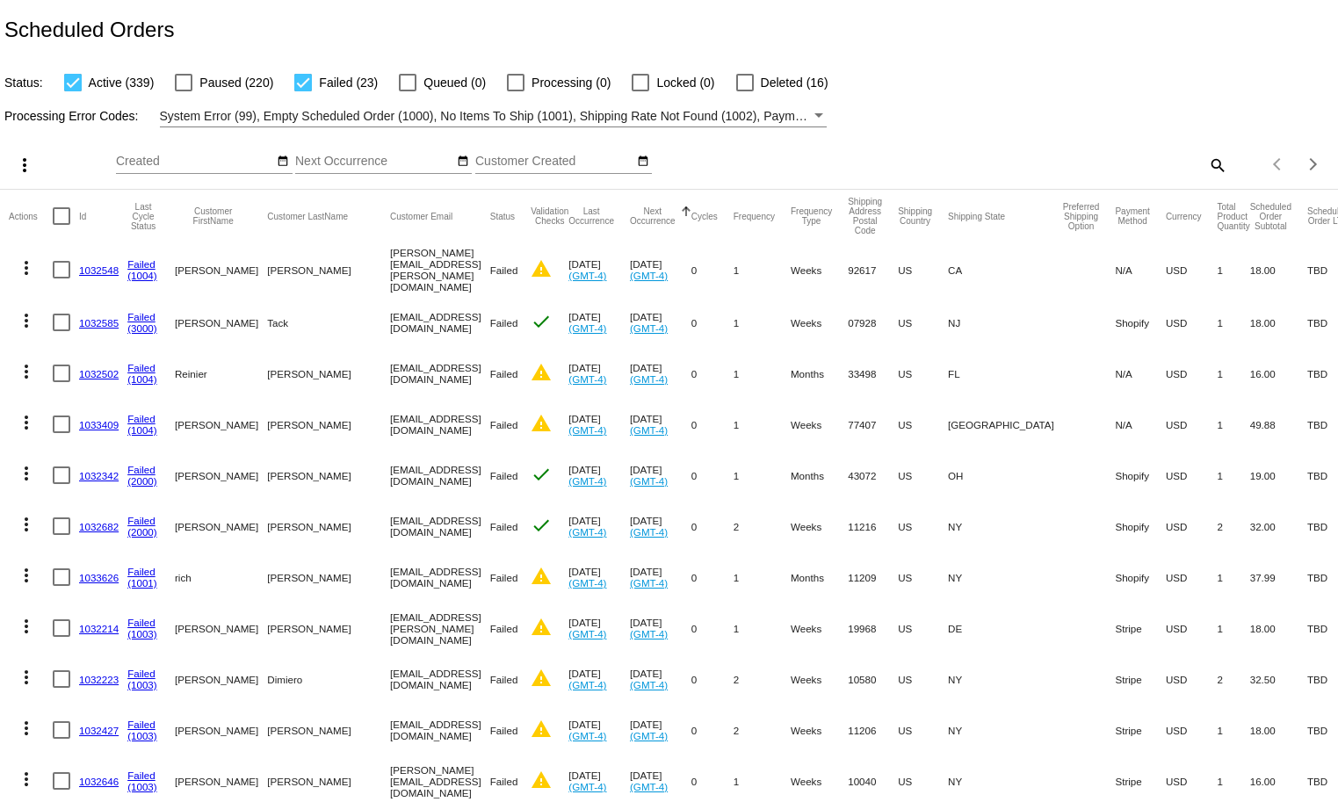
click at [1206, 165] on mat-icon "search" at bounding box center [1216, 164] width 21 height 27
drag, startPoint x: 1042, startPoint y: 184, endPoint x: 1030, endPoint y: 162, distance: 24.7
click at [1041, 180] on div "Search" at bounding box center [1060, 165] width 334 height 50
click at [1030, 162] on input "Search" at bounding box center [1060, 162] width 334 height 14
paste input "1033389"
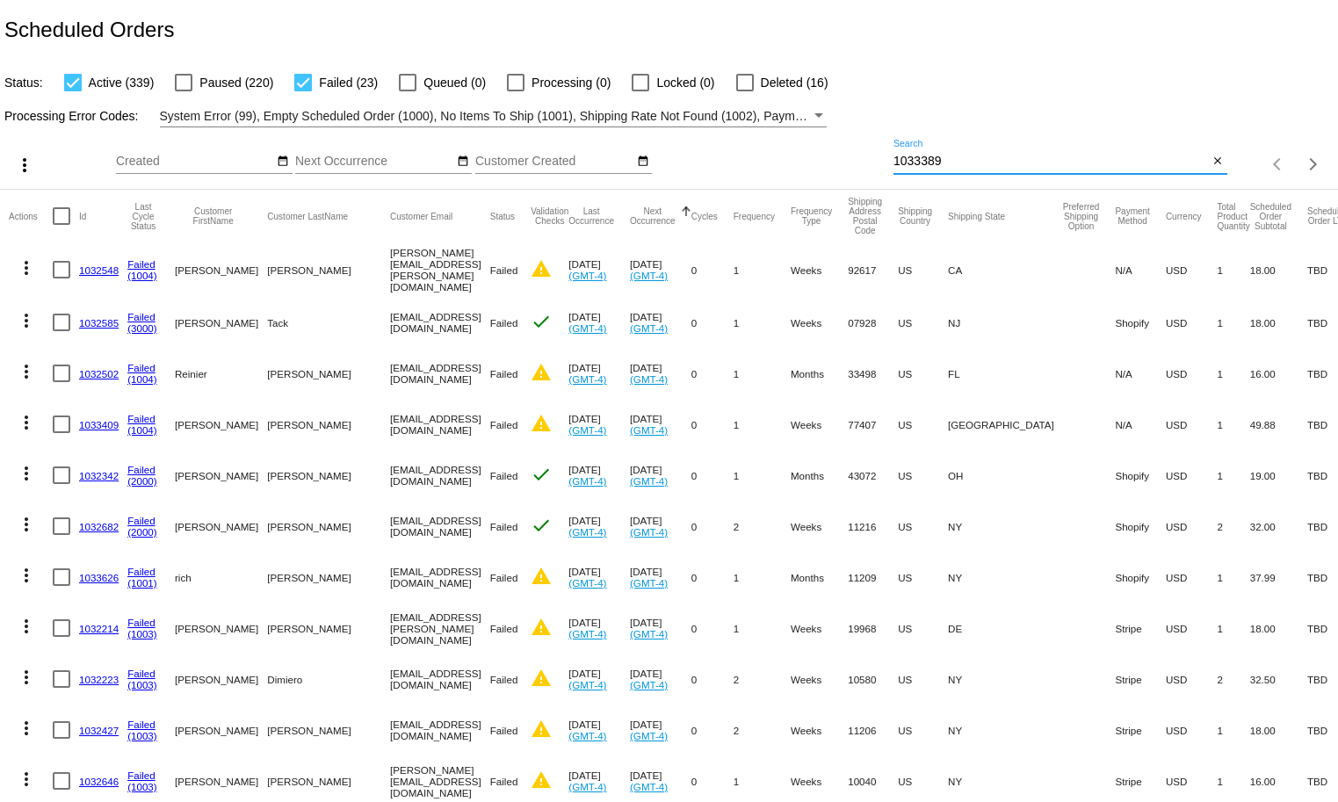
type input "1033389"
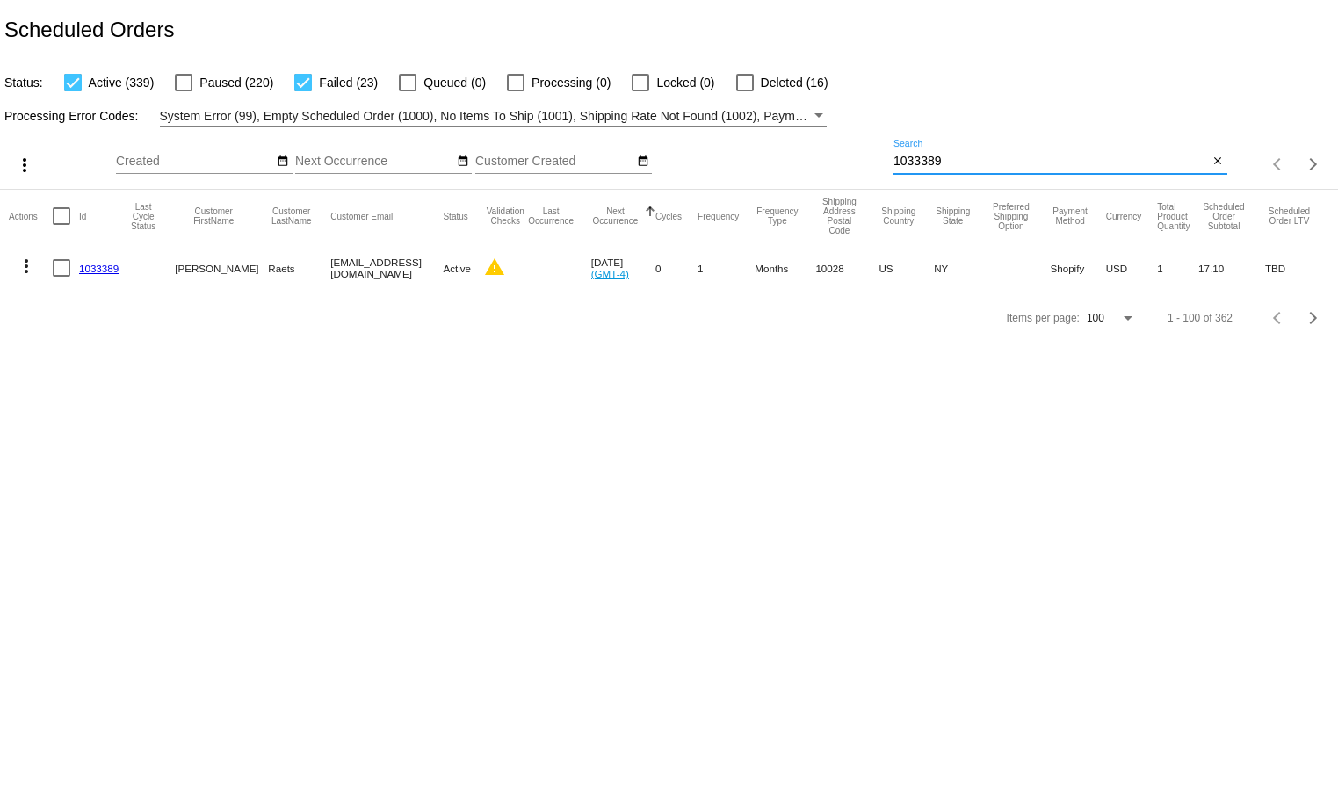
click at [91, 271] on link "1033389" at bounding box center [99, 268] width 40 height 11
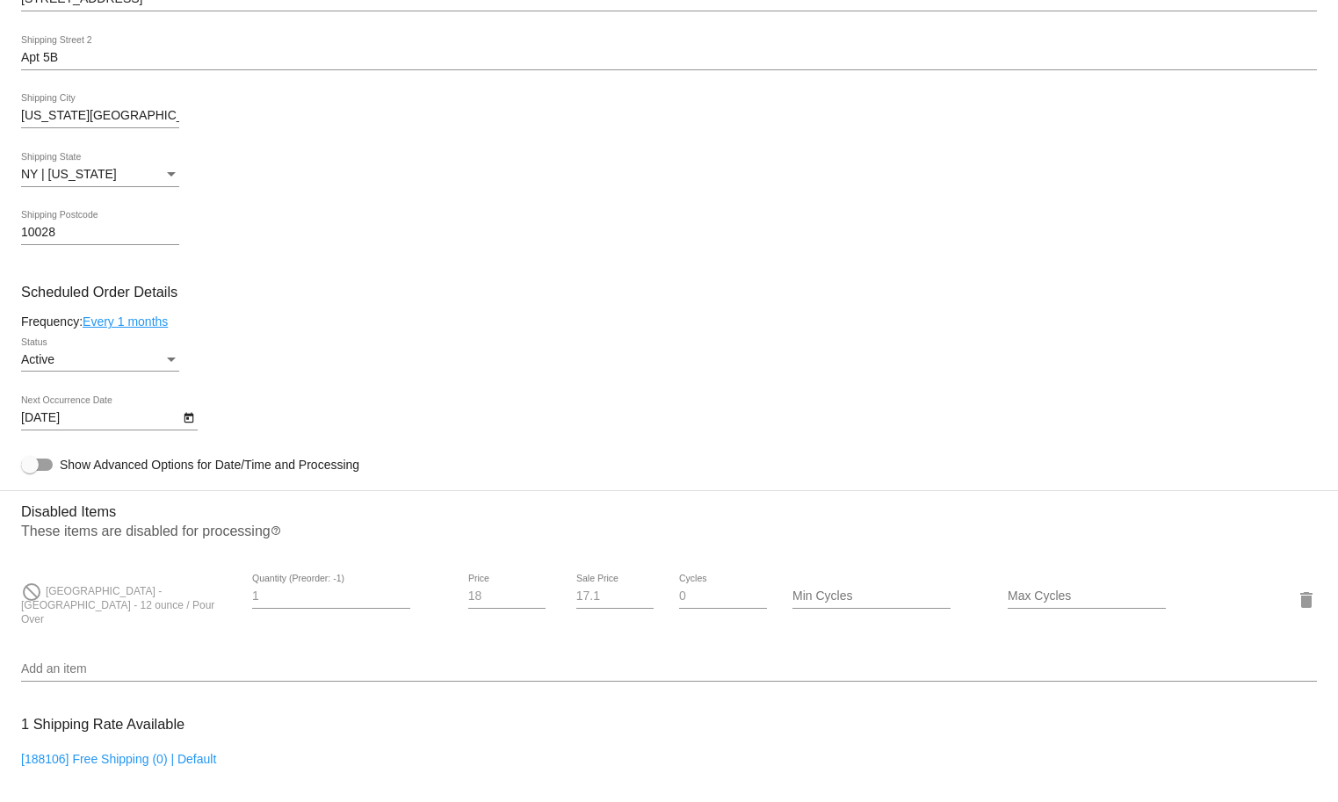
scroll to position [576, 0]
click at [1067, 597] on input "Max Cycles" at bounding box center [1086, 595] width 158 height 14
type input "3"
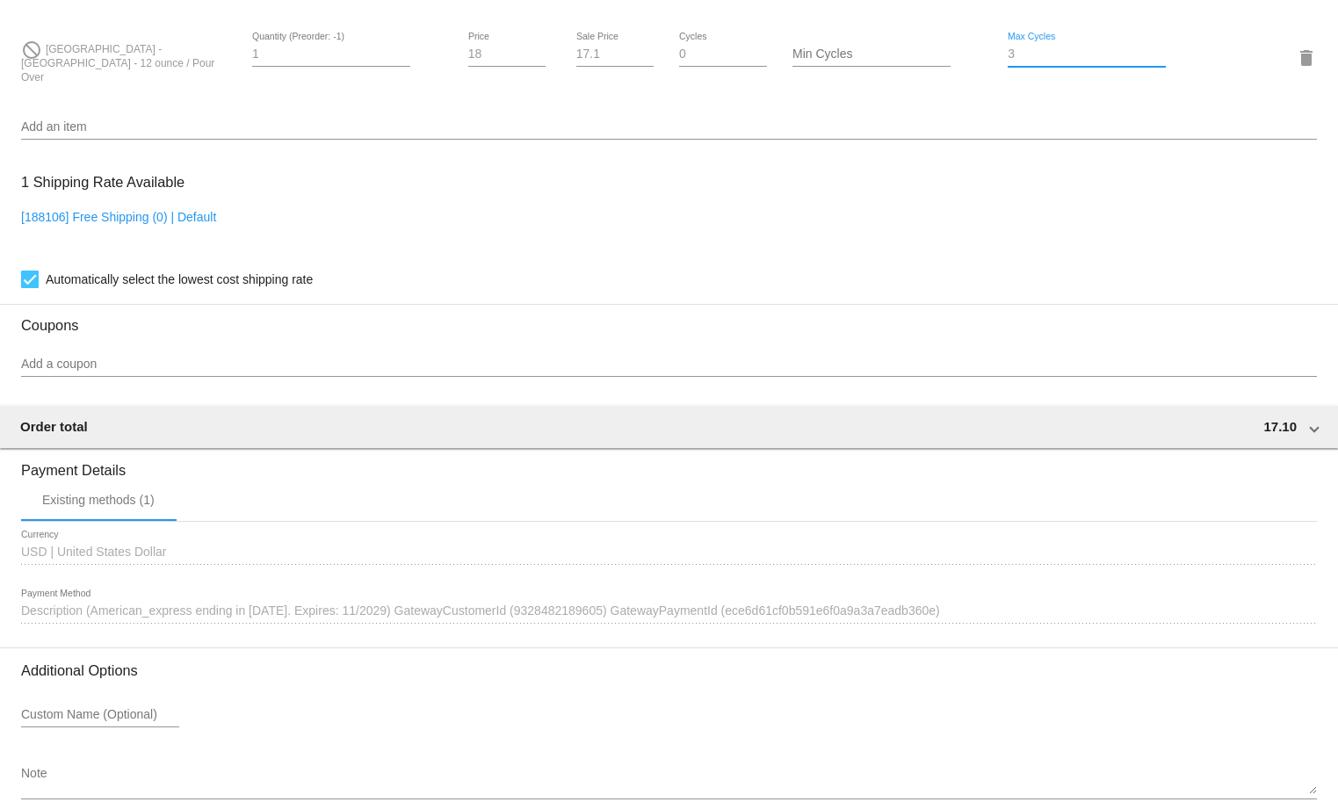
scroll to position [1223, 0]
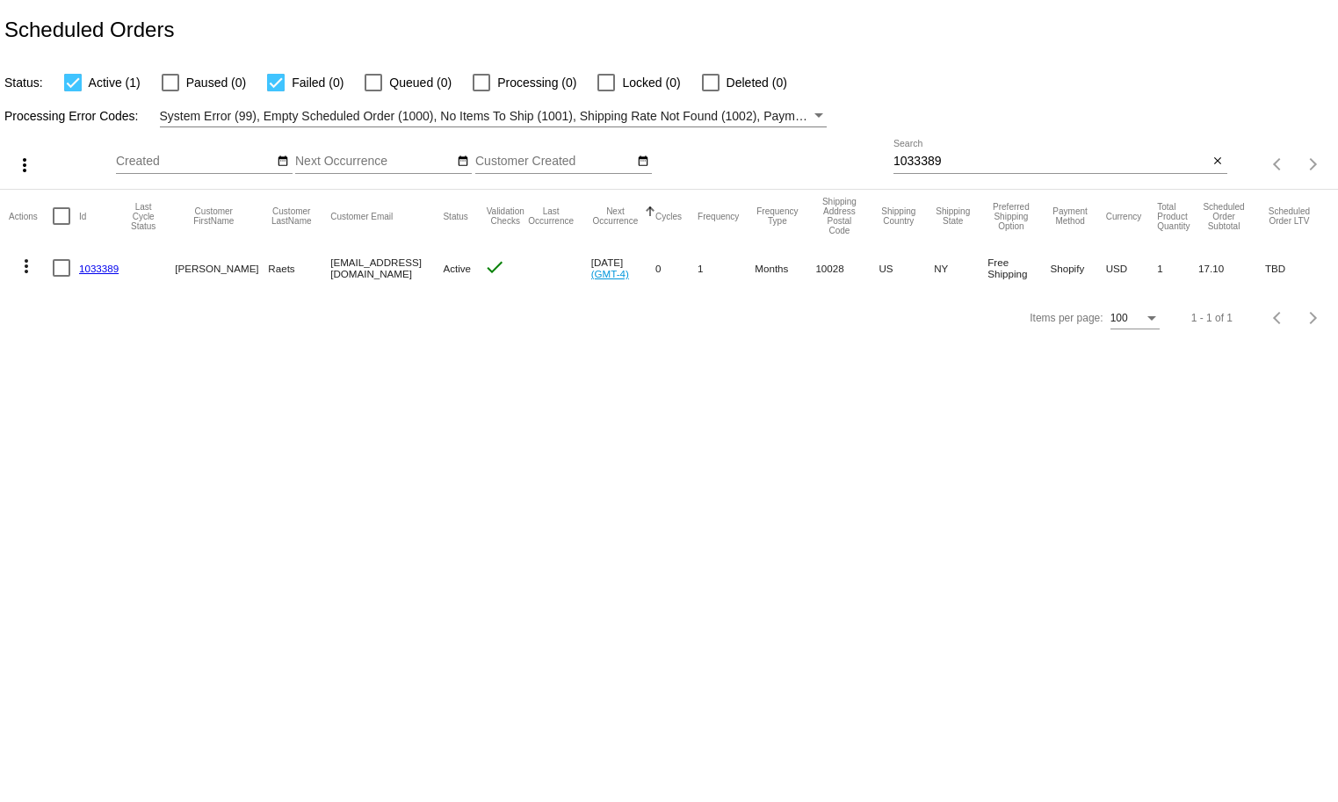
click at [1003, 154] on div "1033389 Search" at bounding box center [1050, 157] width 315 height 34
paste input "562"
type input "1033562"
click at [85, 269] on link "1033562" at bounding box center [99, 268] width 40 height 11
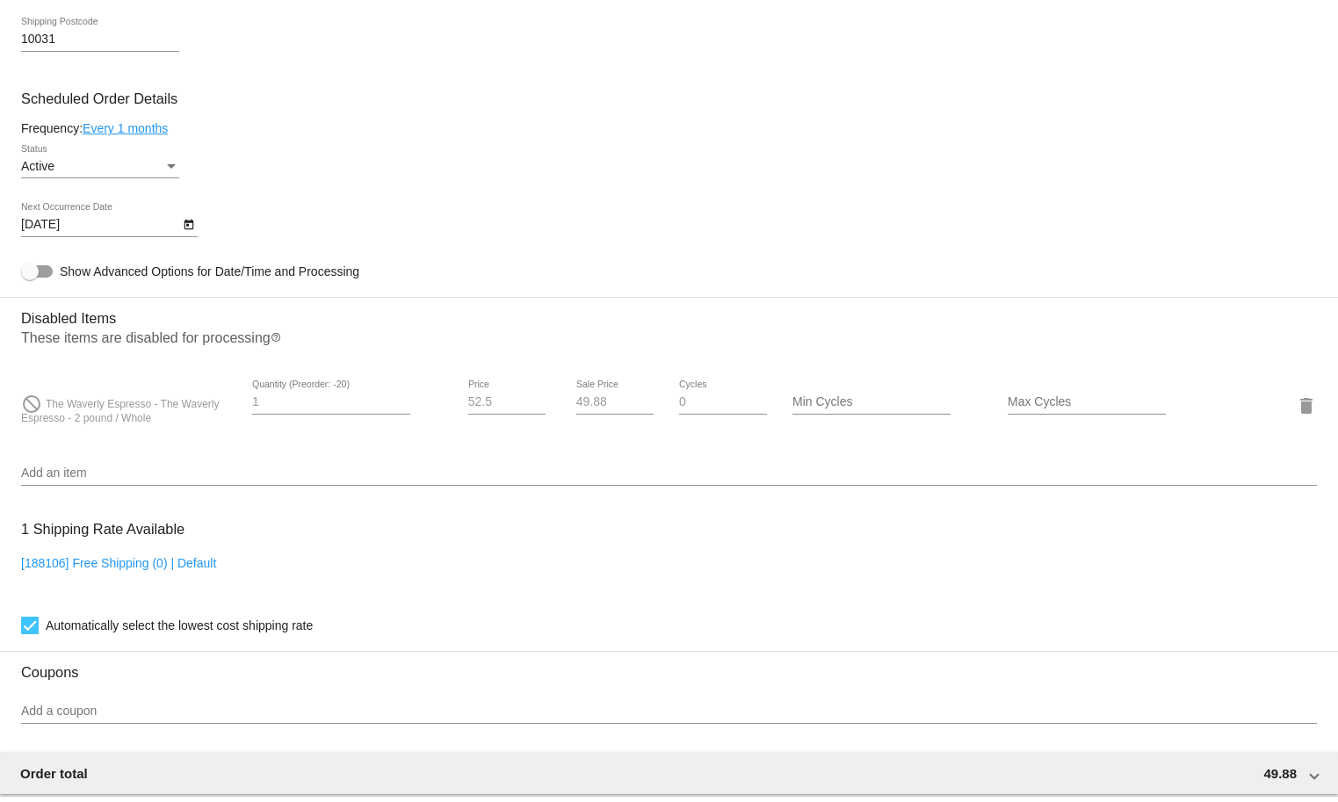
scroll to position [769, 0]
click at [954, 416] on div "Min Cycles" at bounding box center [884, 404] width 216 height 50
click at [1043, 408] on input "Max Cycles" at bounding box center [1086, 401] width 158 height 14
type input "2"
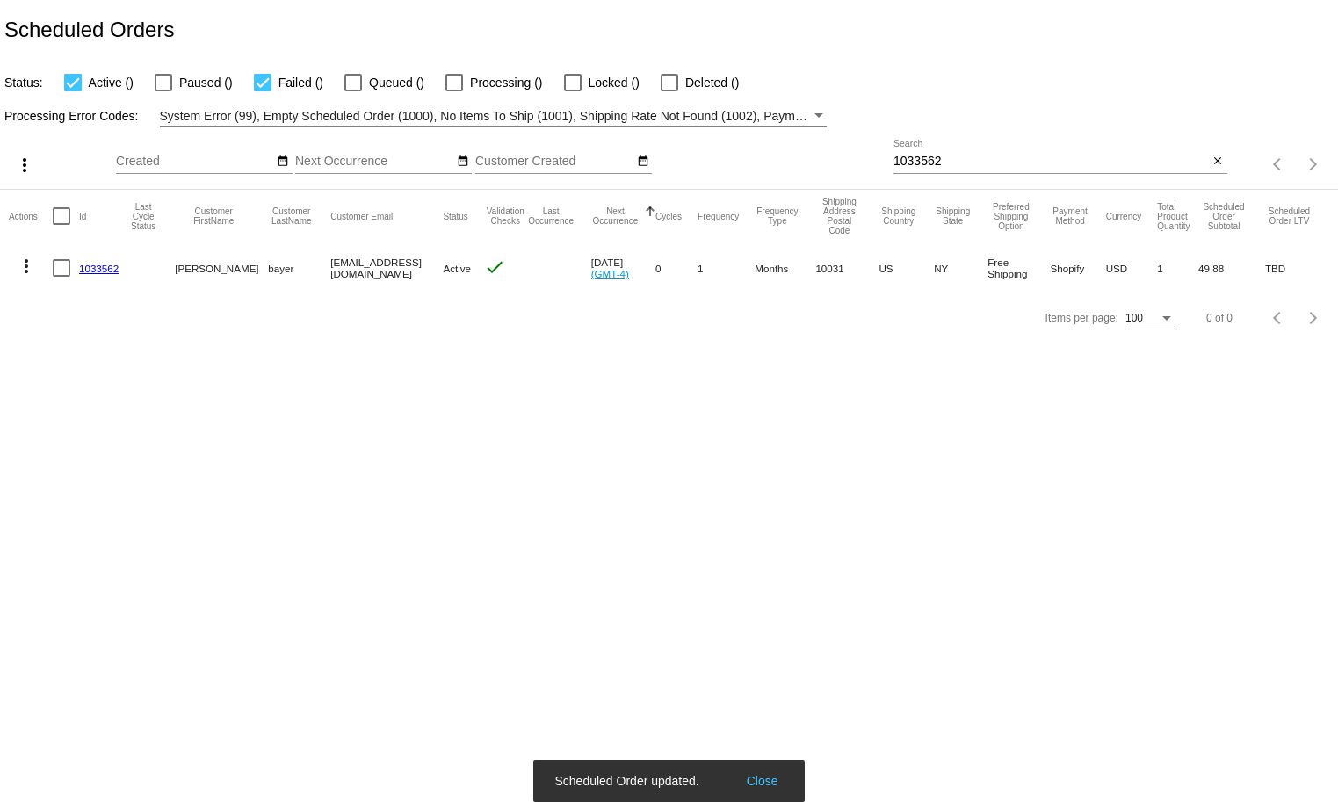
click at [112, 274] on link "1033562" at bounding box center [99, 268] width 40 height 11
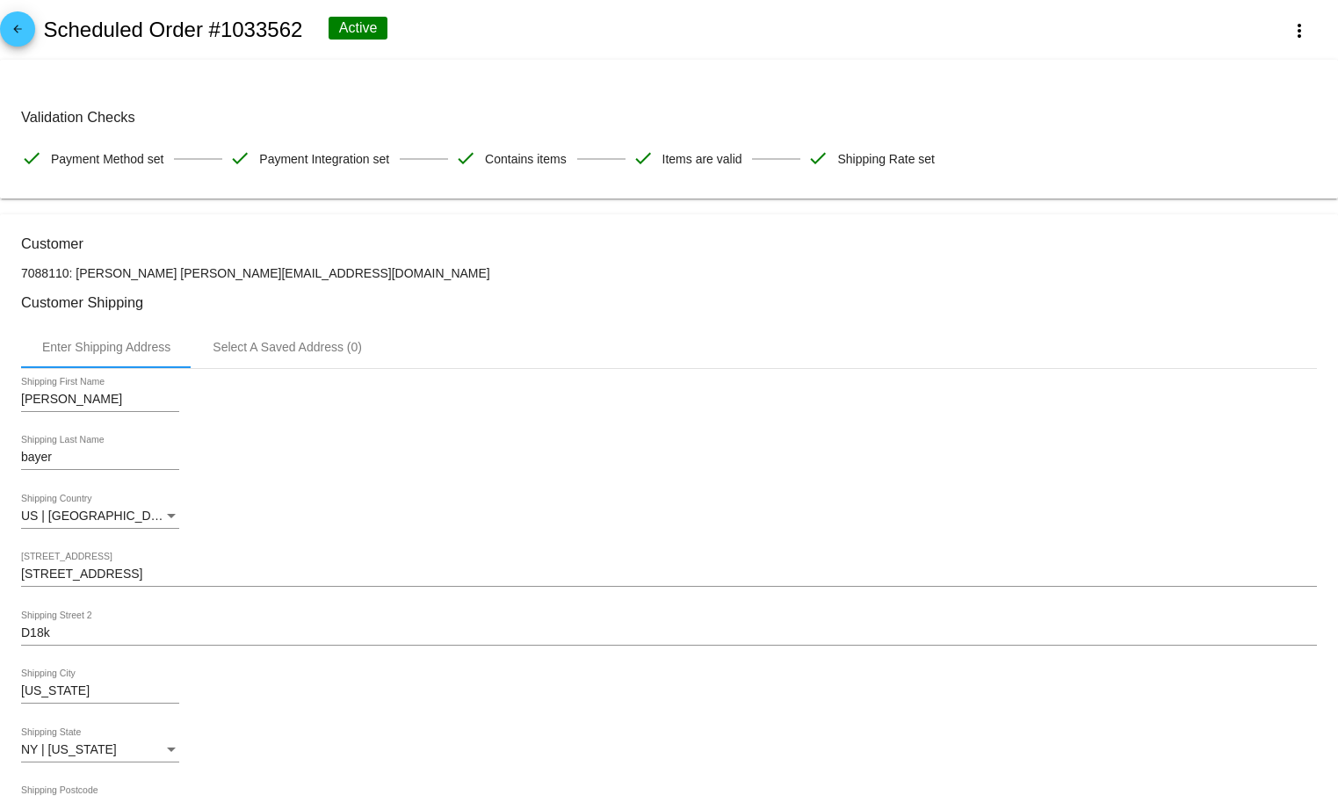
click at [7, 21] on span "arrow_back" at bounding box center [17, 32] width 21 height 43
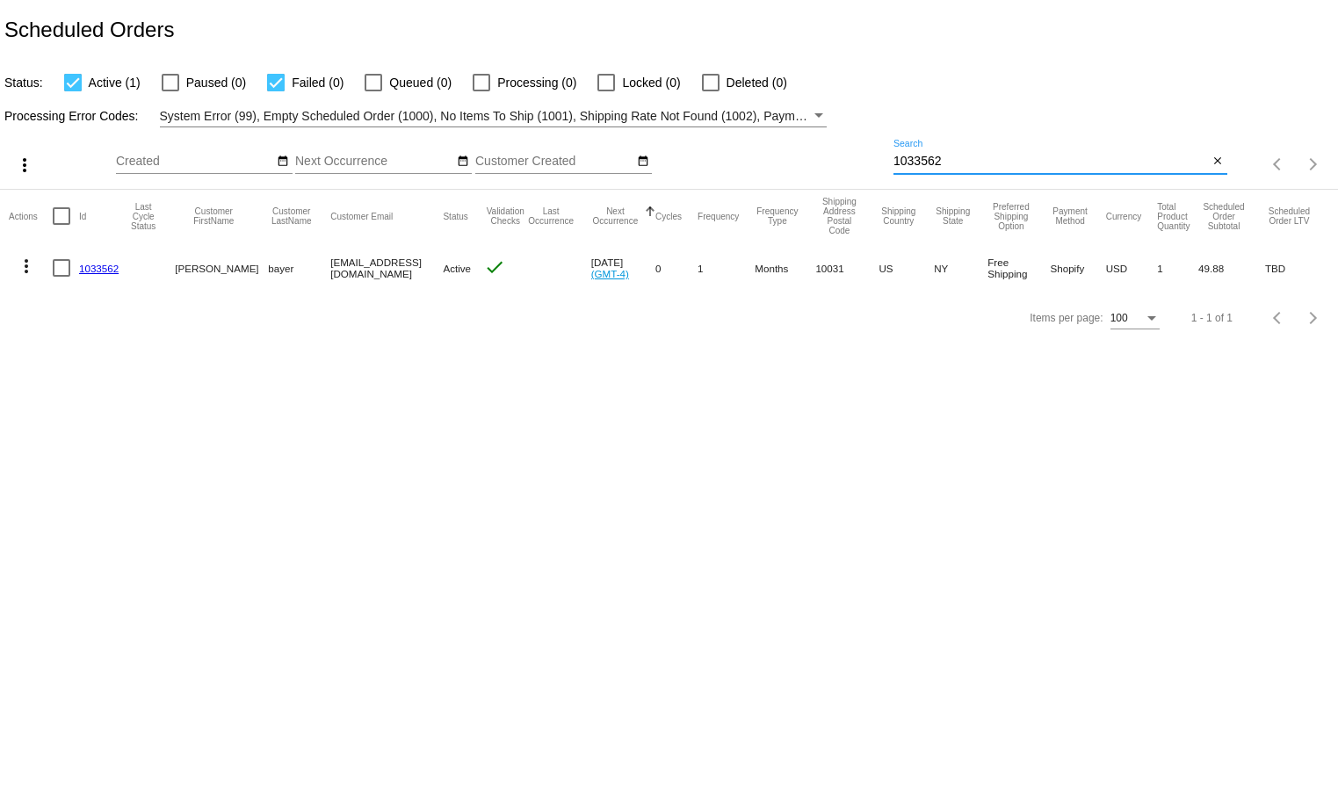
click at [968, 160] on input "1033562" at bounding box center [1050, 162] width 315 height 14
paste input "2250"
type input "1032250"
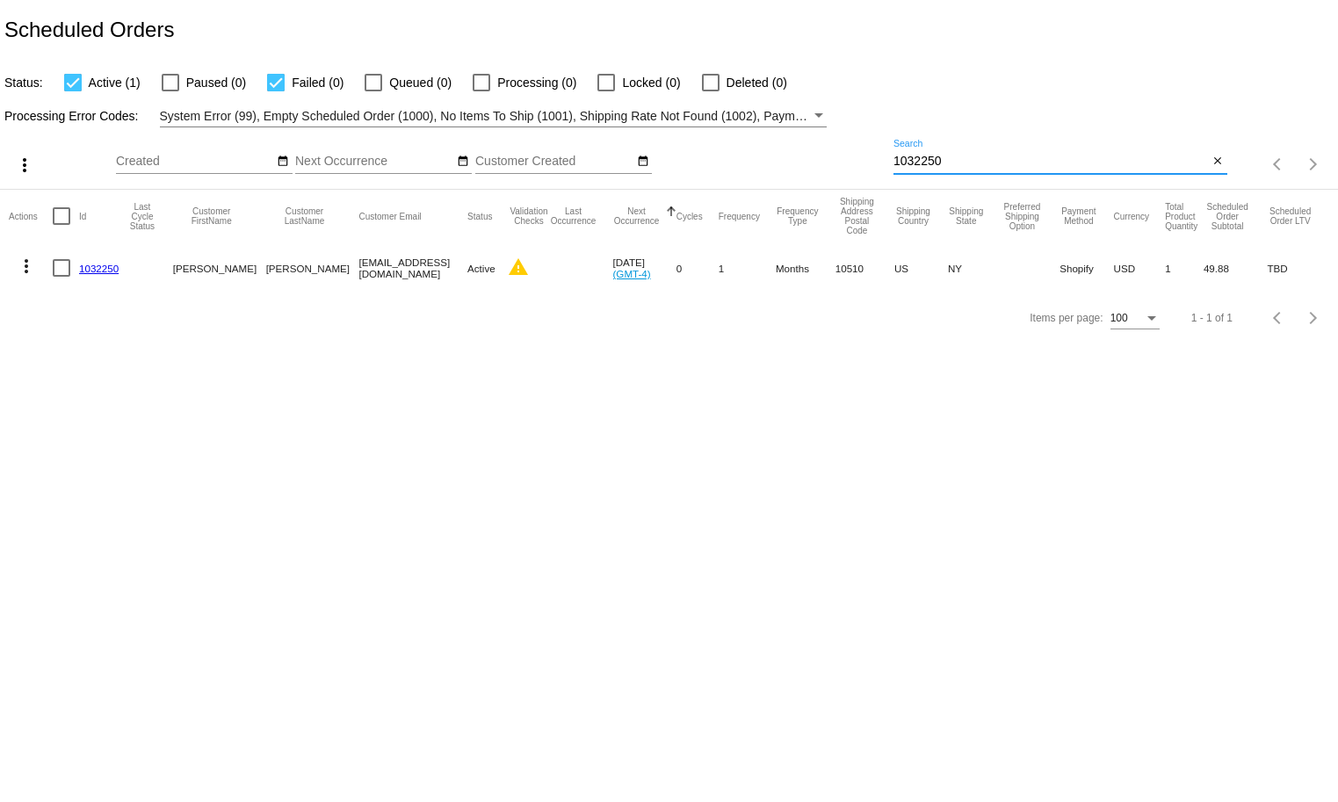
click at [108, 271] on link "1032250" at bounding box center [99, 268] width 40 height 11
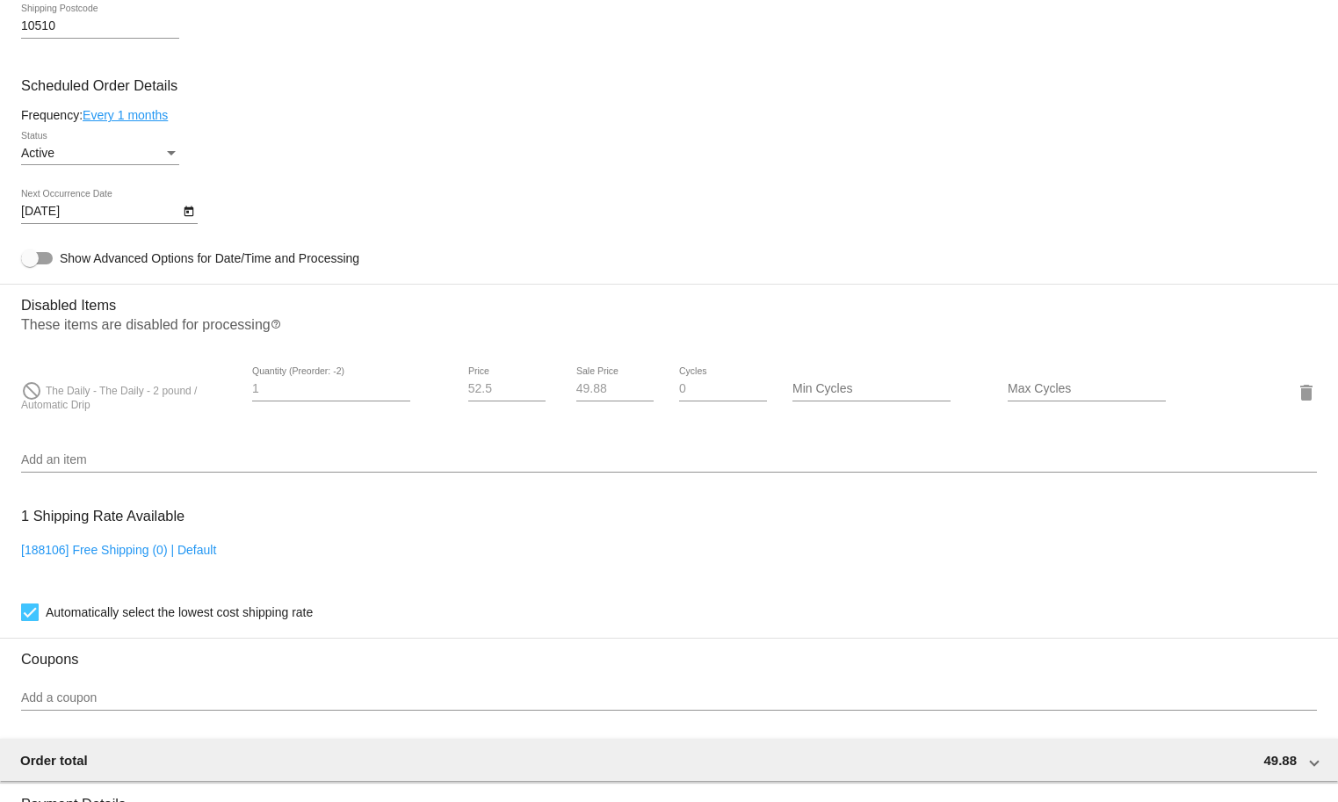
scroll to position [826, 0]
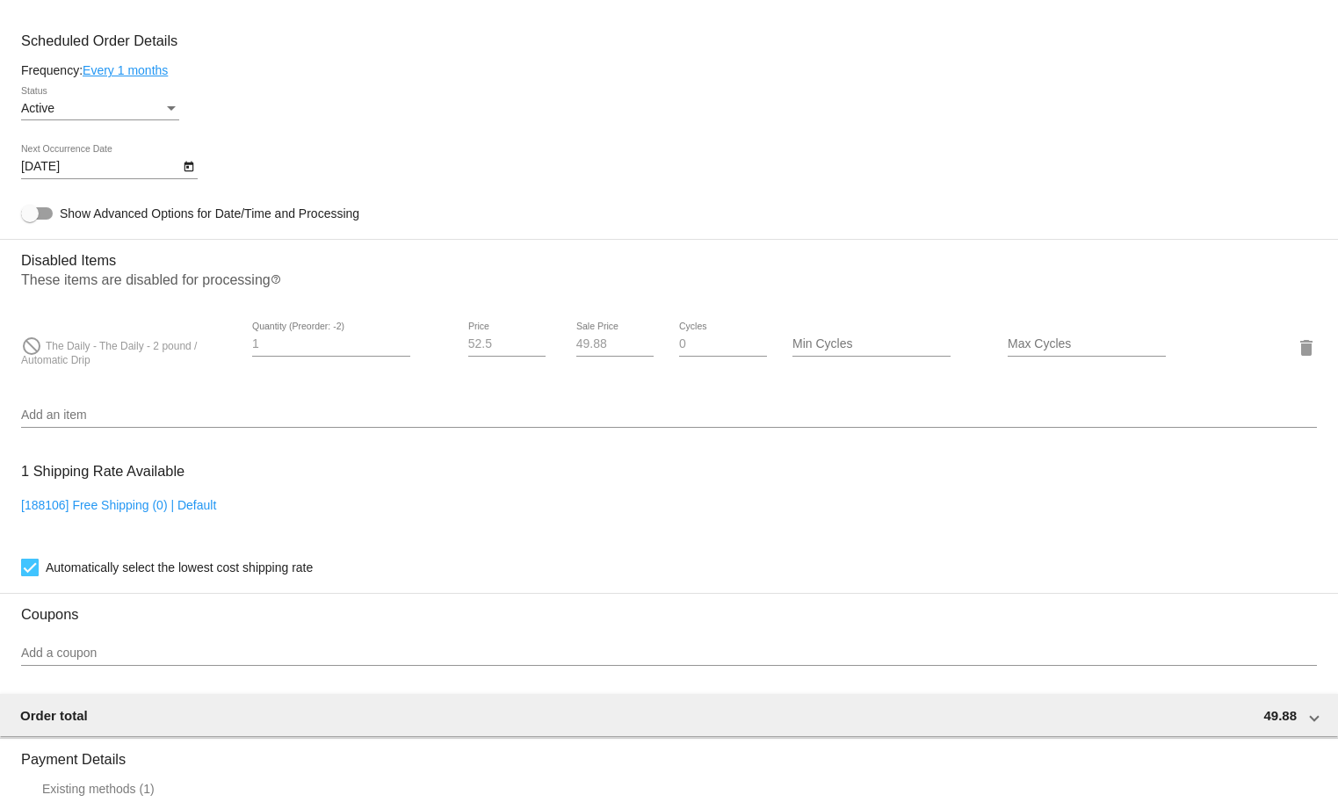
click at [1095, 351] on input "Max Cycles" at bounding box center [1086, 344] width 158 height 14
type input "3"
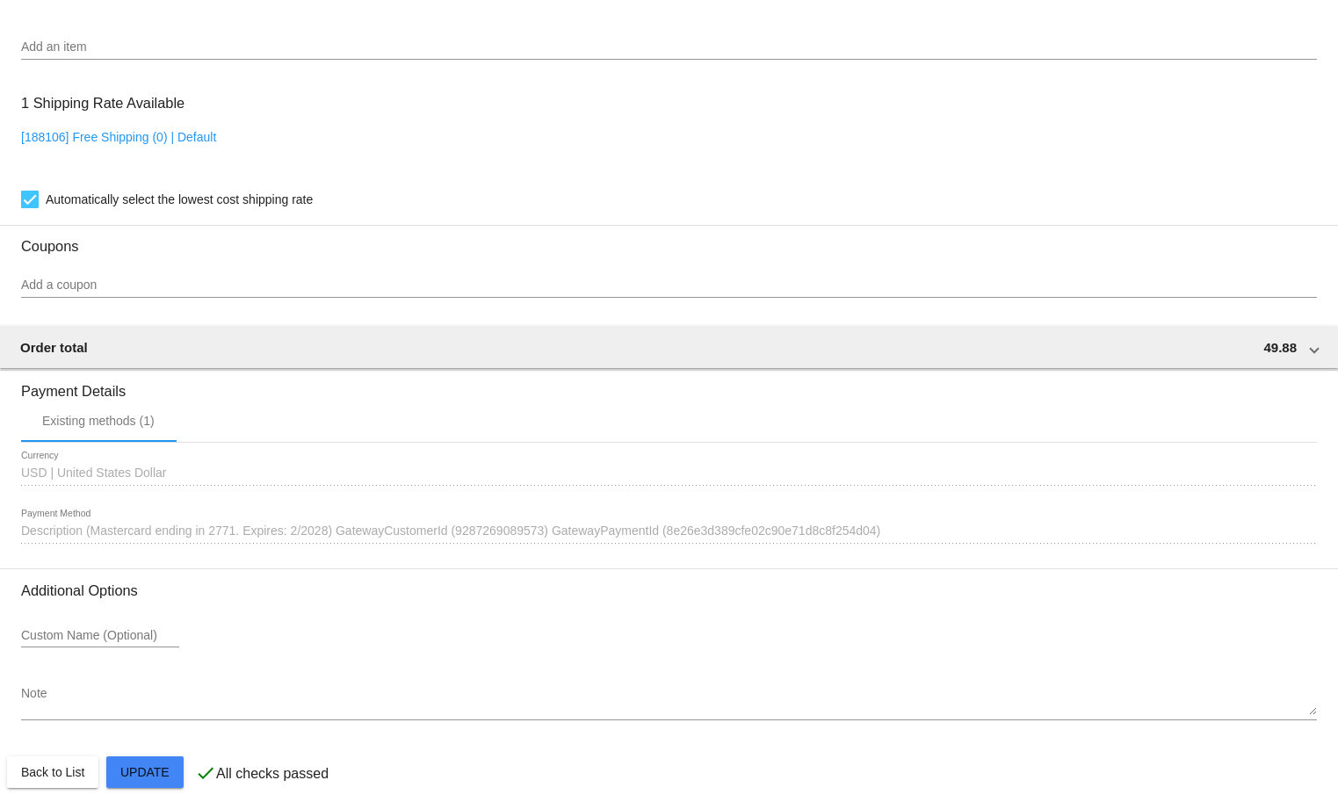
scroll to position [1223, 0]
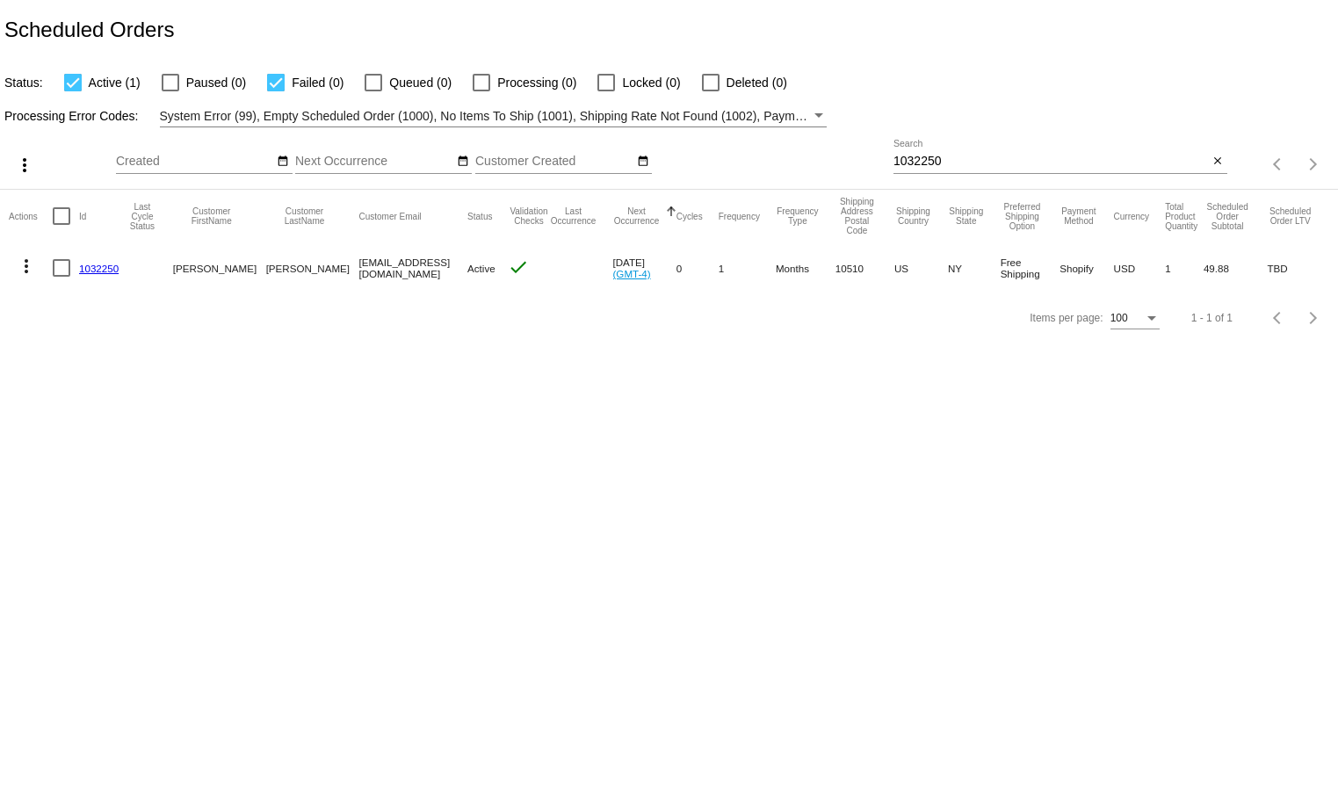
click at [954, 162] on input "1032250" at bounding box center [1050, 162] width 315 height 14
paste input "4214"
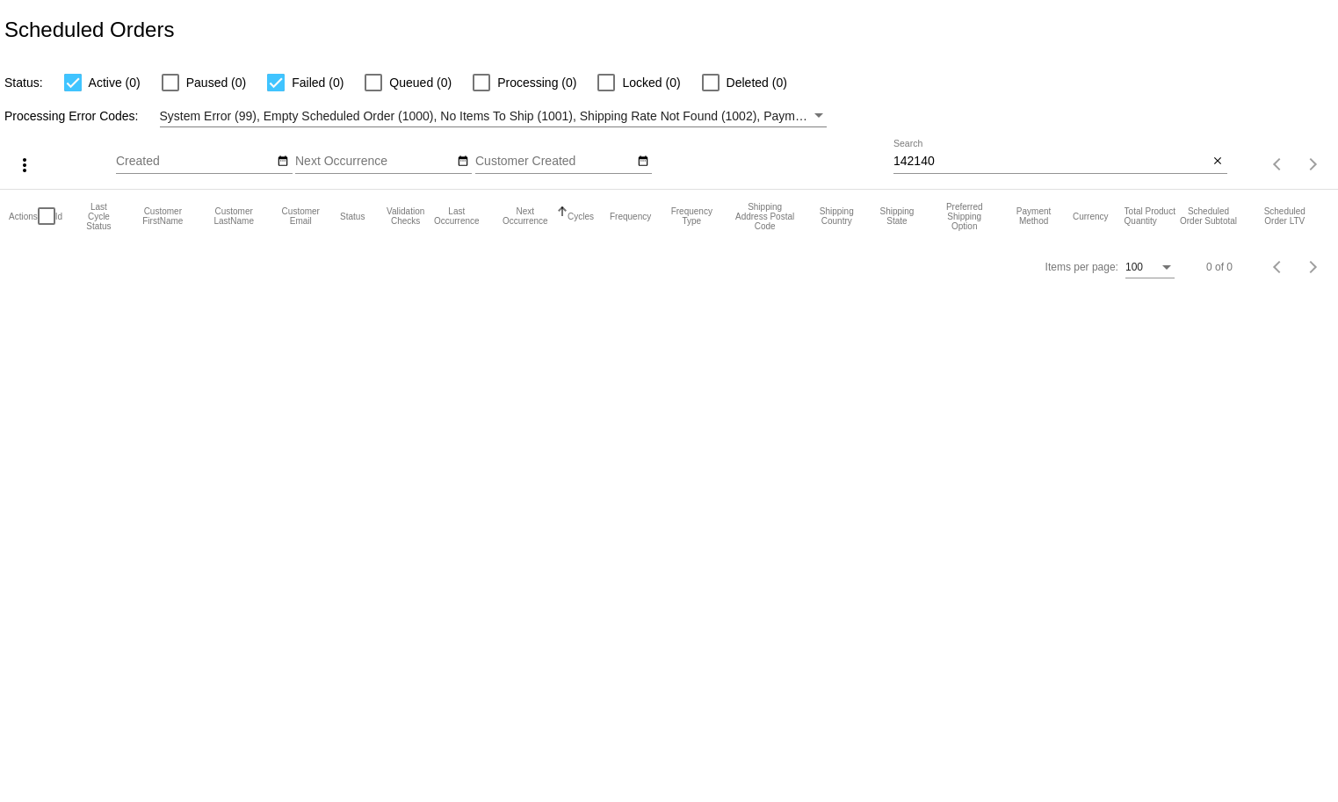
click at [1002, 170] on div "142140 Search" at bounding box center [1050, 157] width 315 height 34
paste input "1032201"
paste input
type input "1032201"
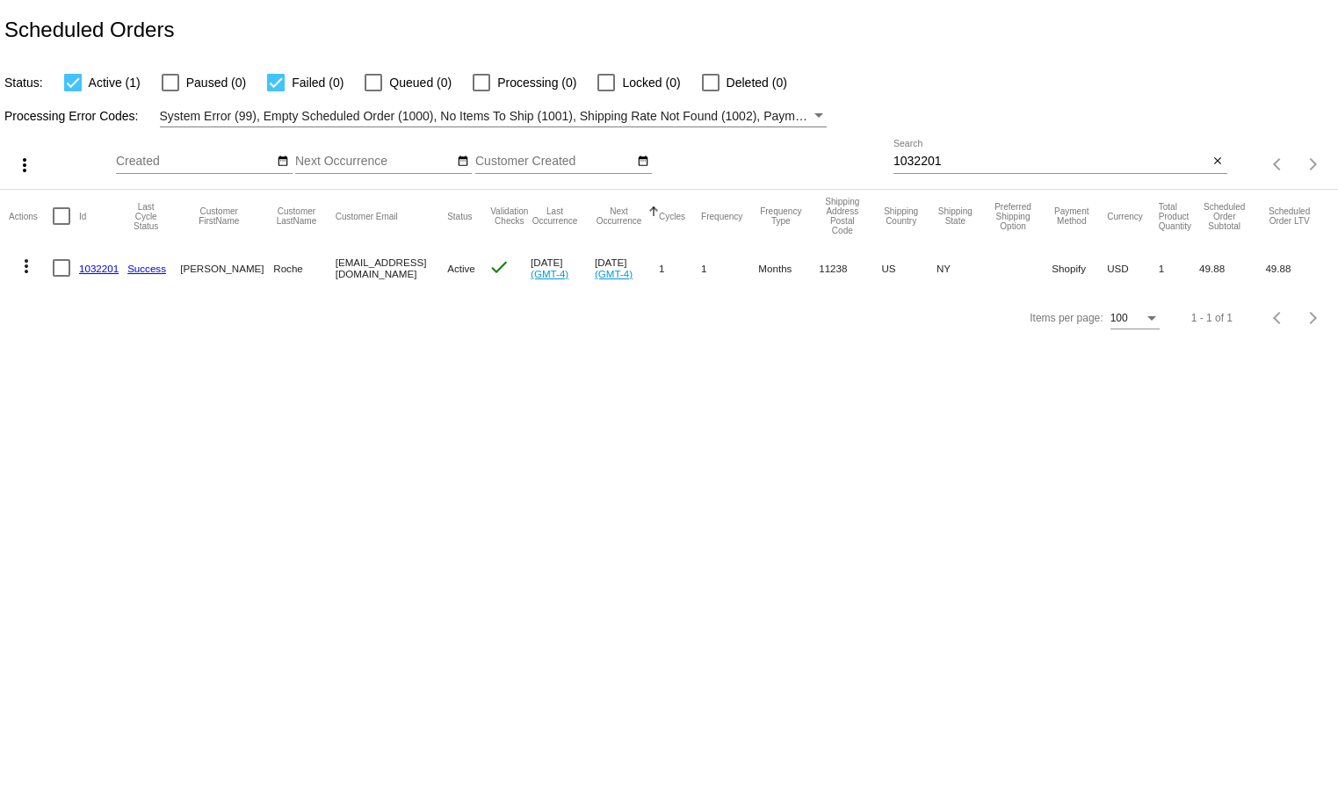
click at [97, 266] on link "1032201" at bounding box center [99, 268] width 40 height 11
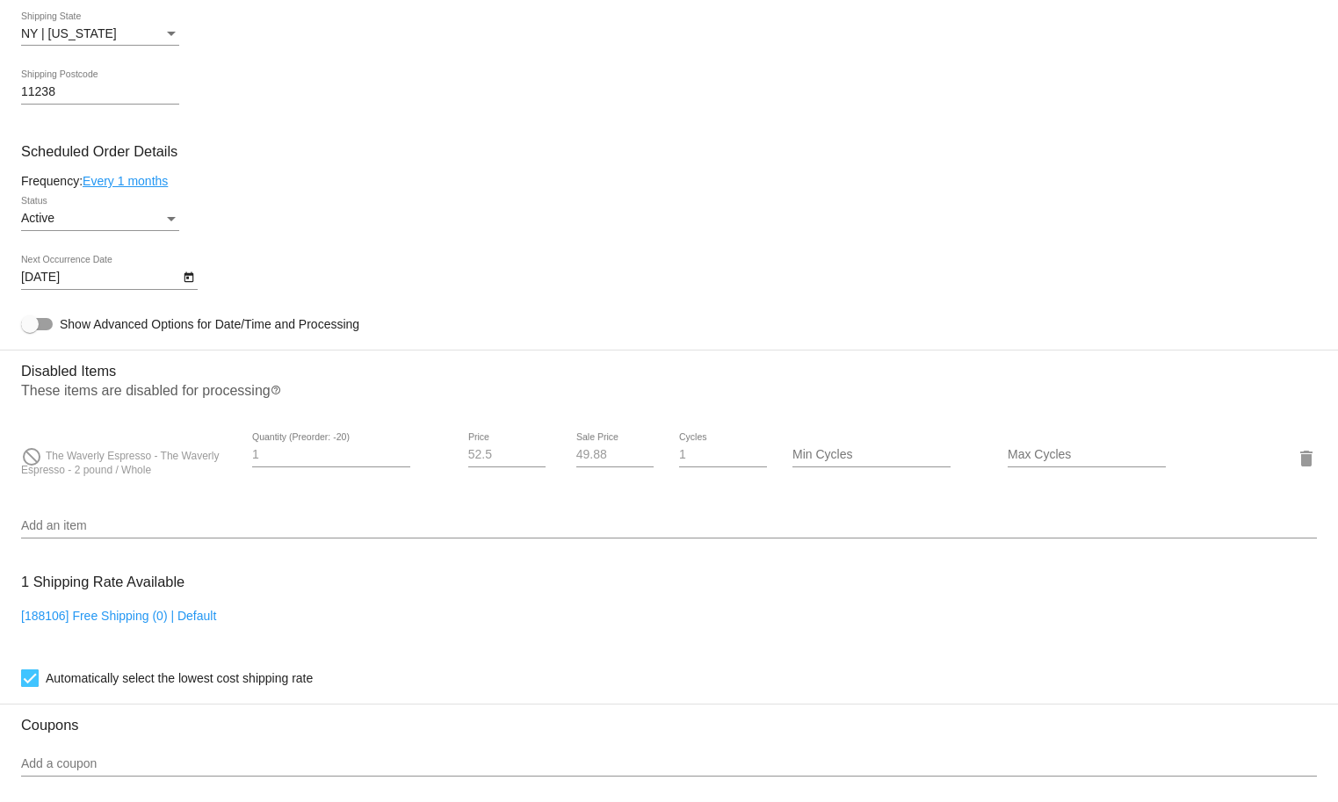
scroll to position [880, 0]
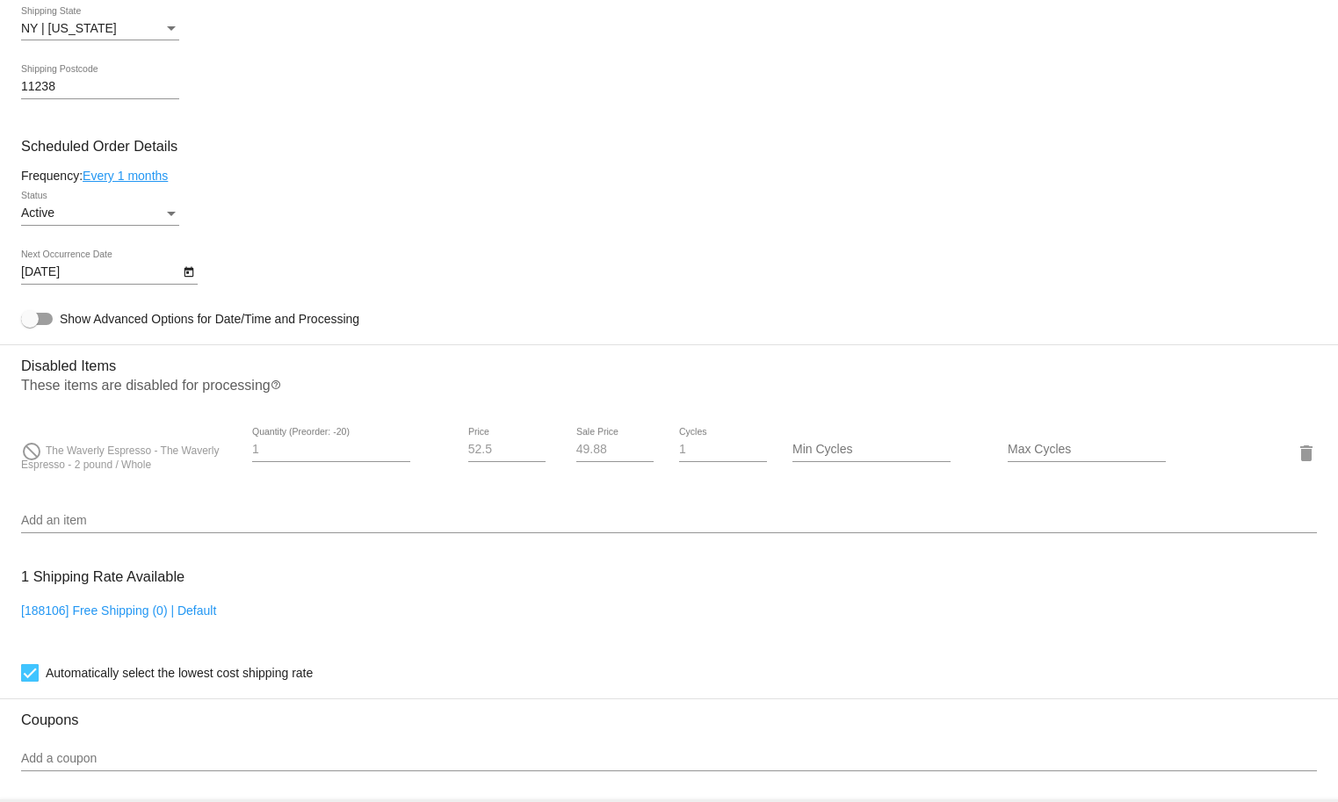
click at [1093, 457] on input "Max Cycles" at bounding box center [1086, 450] width 158 height 14
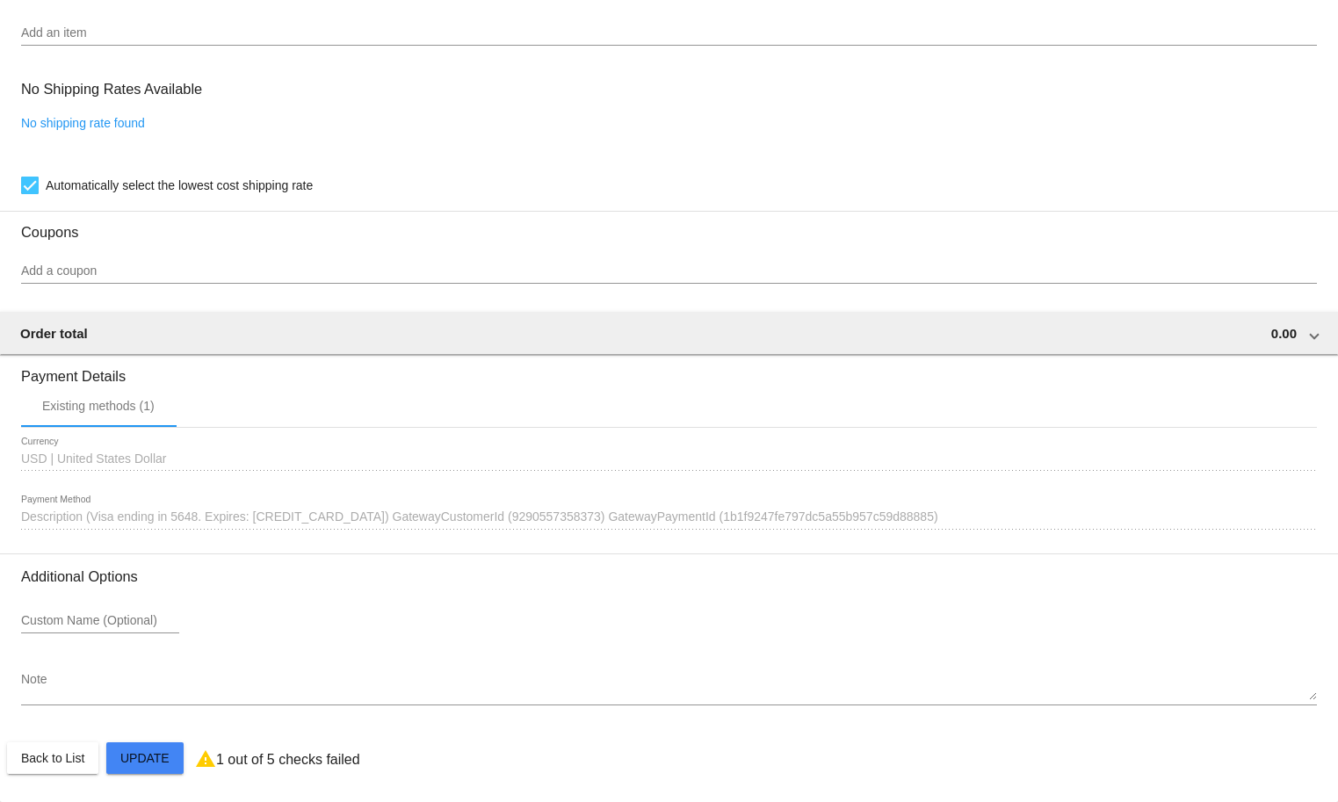
type input "1"
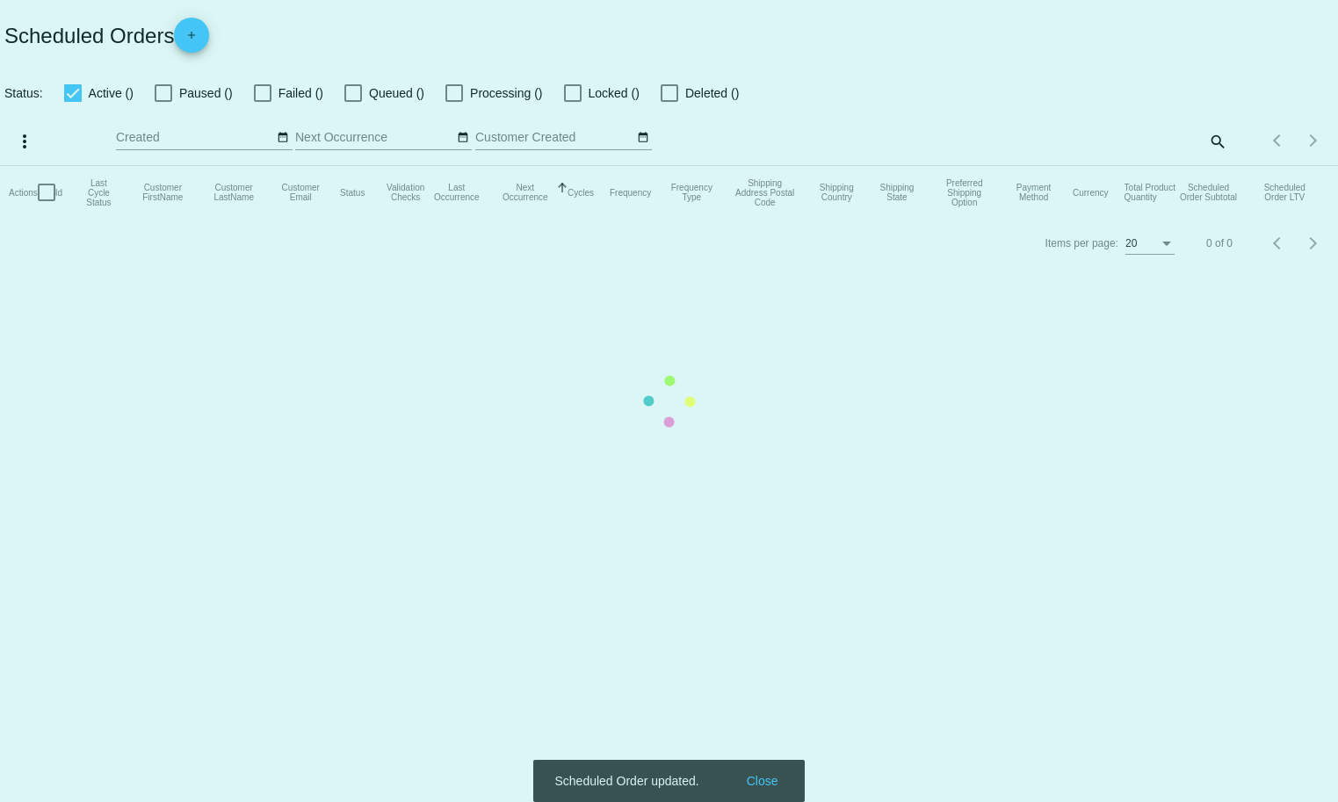
checkbox input "true"
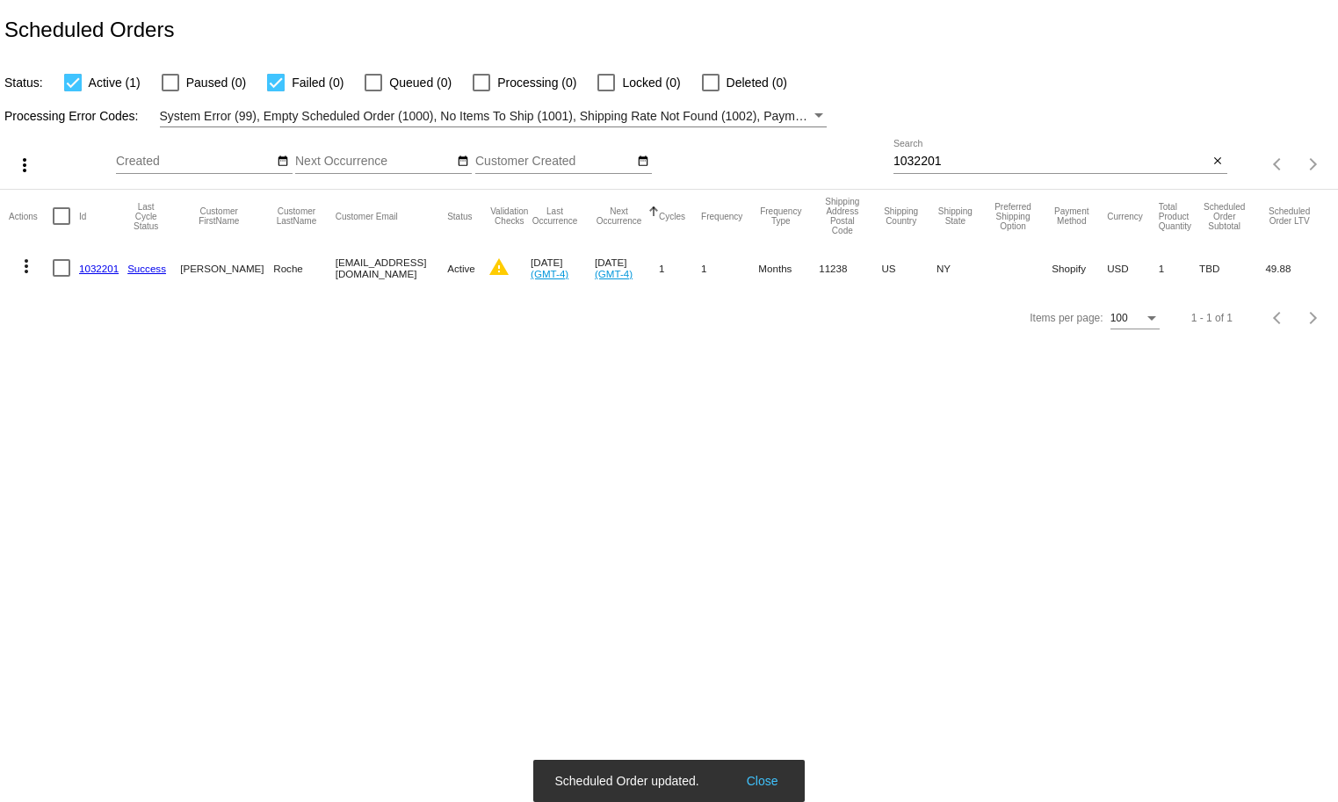
click at [488, 276] on mat-icon "warning" at bounding box center [498, 266] width 21 height 21
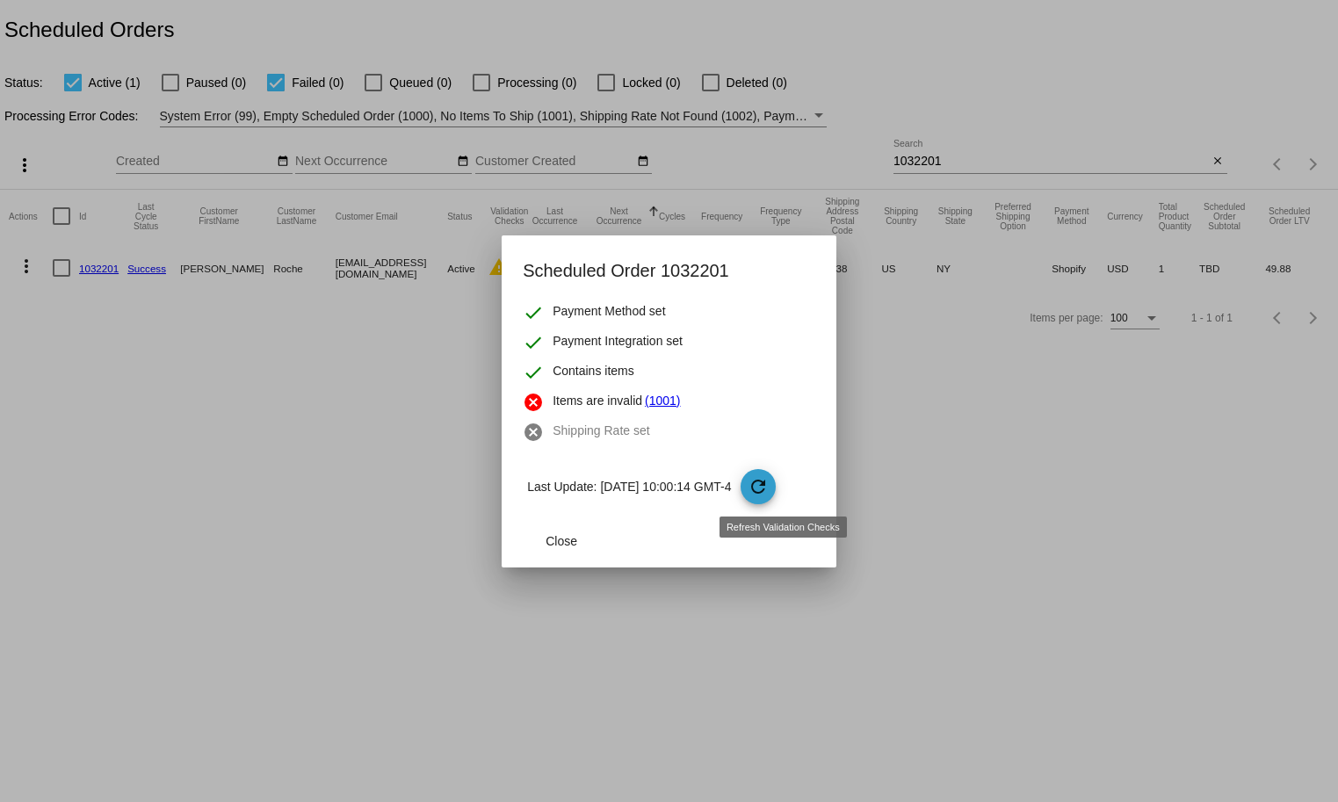
click at [777, 504] on span "refresh" at bounding box center [758, 487] width 37 height 37
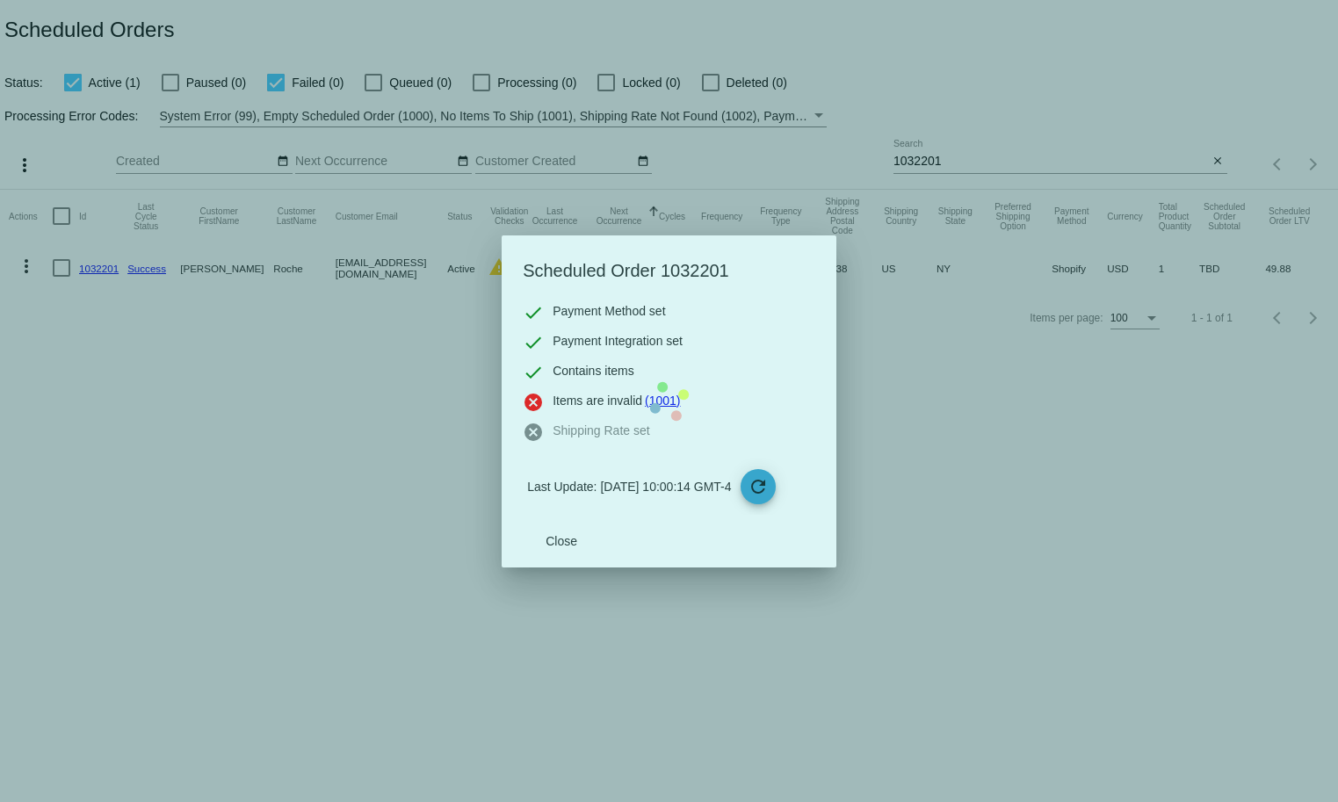
click at [790, 496] on mat-dialog-content "check Payment Method set check Payment Integration set check Contains items can…" at bounding box center [668, 408] width 335 height 213
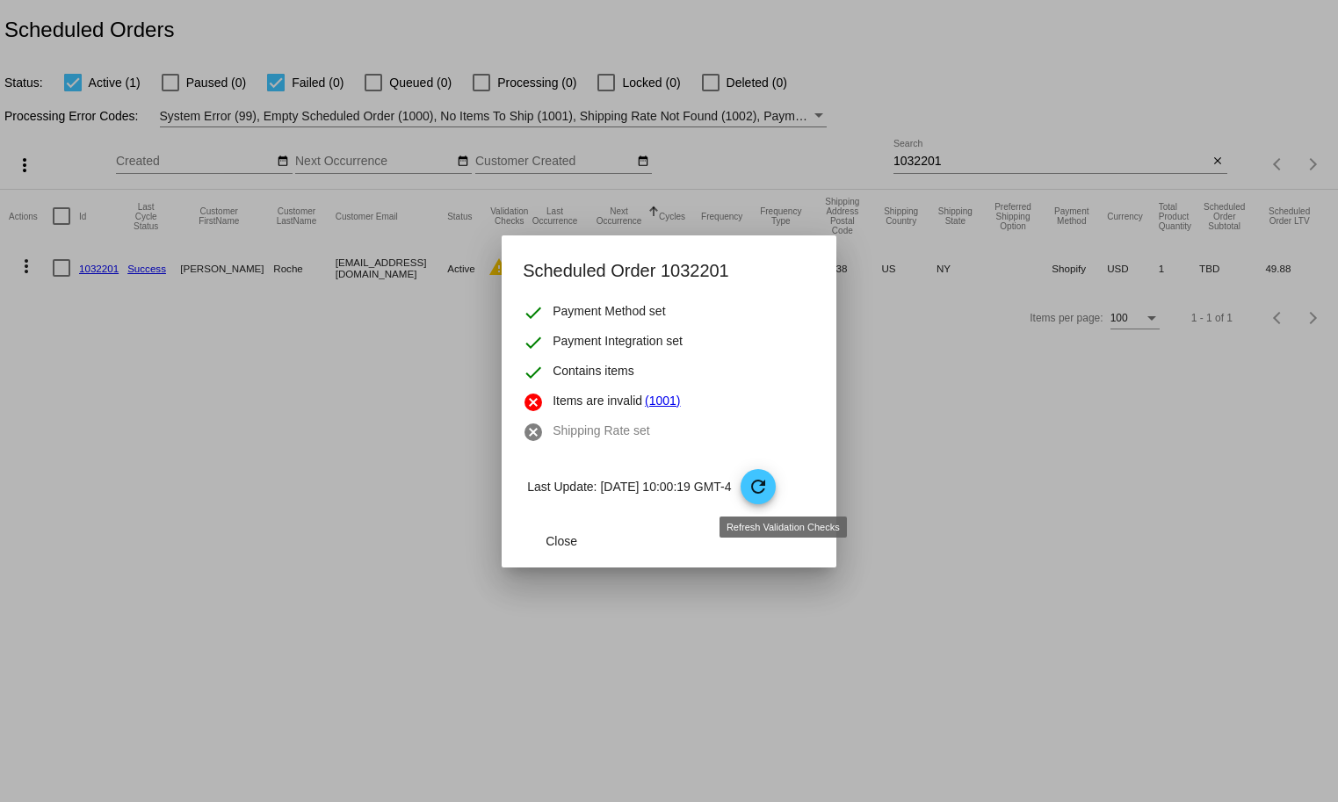
click at [498, 527] on div at bounding box center [669, 401] width 1338 height 802
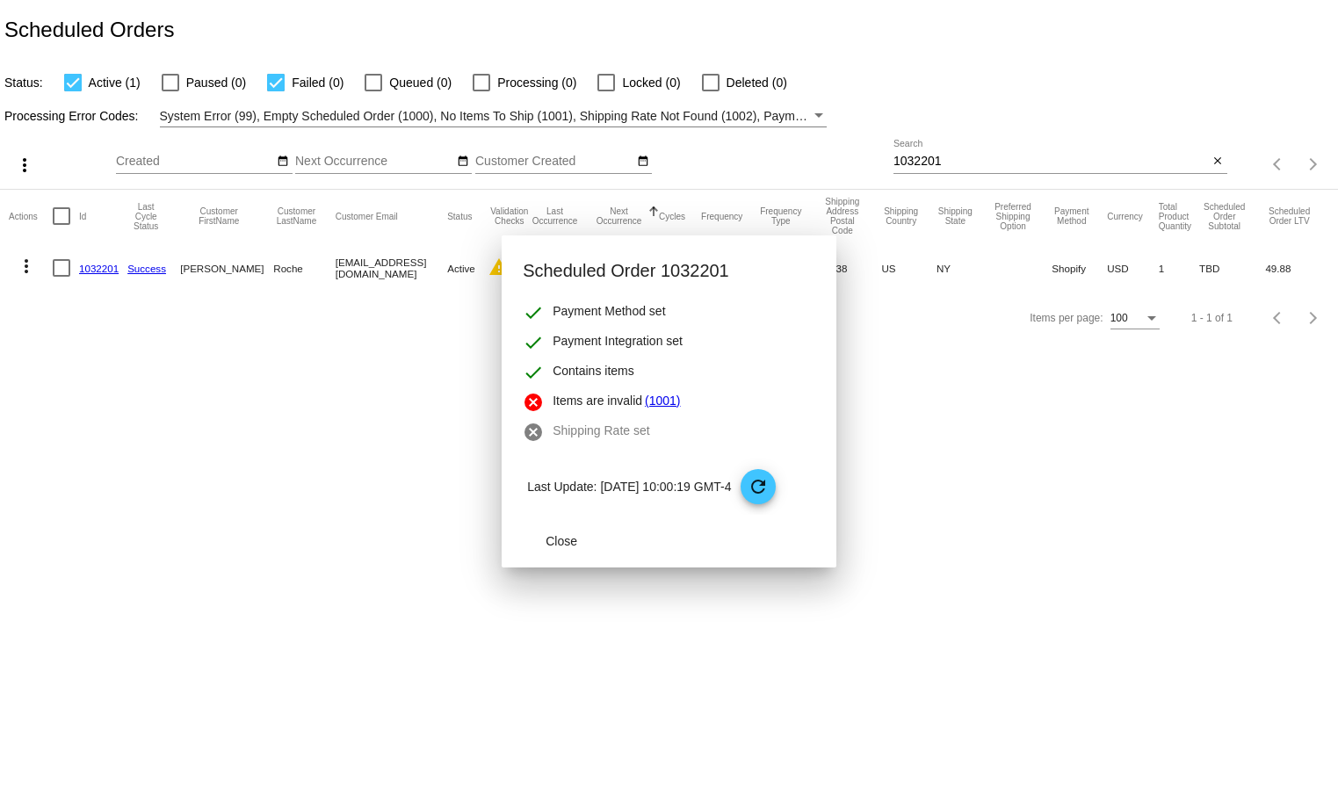
click at [566, 504] on p "Last Update: 09/26/2025 10:00:19 GMT-4 refresh" at bounding box center [671, 486] width 288 height 35
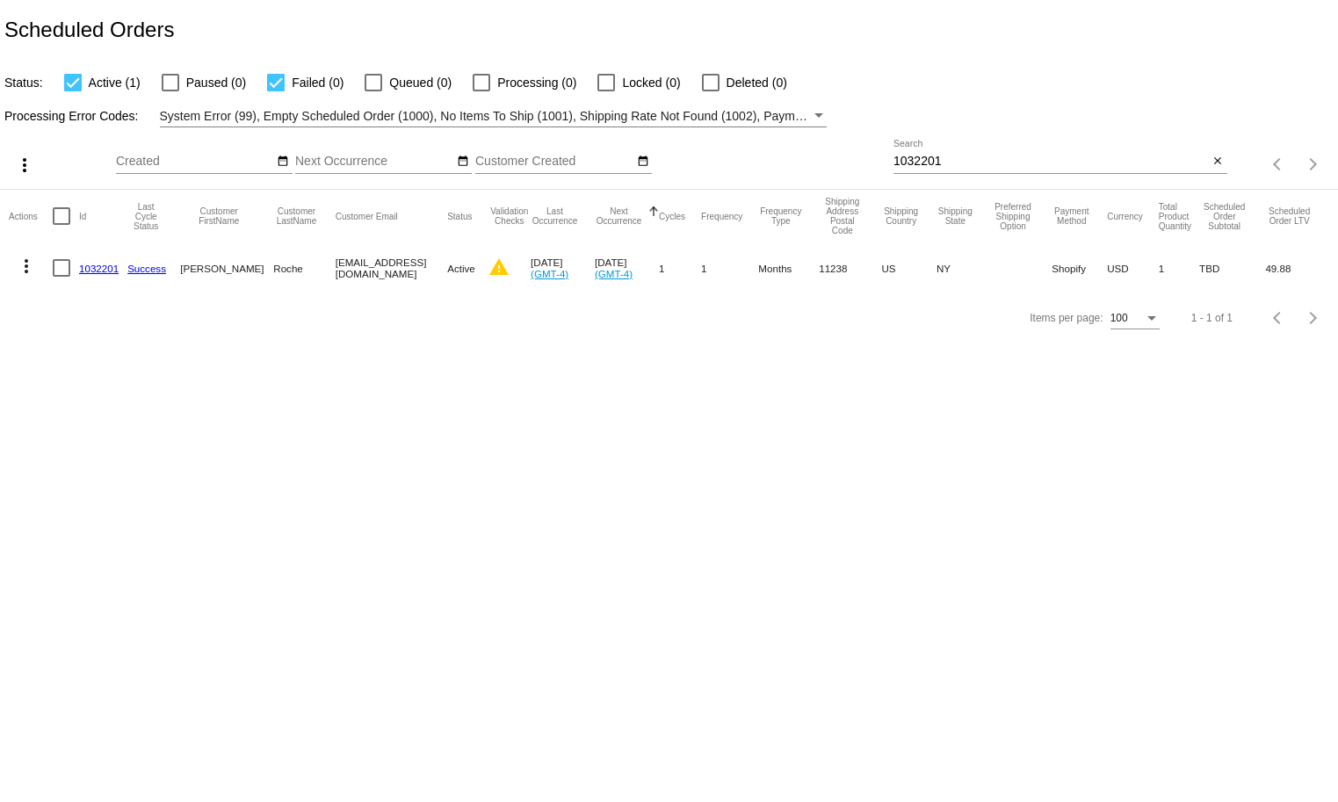
click at [103, 274] on link "1032201" at bounding box center [99, 268] width 40 height 11
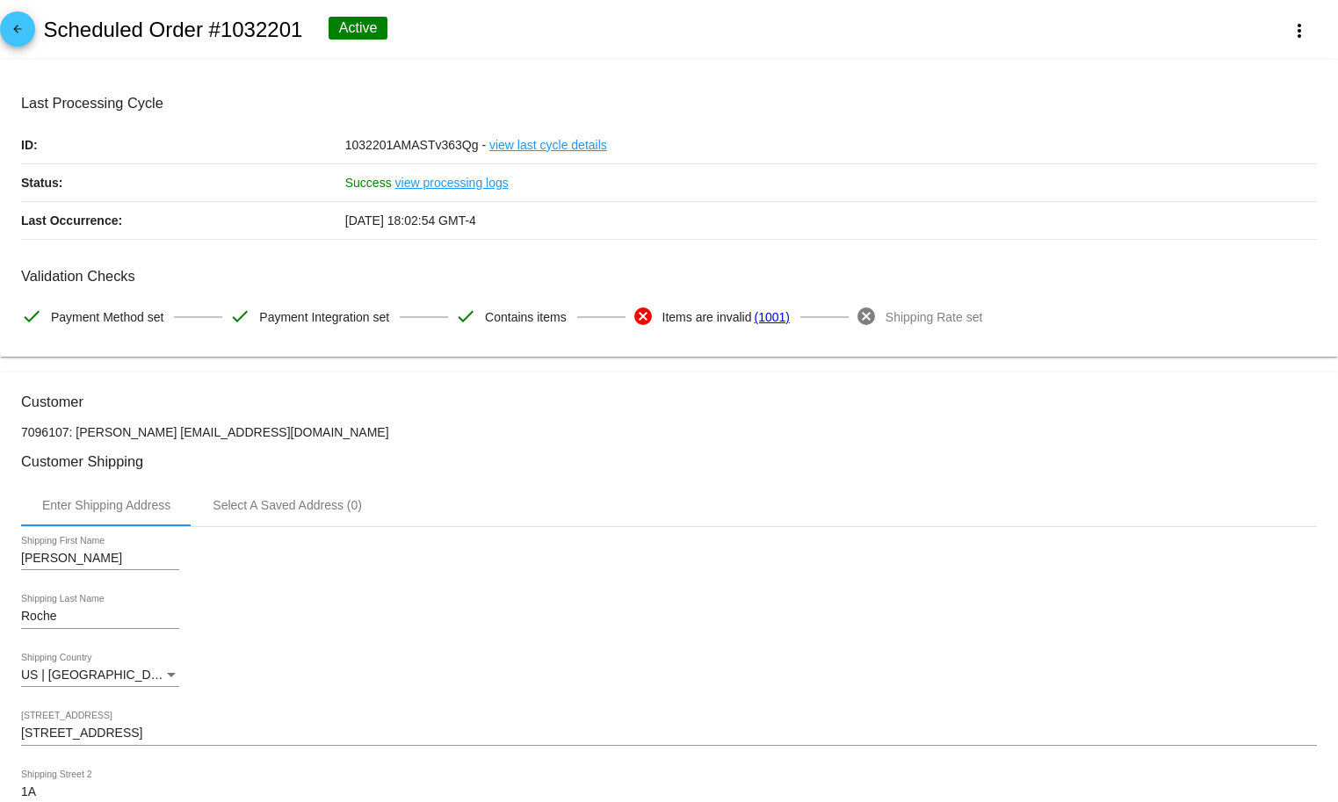
click at [30, 29] on link "arrow_back" at bounding box center [17, 28] width 35 height 35
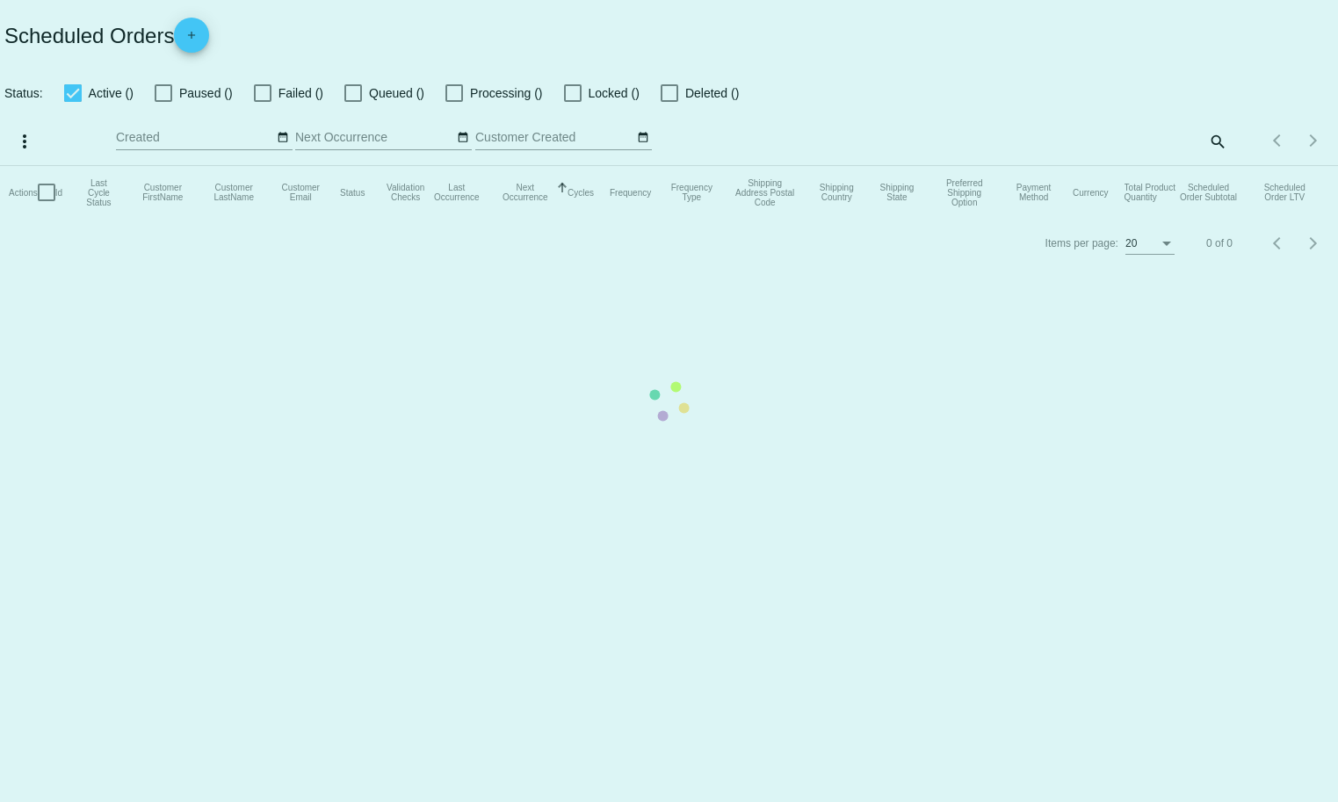
checkbox input "true"
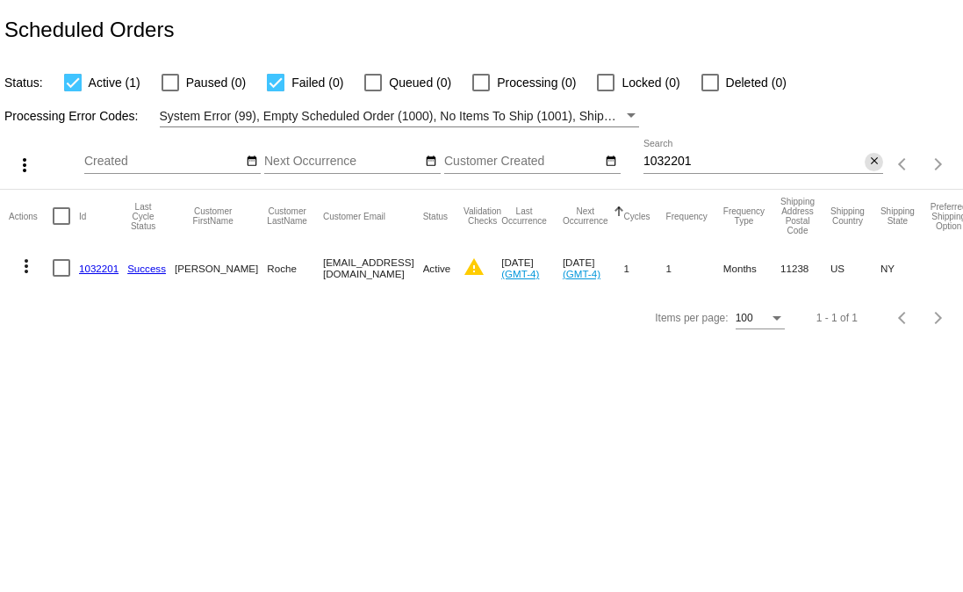
click at [869, 164] on mat-icon "close" at bounding box center [875, 162] width 12 height 14
